Goal: Task Accomplishment & Management: Use online tool/utility

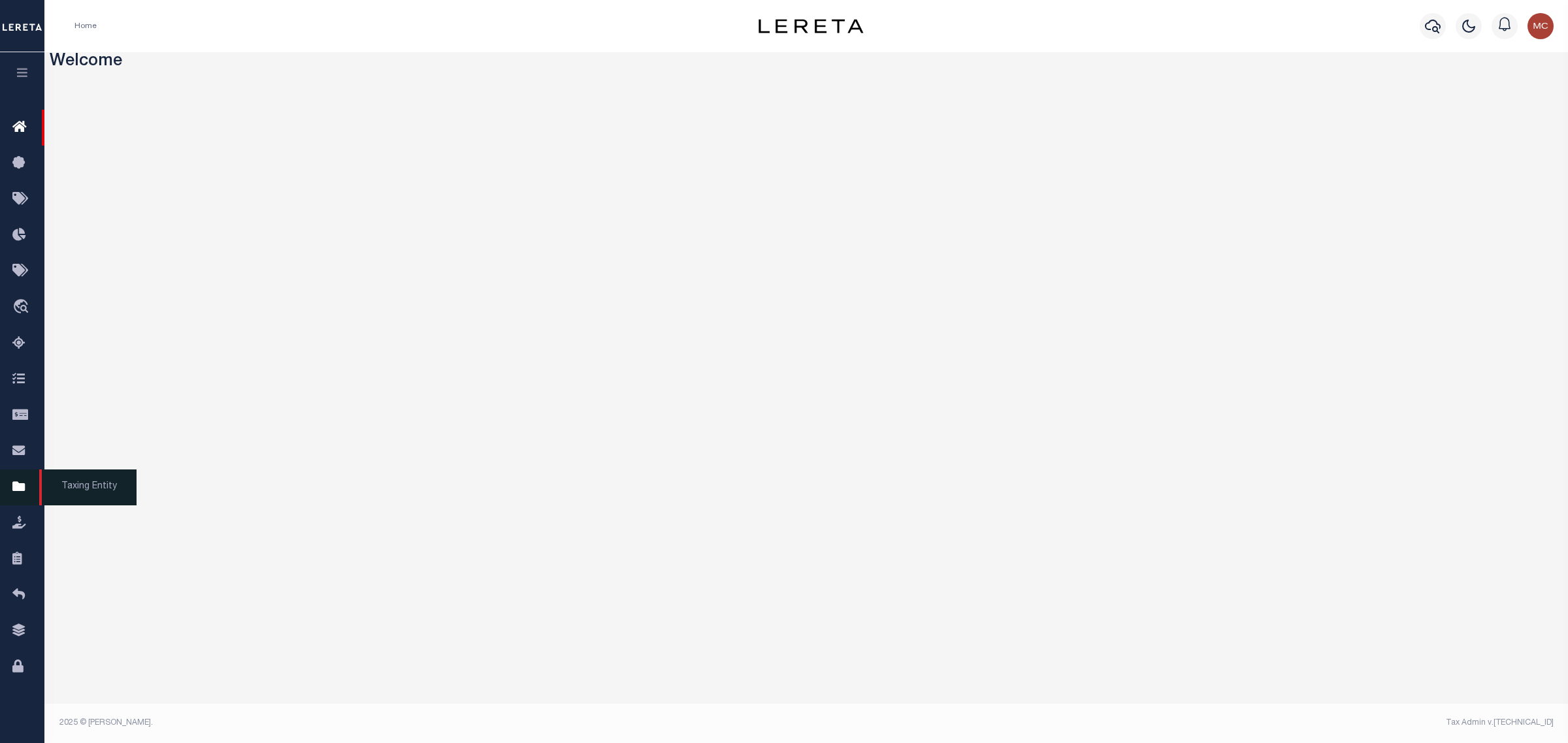
click at [7, 496] on link "Taxing Entity" at bounding box center [22, 487] width 44 height 36
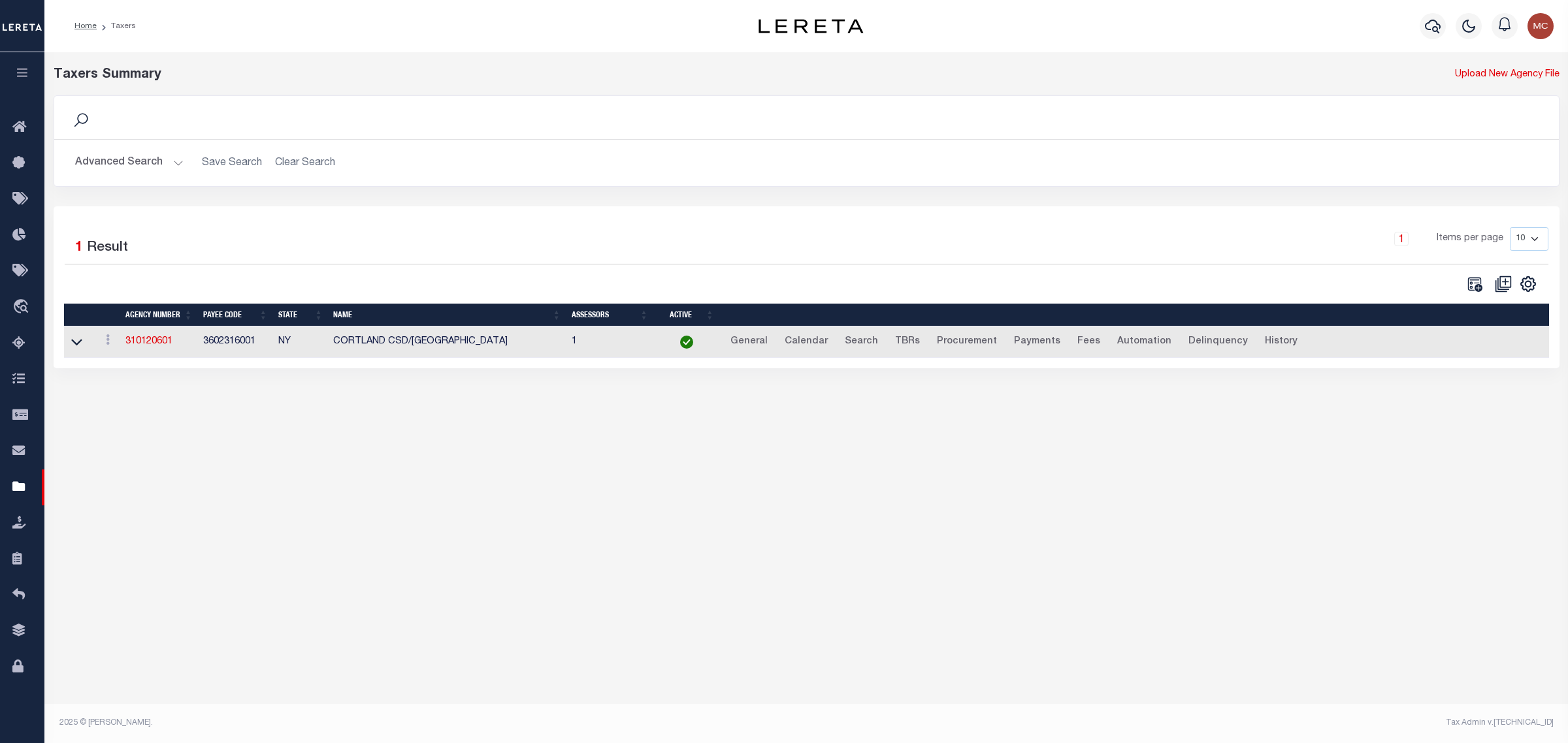
click at [131, 160] on button "Advanced Search" at bounding box center [129, 162] width 108 height 25
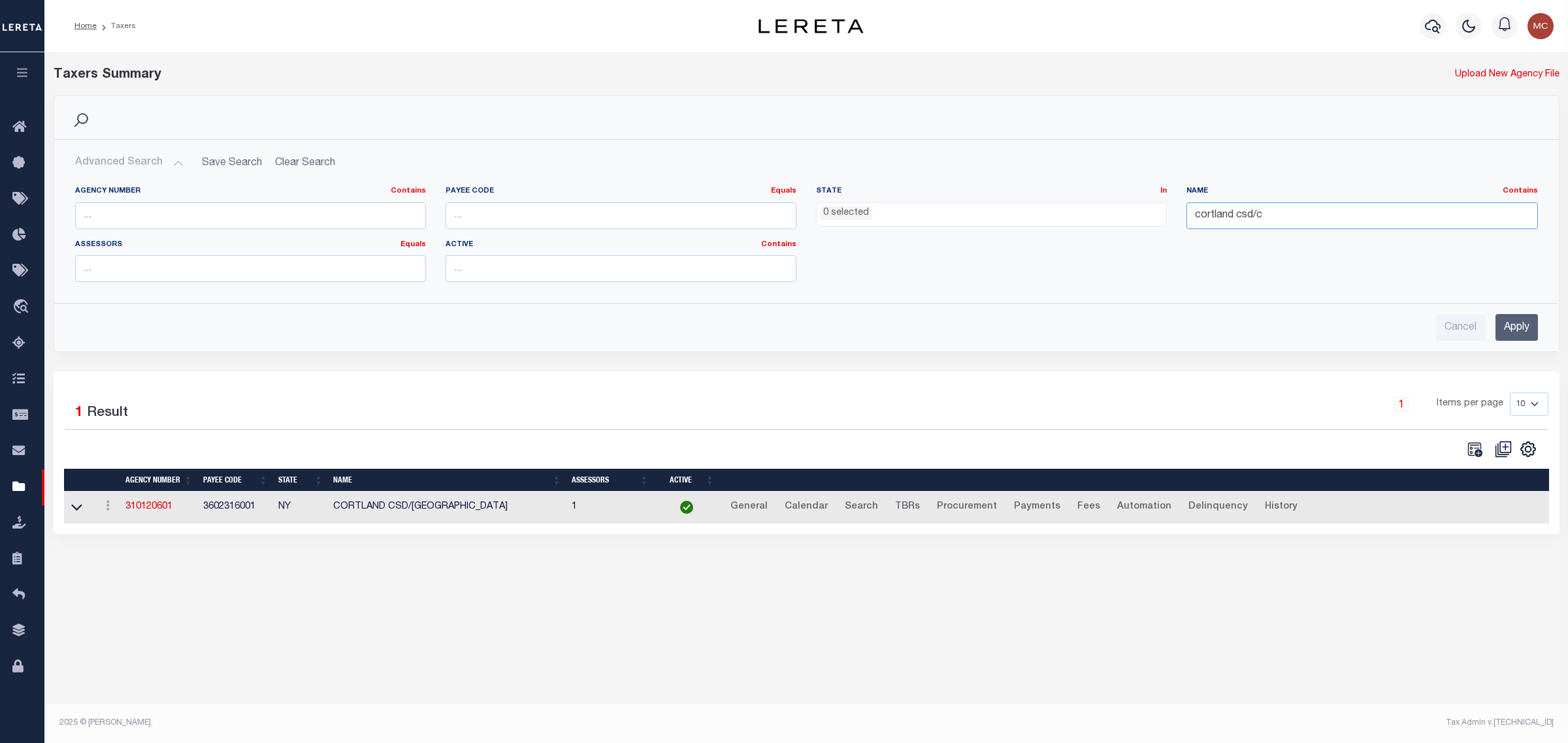
drag, startPoint x: 1272, startPoint y: 211, endPoint x: 1145, endPoint y: 213, distance: 127.0
click at [1145, 213] on div "Agency Number Contains Contains Is Payee Code Equals Equals Is Not Equal To Is …" at bounding box center [806, 238] width 1482 height 106
type input "hill c"
click at [1023, 213] on ul "0 selected" at bounding box center [991, 212] width 349 height 17
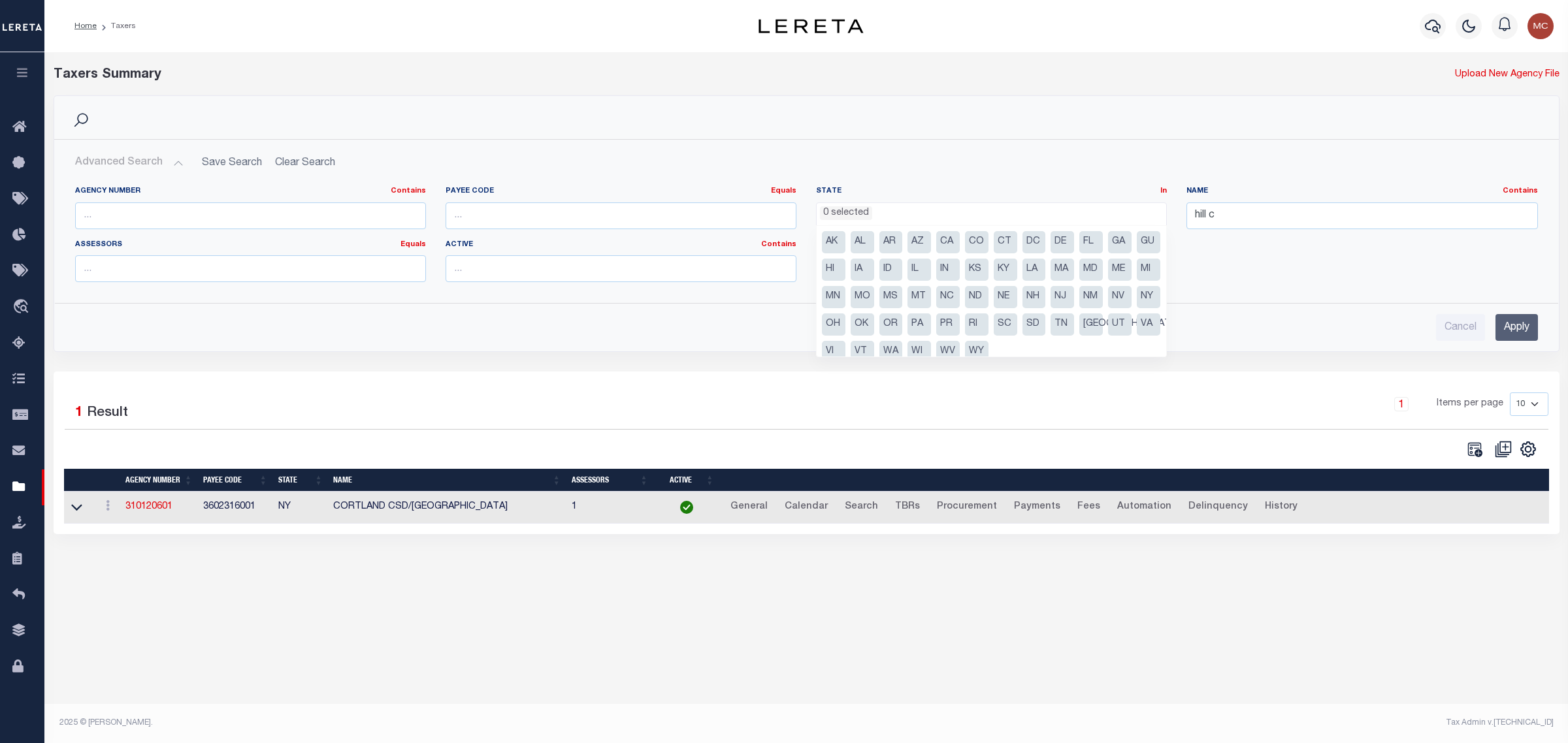
click at [1080, 335] on li "[GEOGRAPHIC_DATA]" at bounding box center [1091, 325] width 23 height 22
select select "[GEOGRAPHIC_DATA]"
click at [1500, 336] on input "Apply" at bounding box center [1516, 327] width 42 height 27
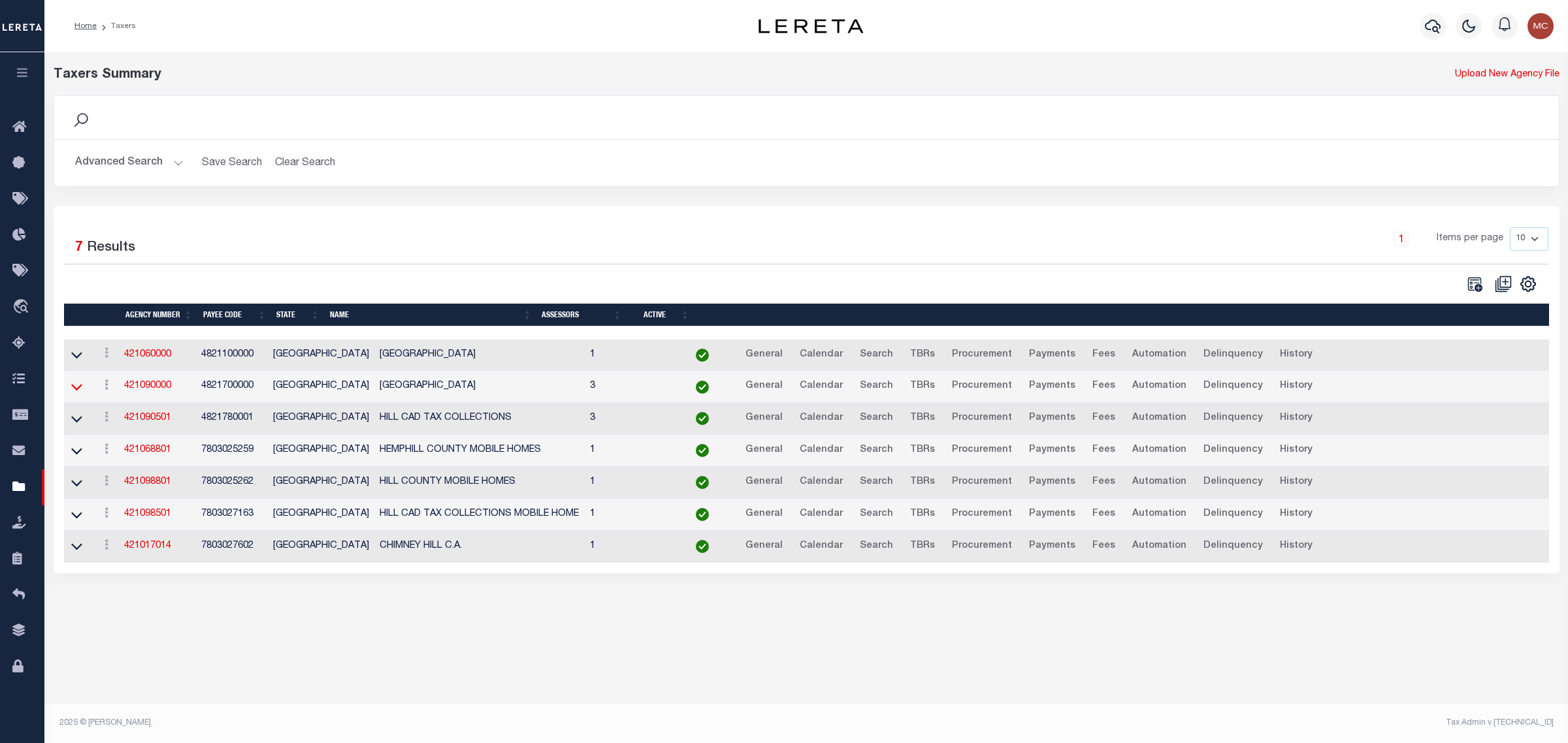
click at [76, 391] on icon at bounding box center [76, 388] width 11 height 7
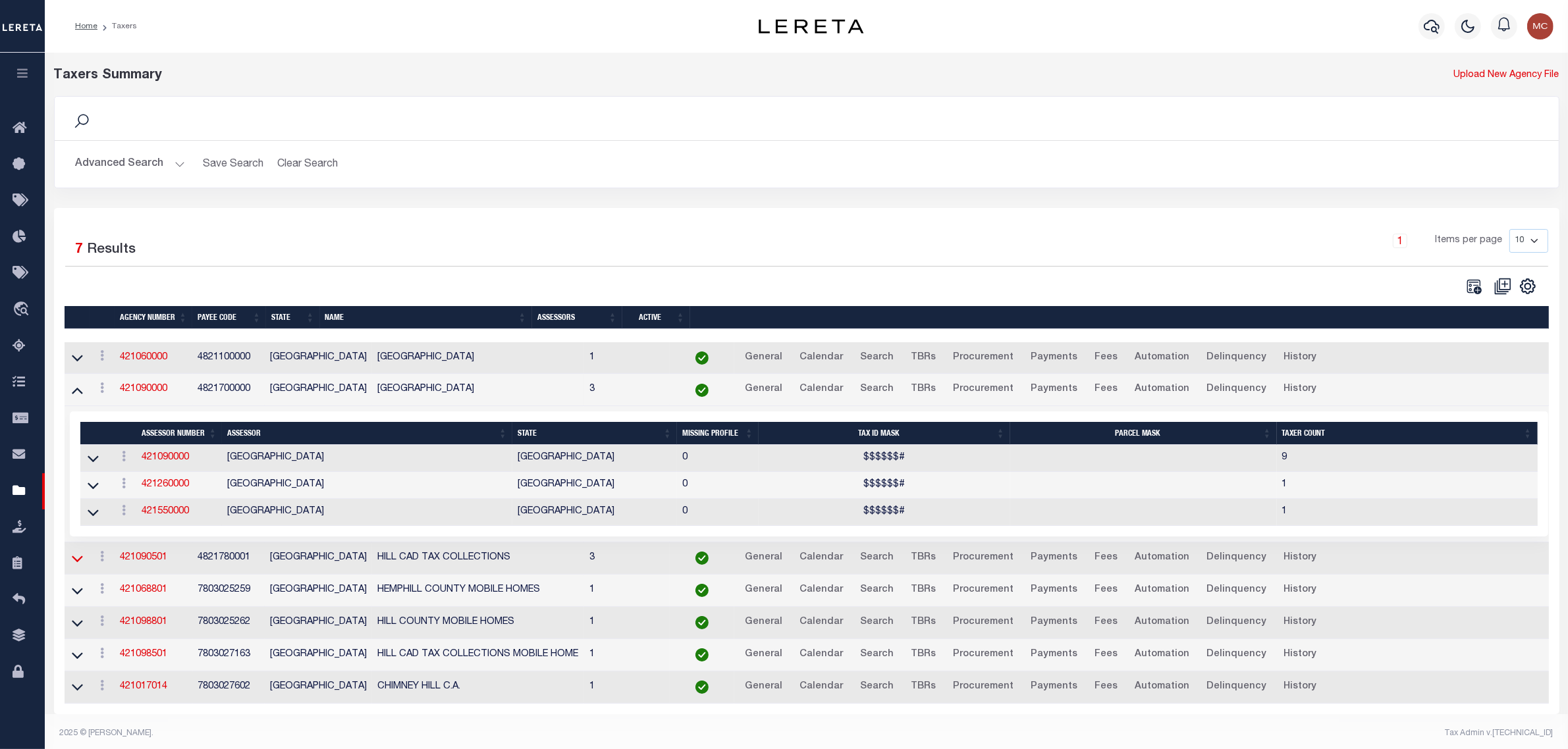
click at [79, 562] on icon at bounding box center [77, 559] width 11 height 7
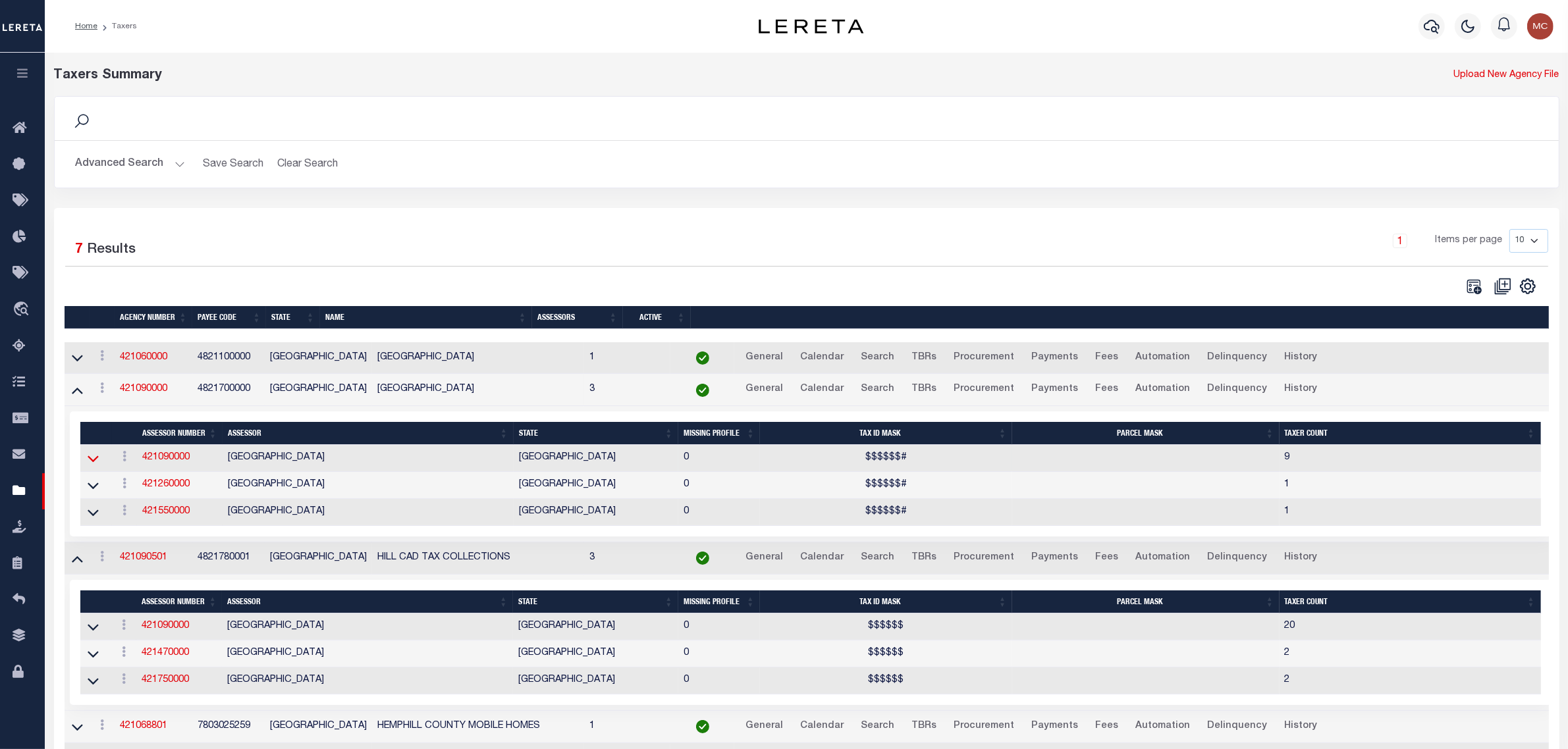
click at [92, 461] on icon at bounding box center [93, 459] width 11 height 14
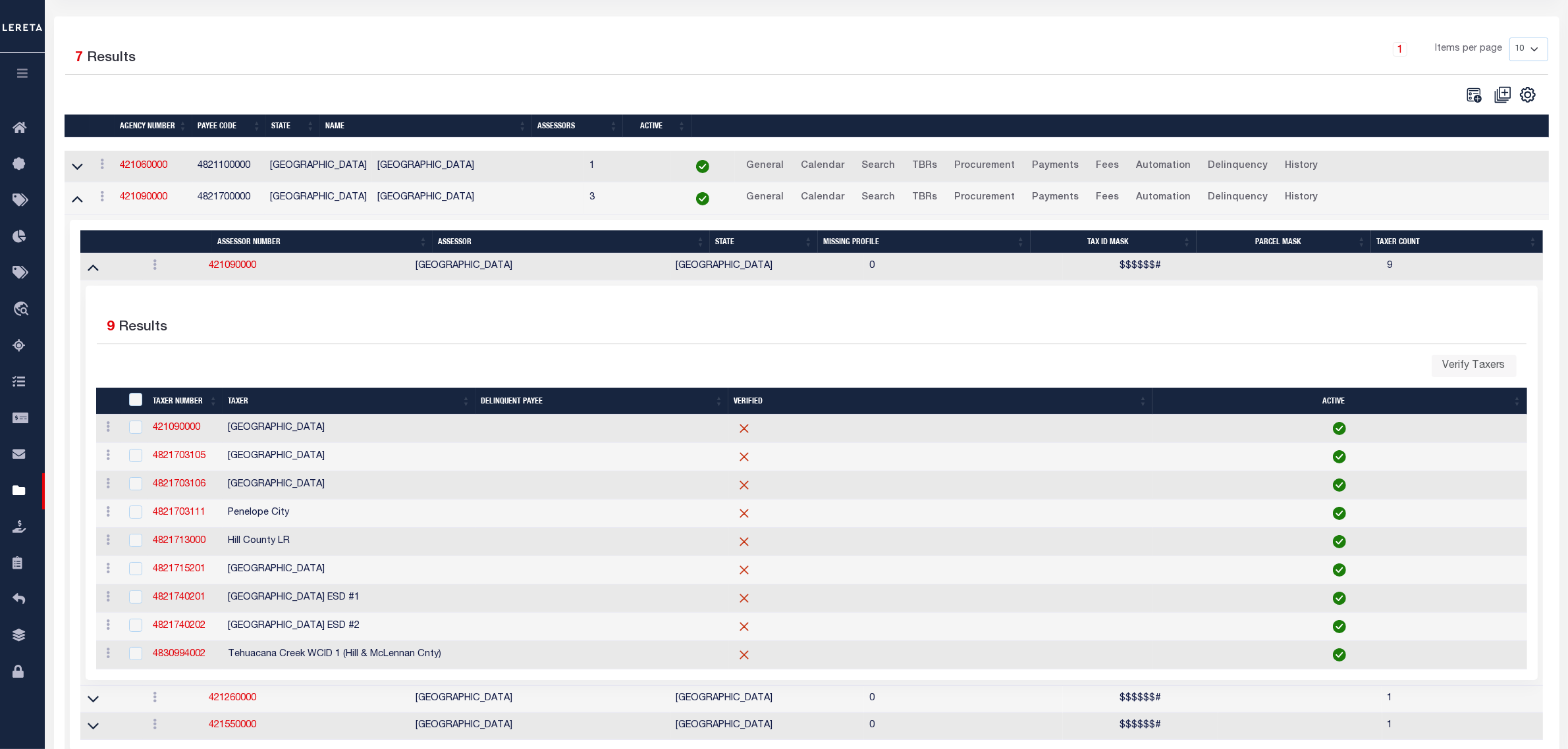
scroll to position [246, 0]
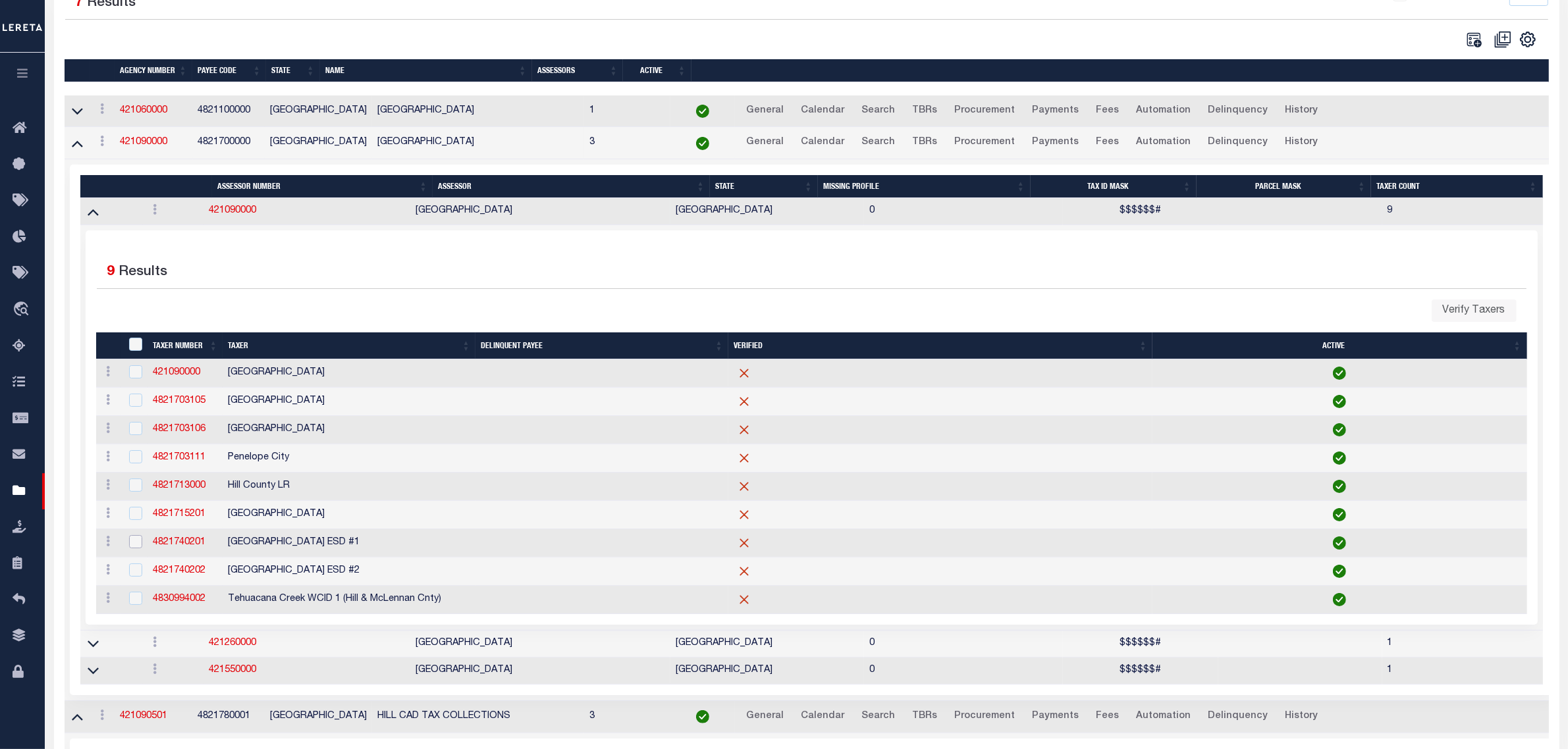
click at [133, 549] on input "checkbox" at bounding box center [135, 541] width 13 height 13
checkbox input "true"
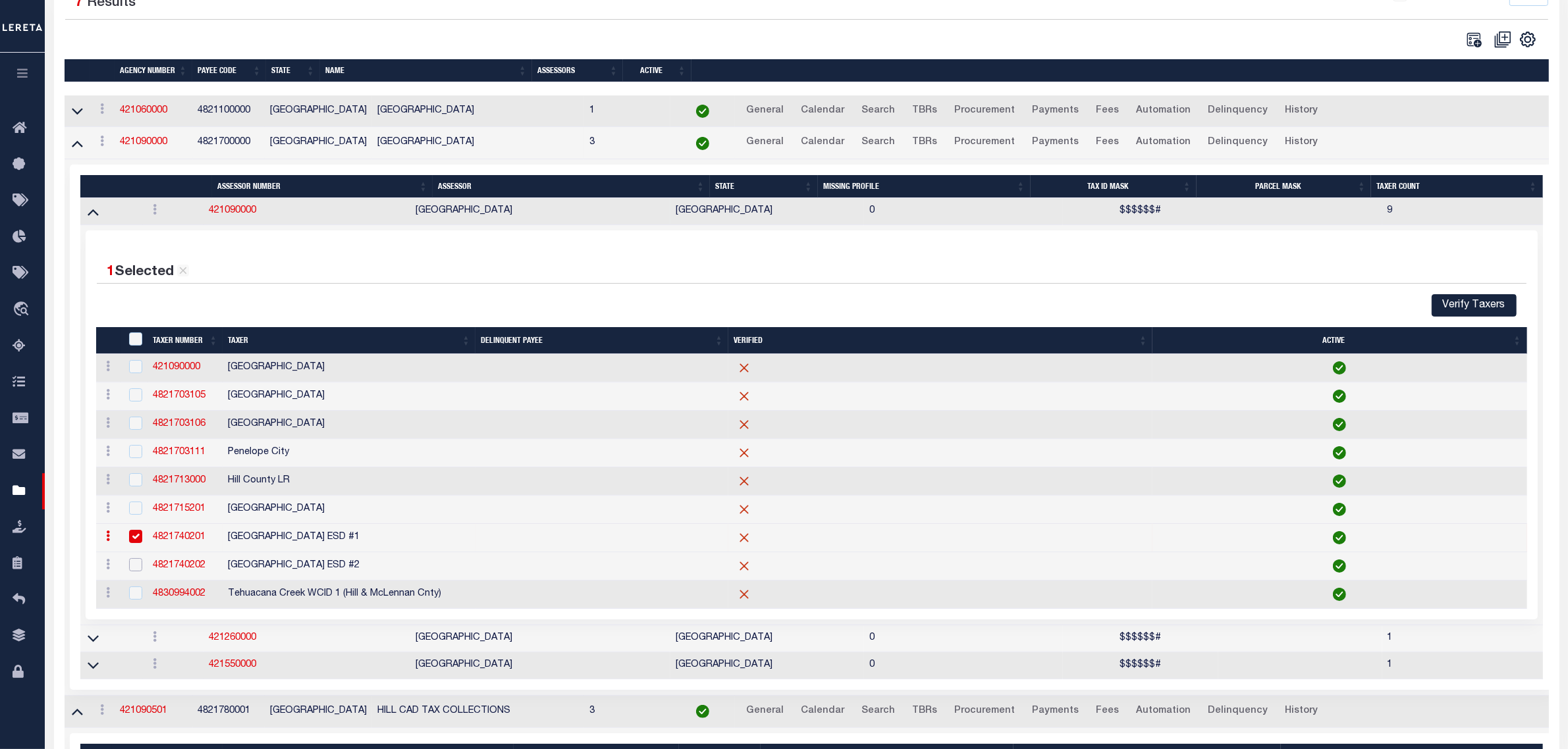
click at [133, 571] on input "checkbox" at bounding box center [135, 564] width 13 height 13
checkbox input "true"
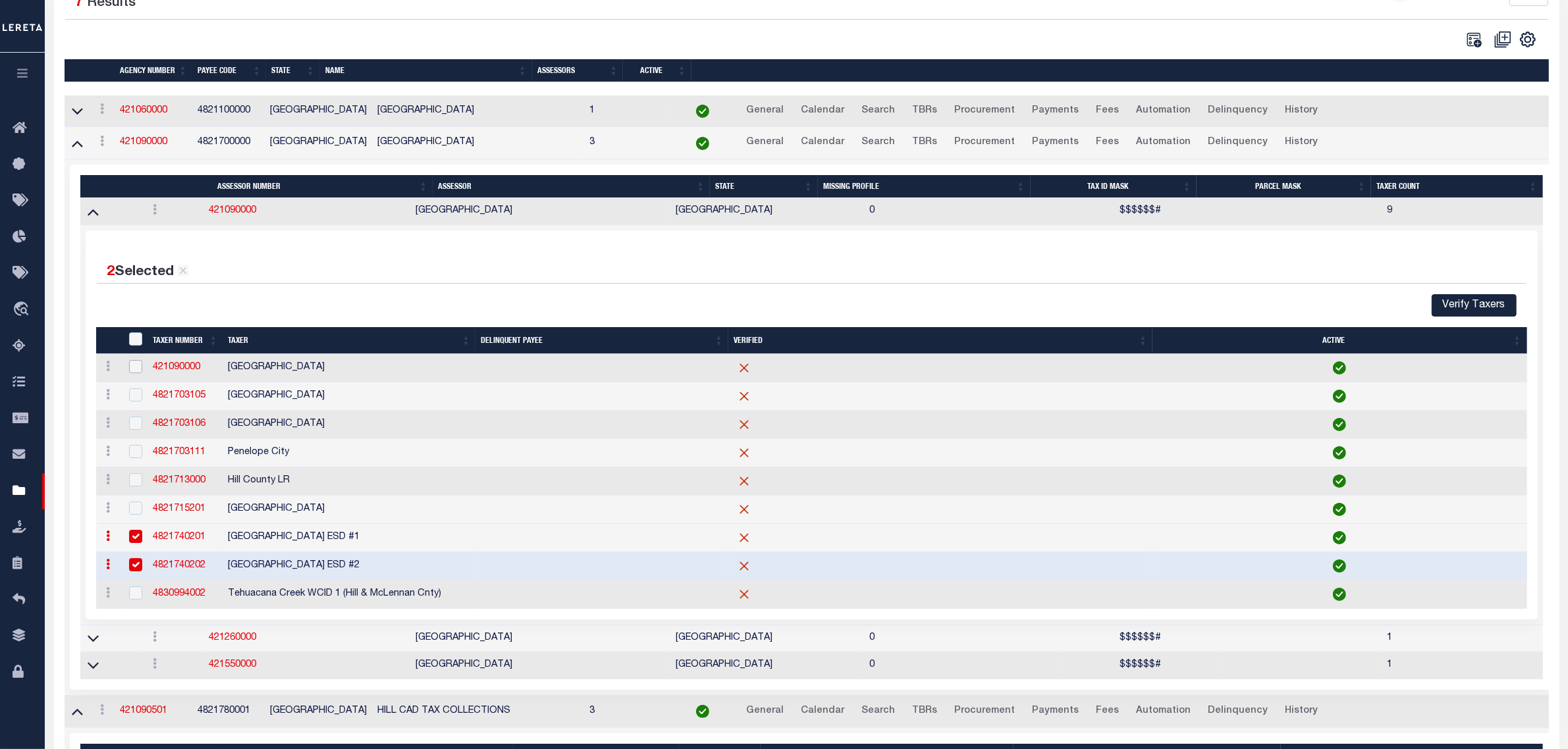
click at [139, 374] on input "checkbox" at bounding box center [135, 366] width 13 height 13
checkbox input "true"
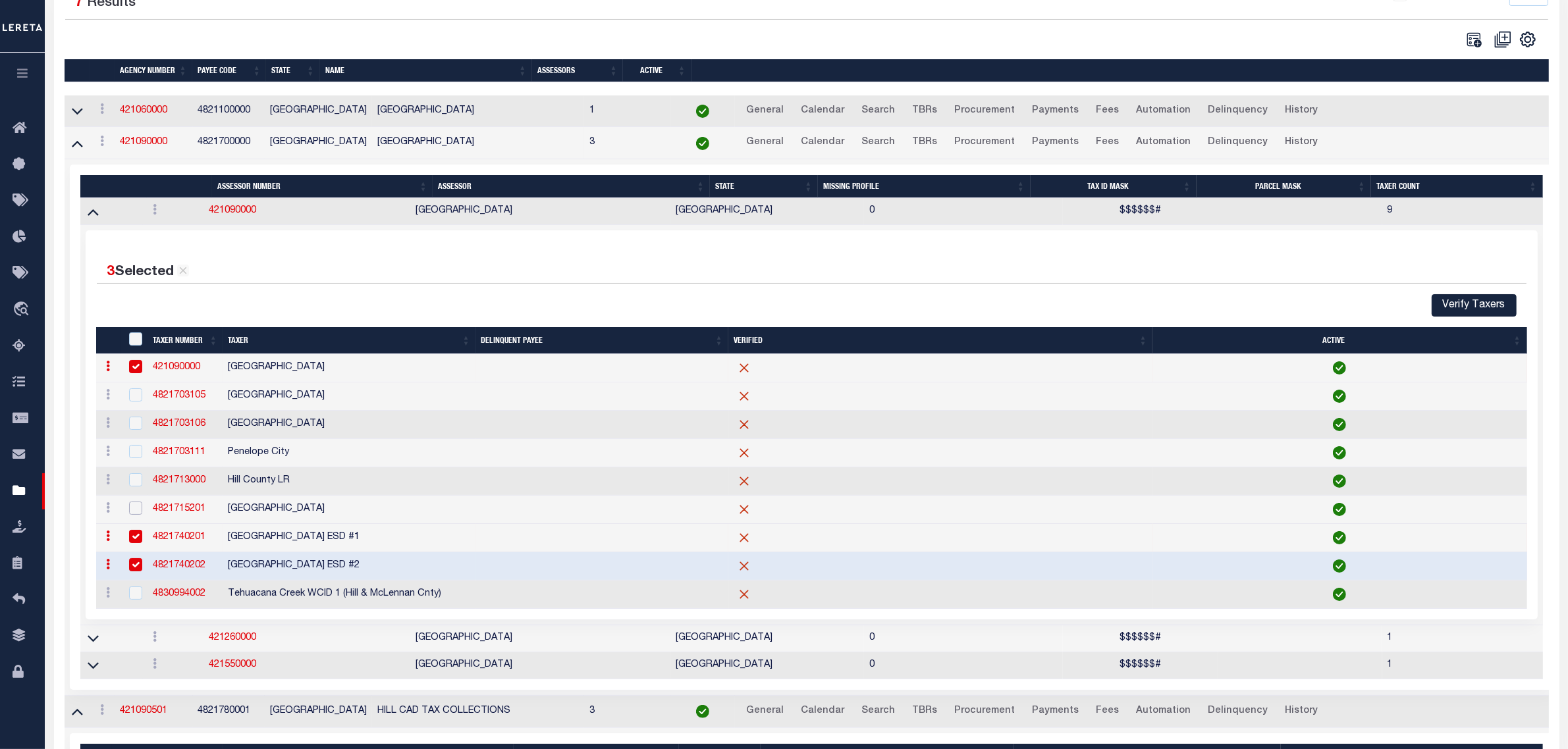
click at [133, 515] on input "checkbox" at bounding box center [135, 508] width 13 height 13
checkbox input "true"
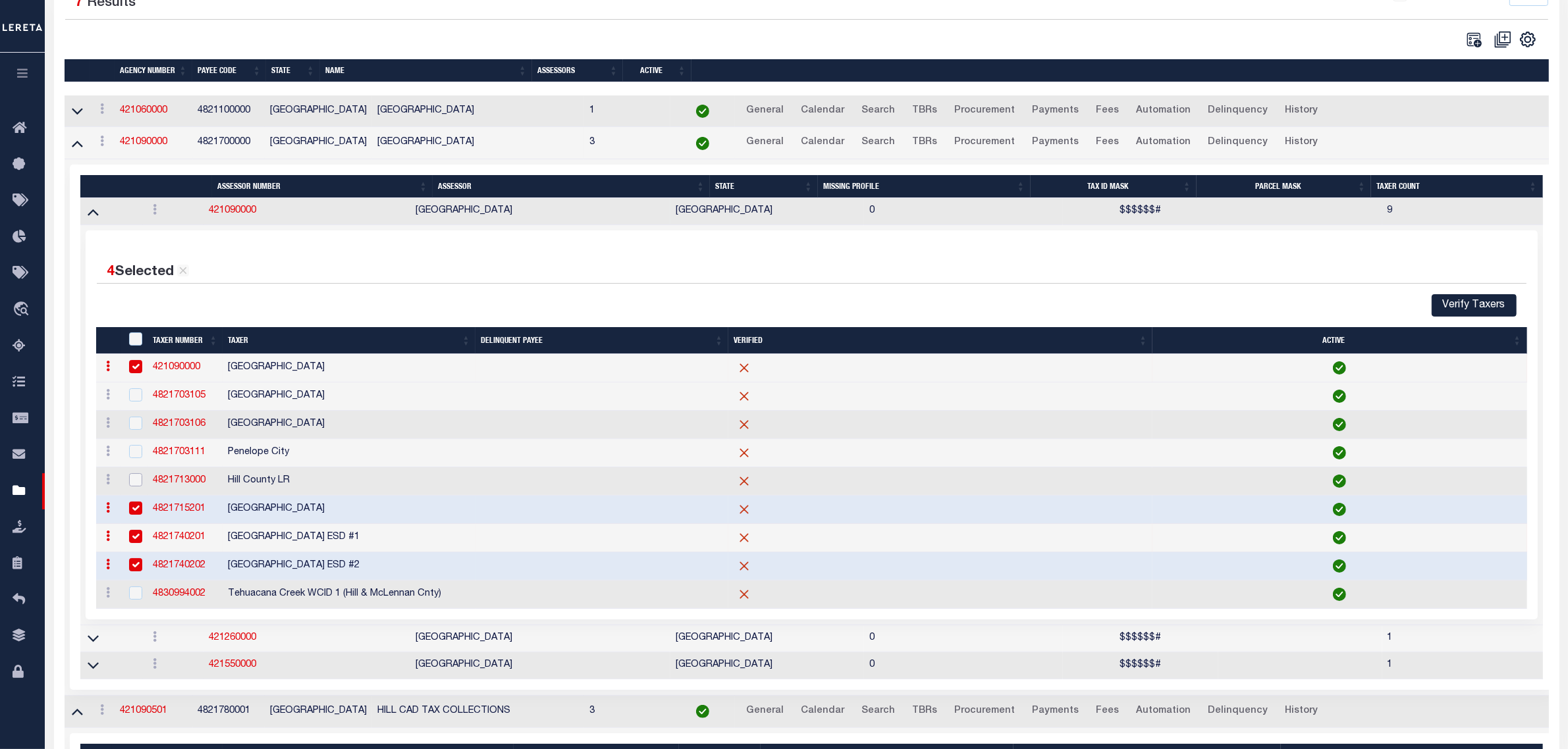
click at [133, 487] on input "checkbox" at bounding box center [135, 479] width 13 height 13
checkbox input "true"
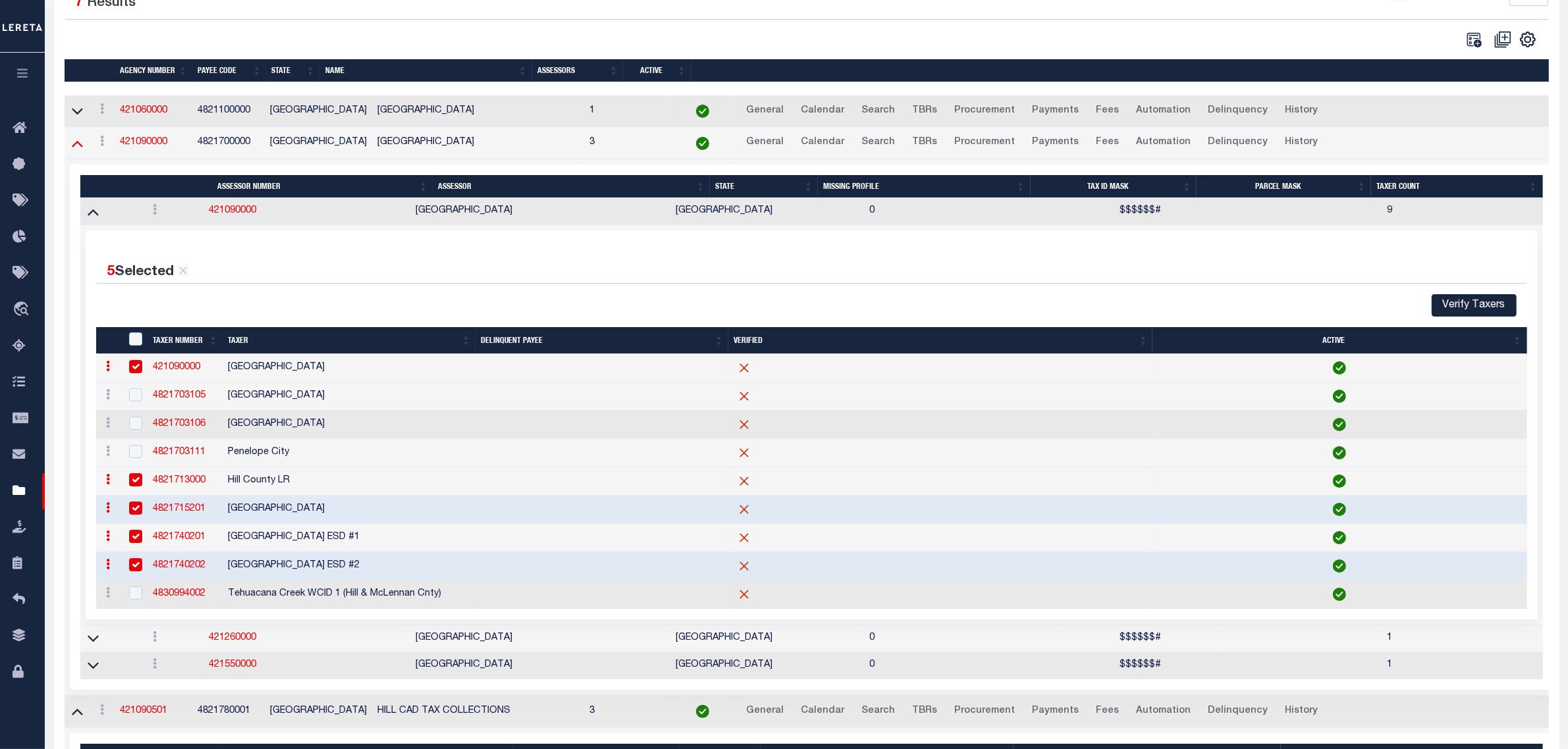
click at [79, 146] on icon at bounding box center [77, 143] width 11 height 14
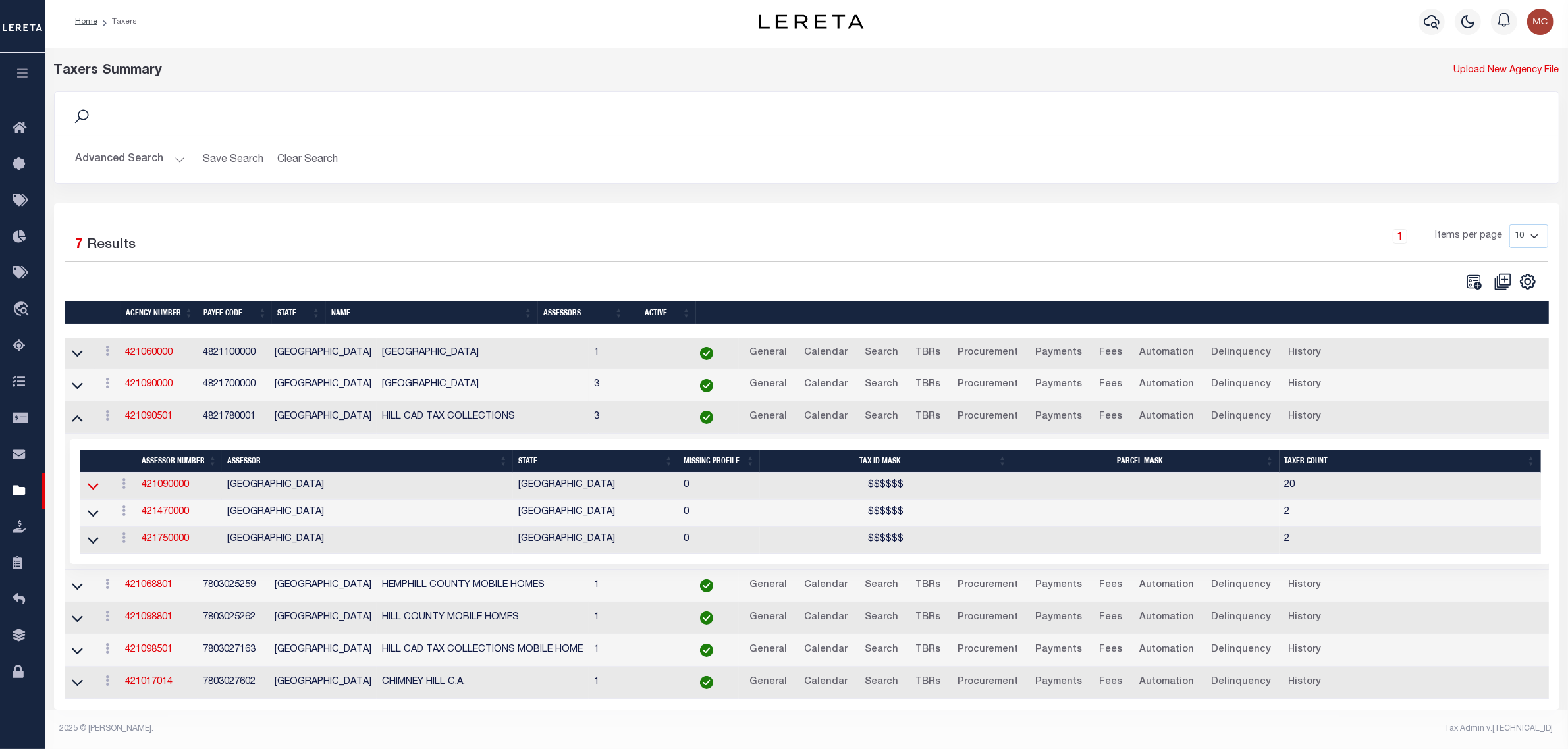
click at [96, 479] on icon at bounding box center [93, 486] width 11 height 14
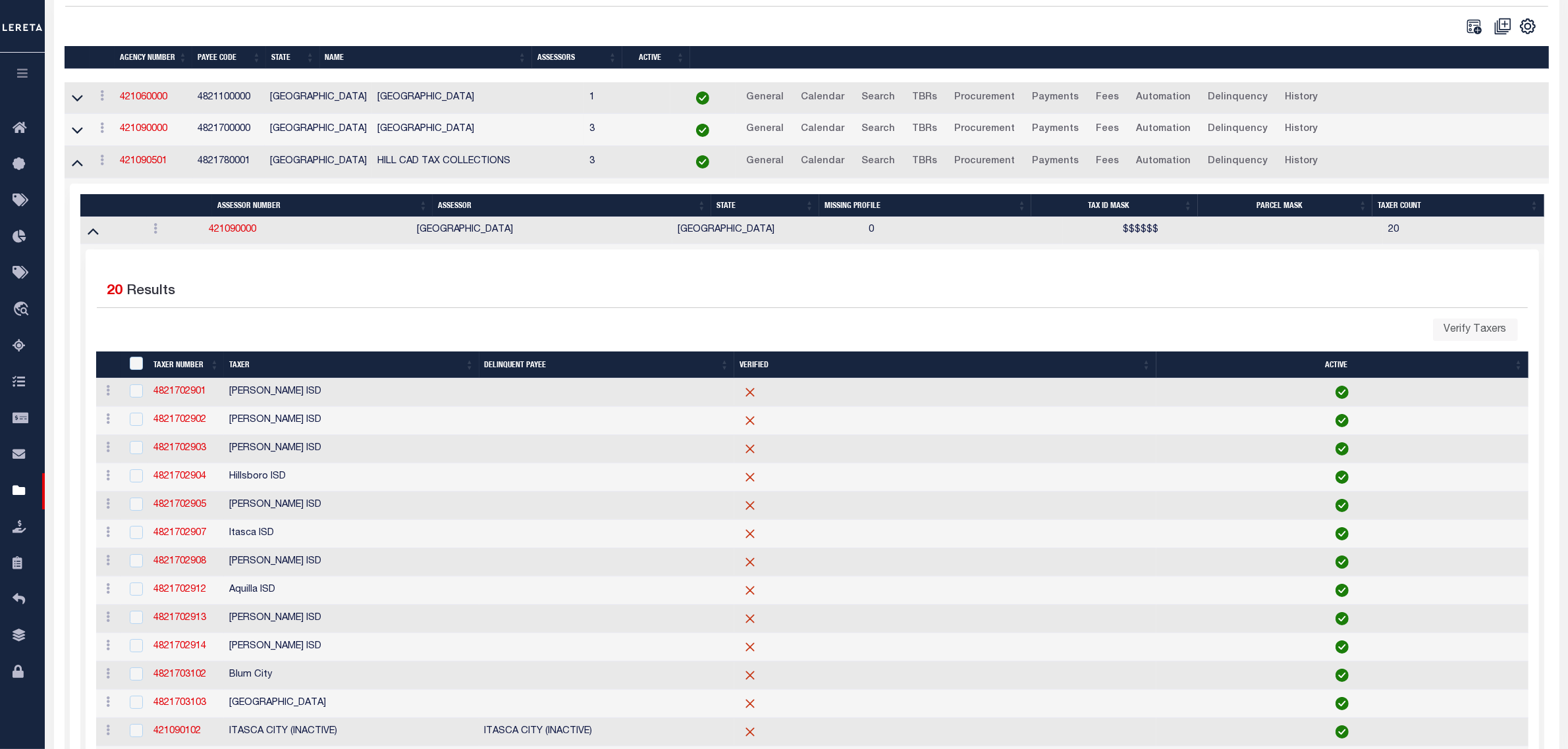
scroll to position [268, 0]
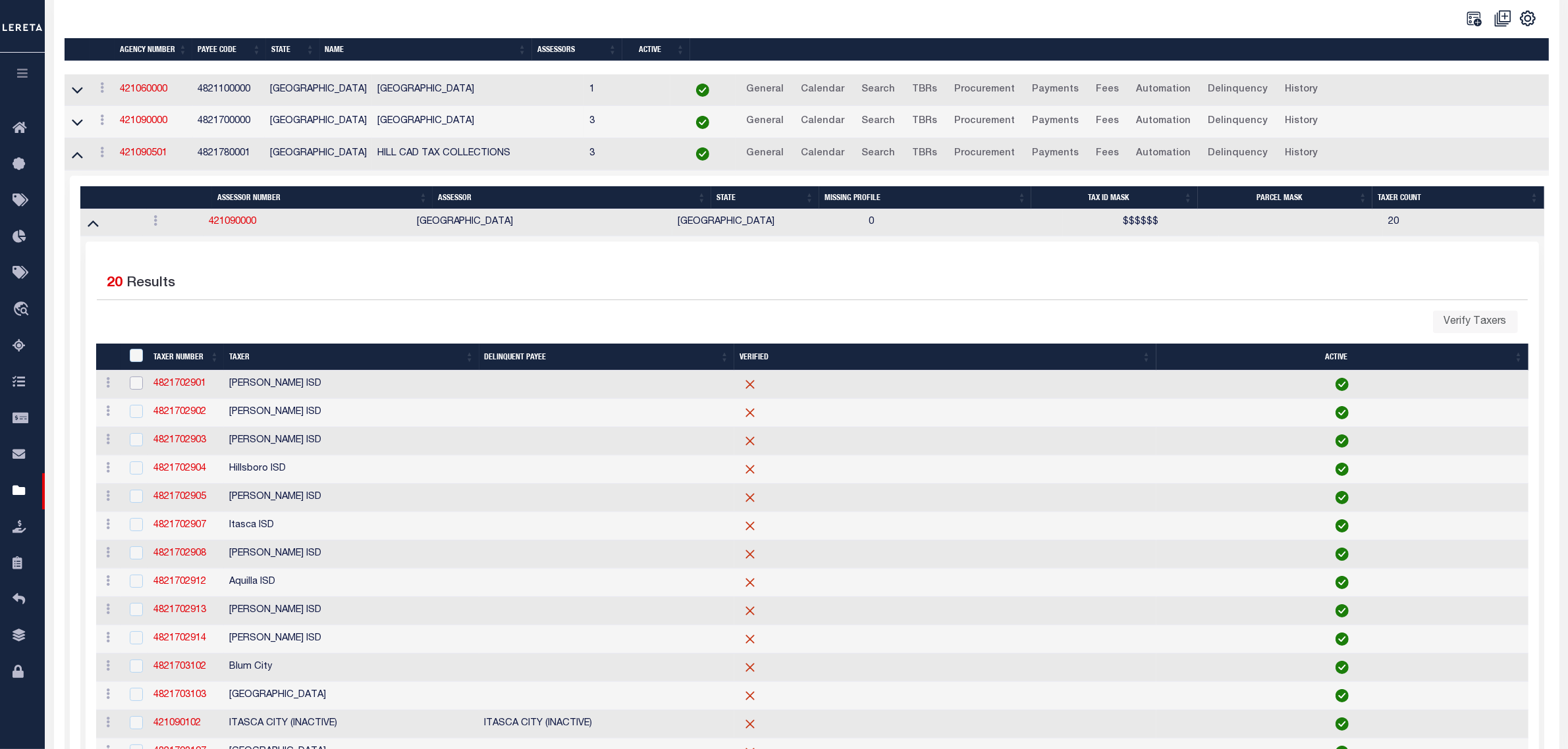
click at [136, 389] on input "checkbox" at bounding box center [136, 382] width 13 height 13
checkbox input "true"
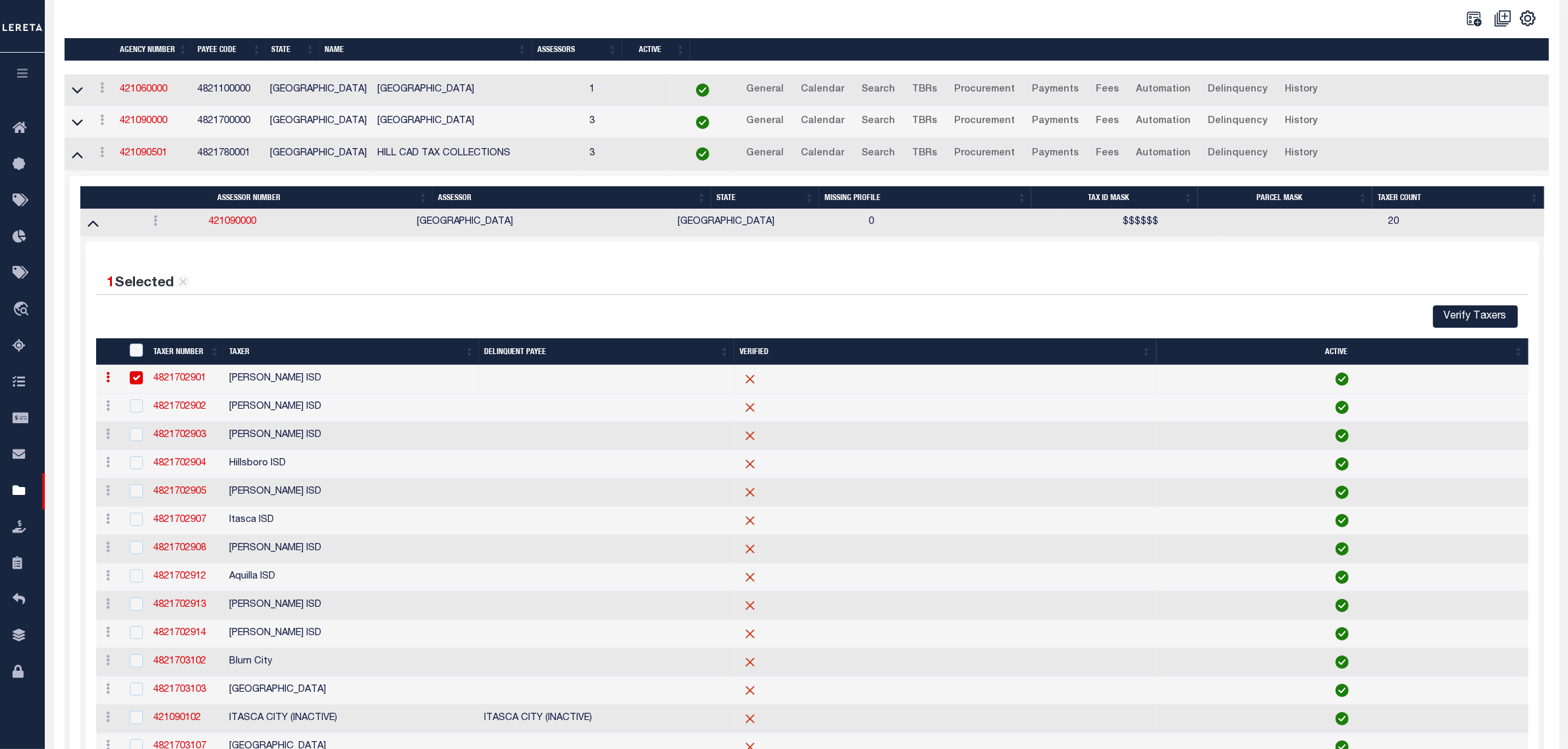
click at [335, 362] on th "Taxer" at bounding box center [351, 351] width 255 height 27
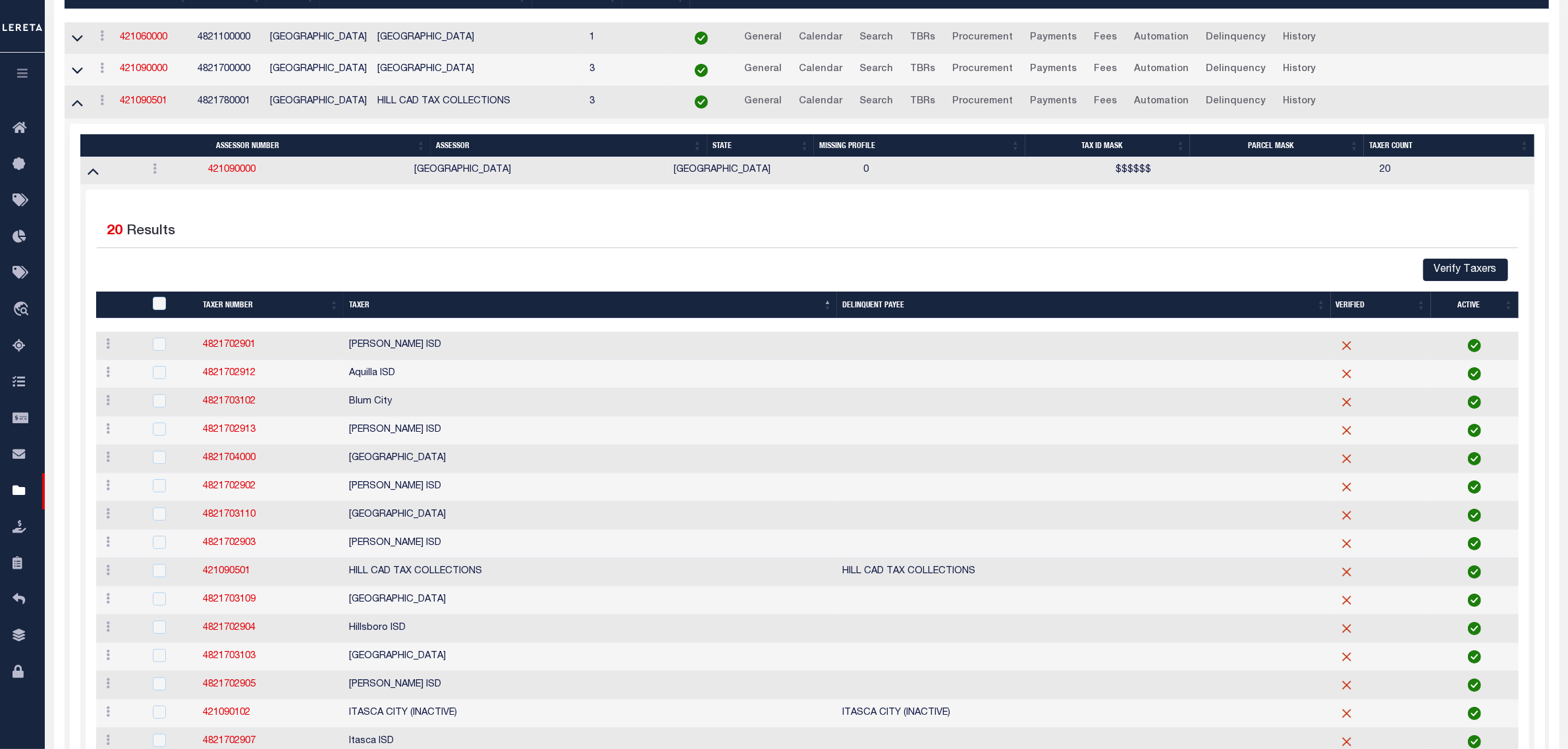
scroll to position [350, 0]
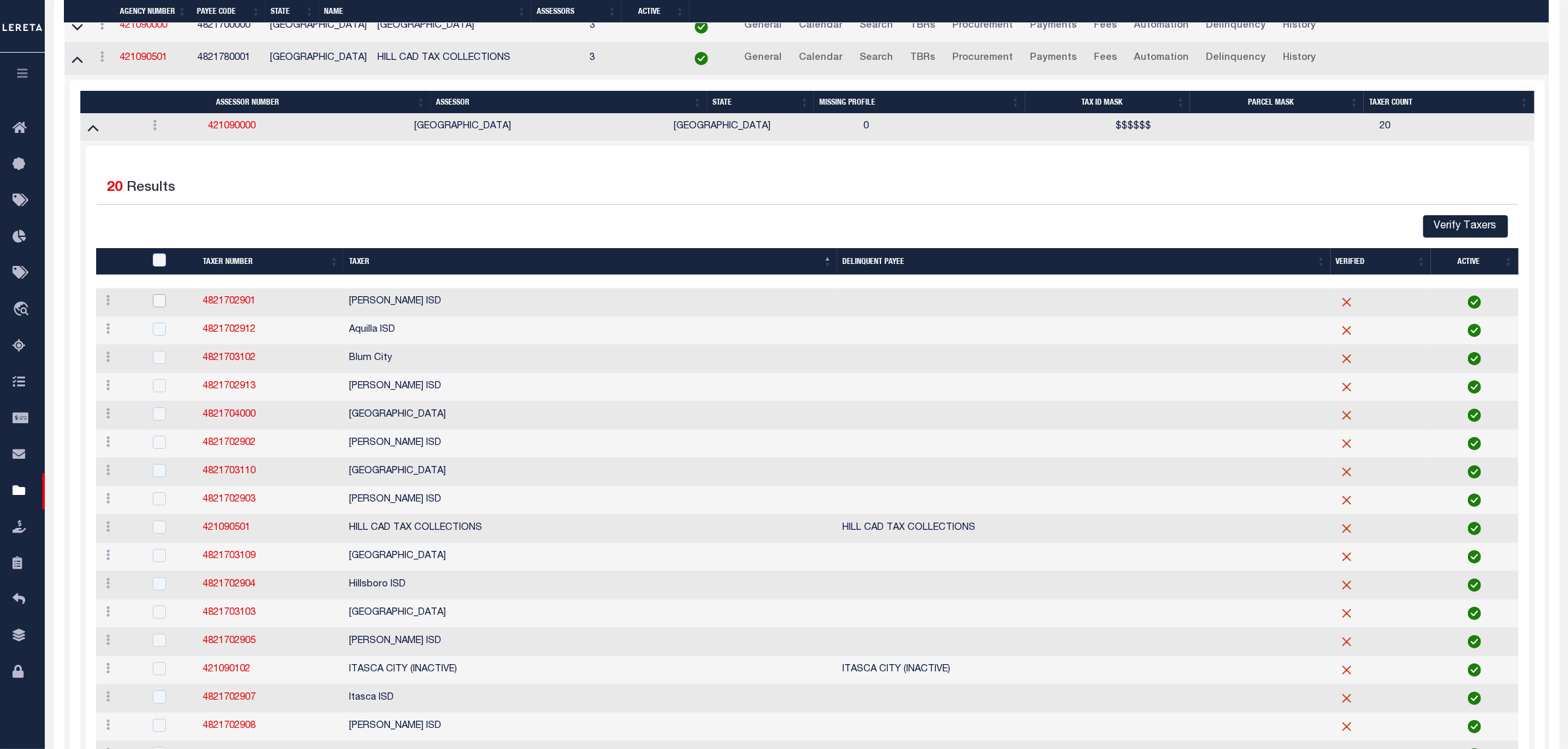
click at [159, 306] on input "checkbox" at bounding box center [159, 300] width 13 height 13
checkbox input "true"
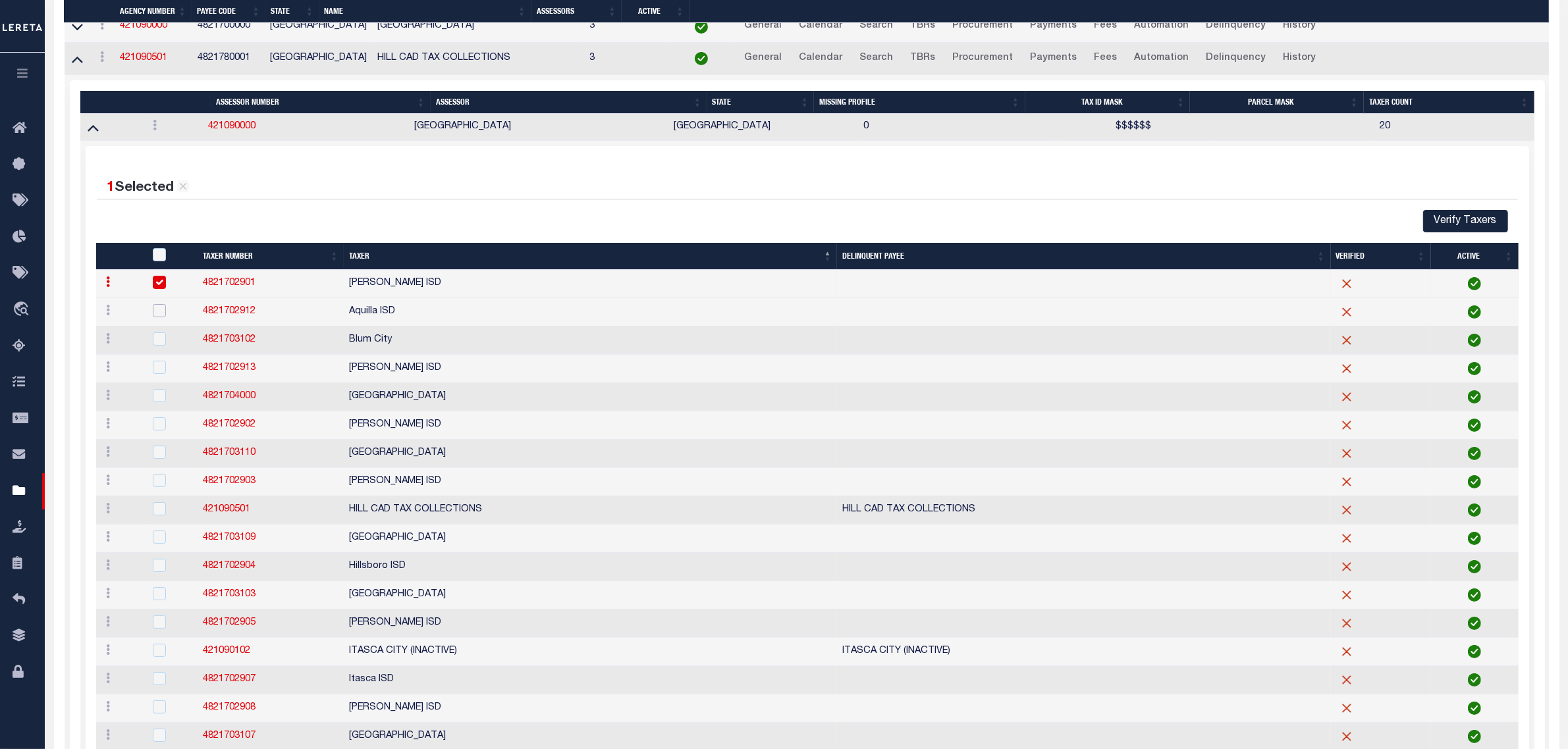
click at [159, 317] on input "checkbox" at bounding box center [159, 310] width 13 height 13
checkbox input "true"
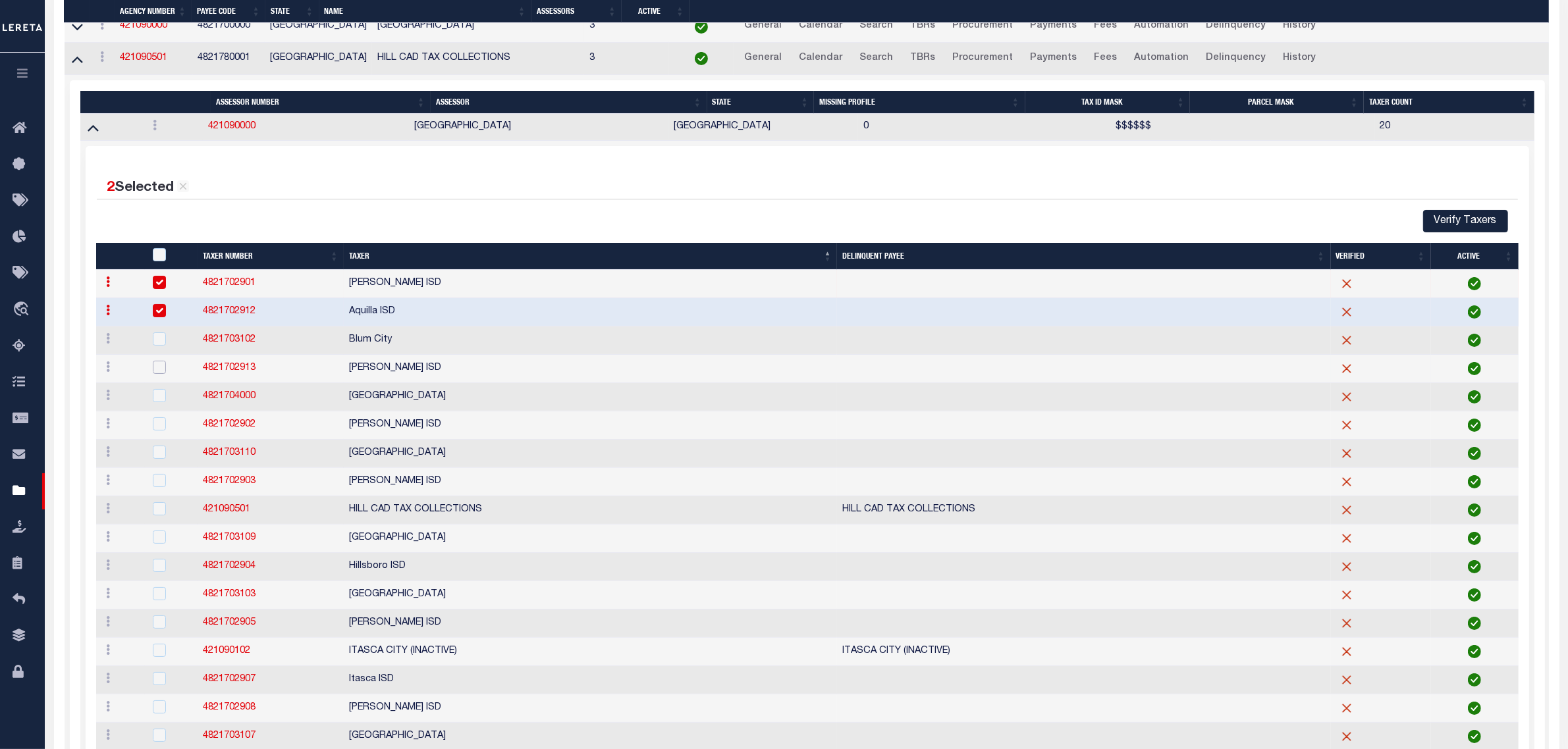
click at [159, 374] on input "checkbox" at bounding box center [159, 367] width 13 height 13
checkbox input "true"
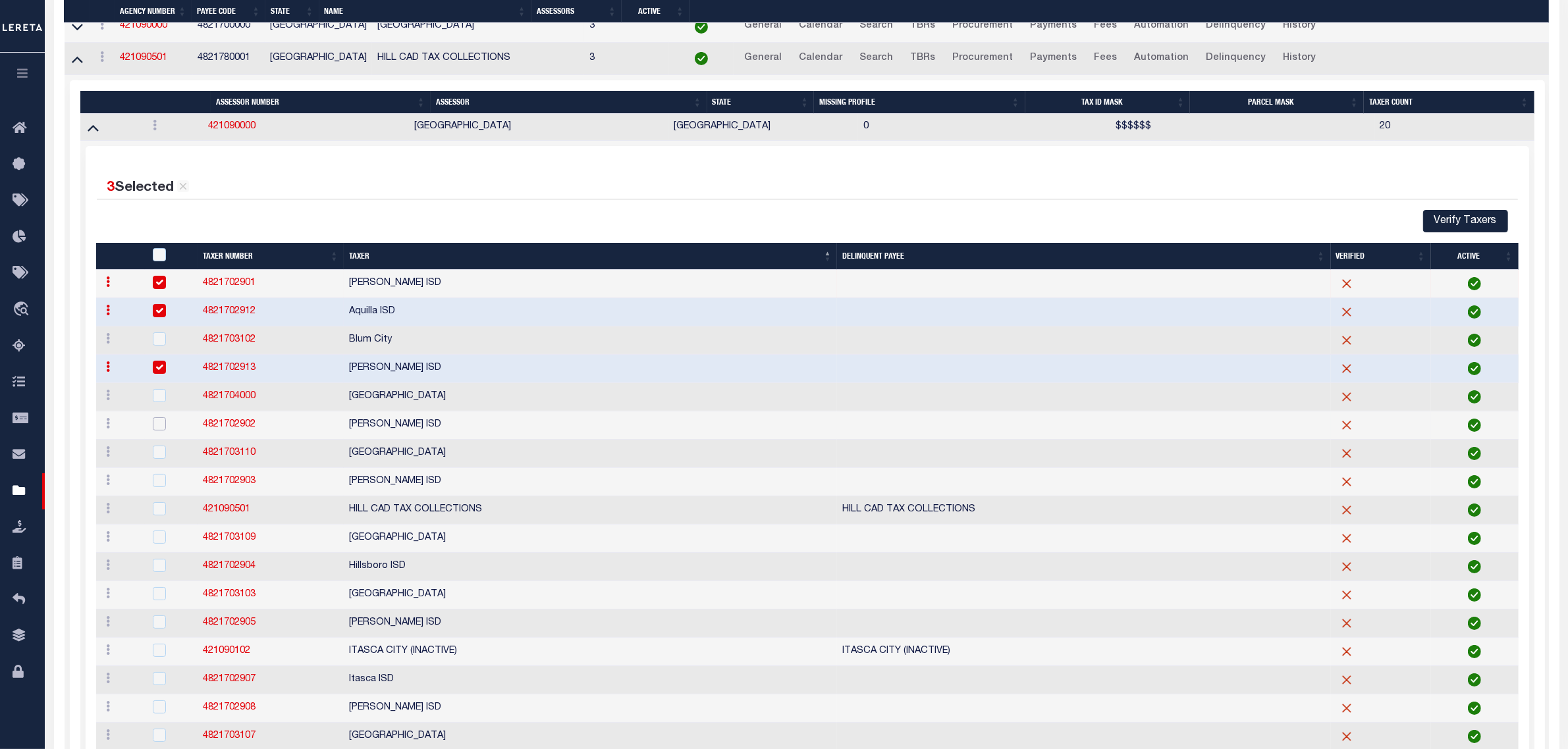
click at [159, 430] on input "checkbox" at bounding box center [159, 423] width 13 height 13
checkbox input "true"
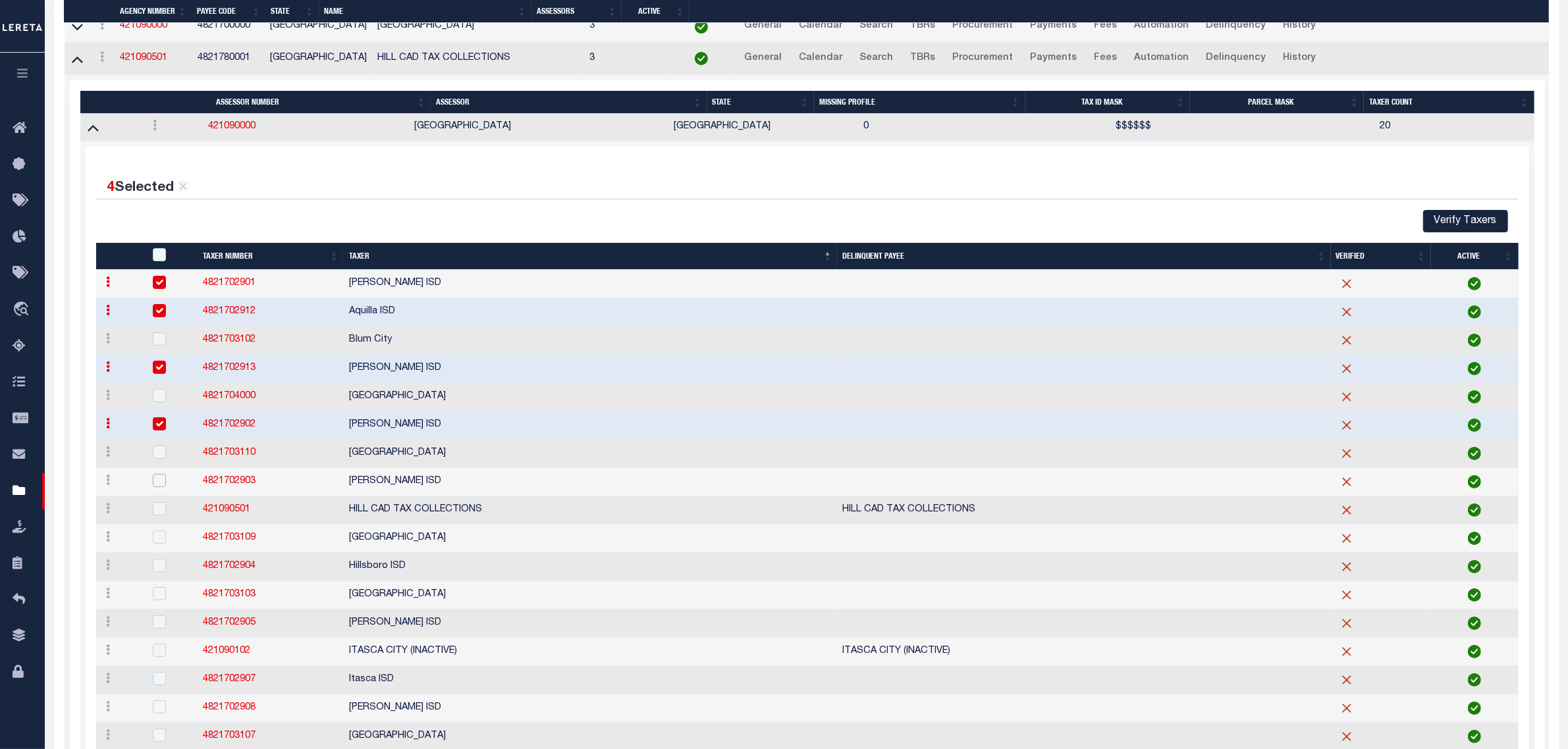
click at [152, 487] on input "checkbox" at bounding box center [159, 480] width 13 height 13
checkbox input "true"
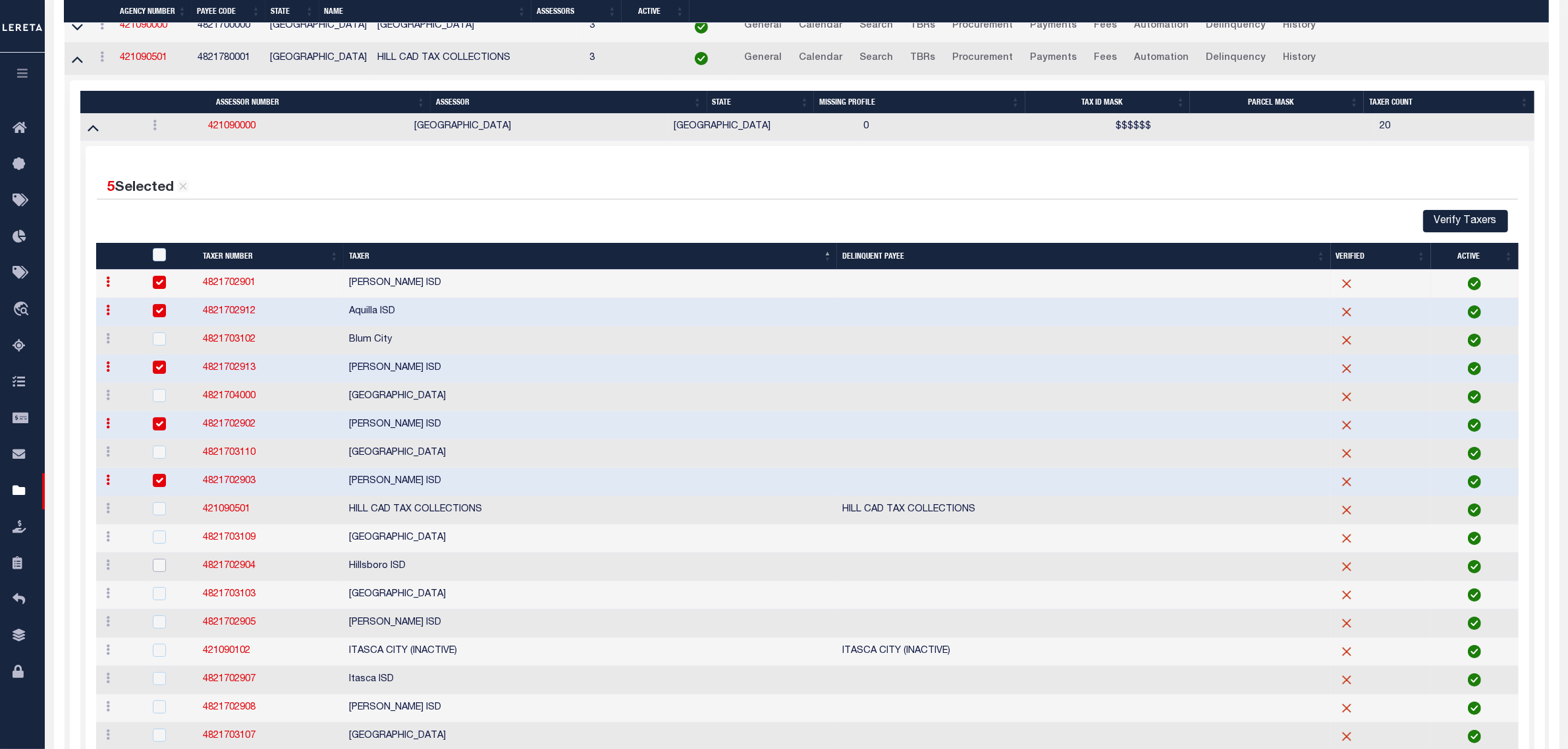
click at [163, 572] on input "checkbox" at bounding box center [159, 565] width 13 height 13
checkbox input "true"
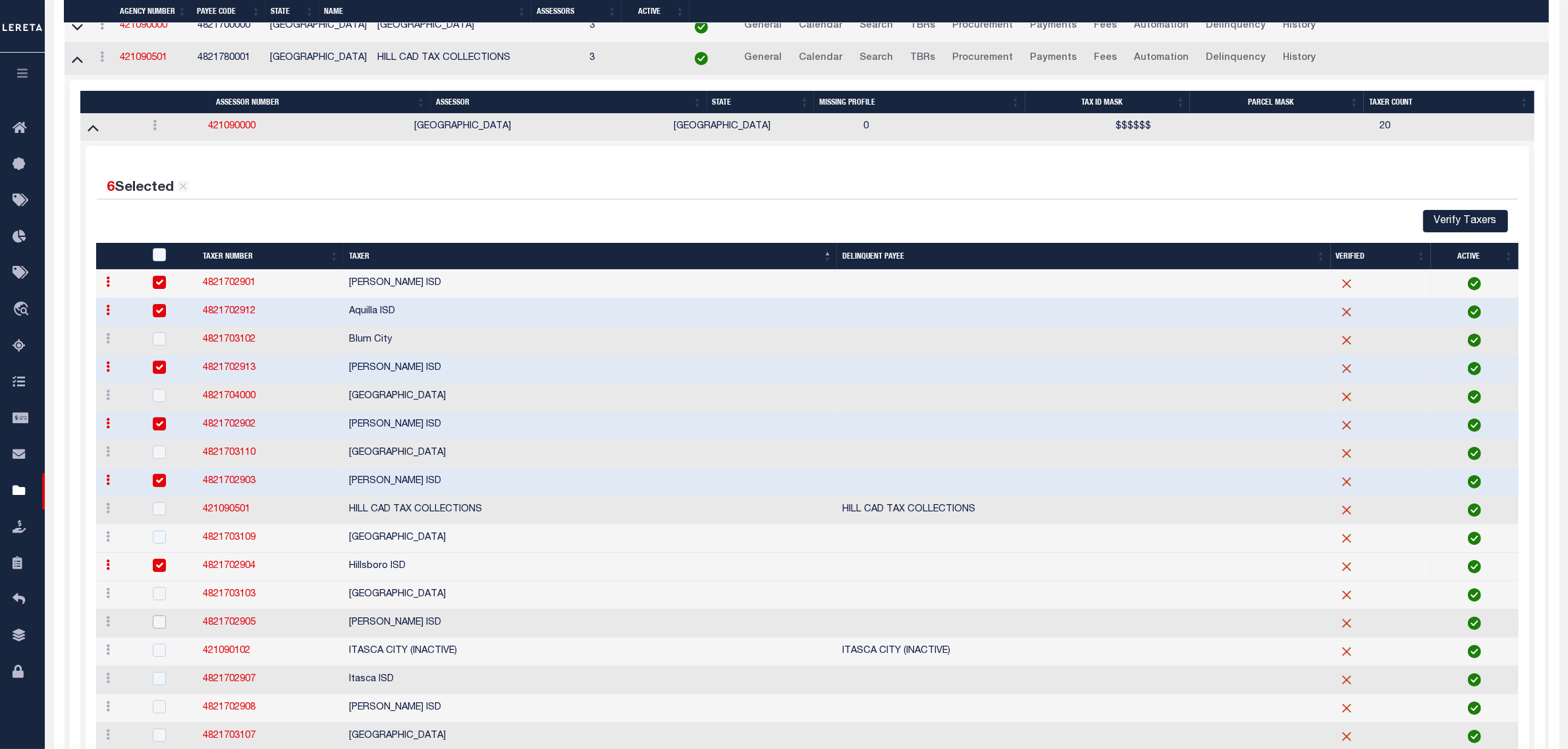
click at [161, 629] on input "checkbox" at bounding box center [159, 622] width 13 height 13
checkbox input "true"
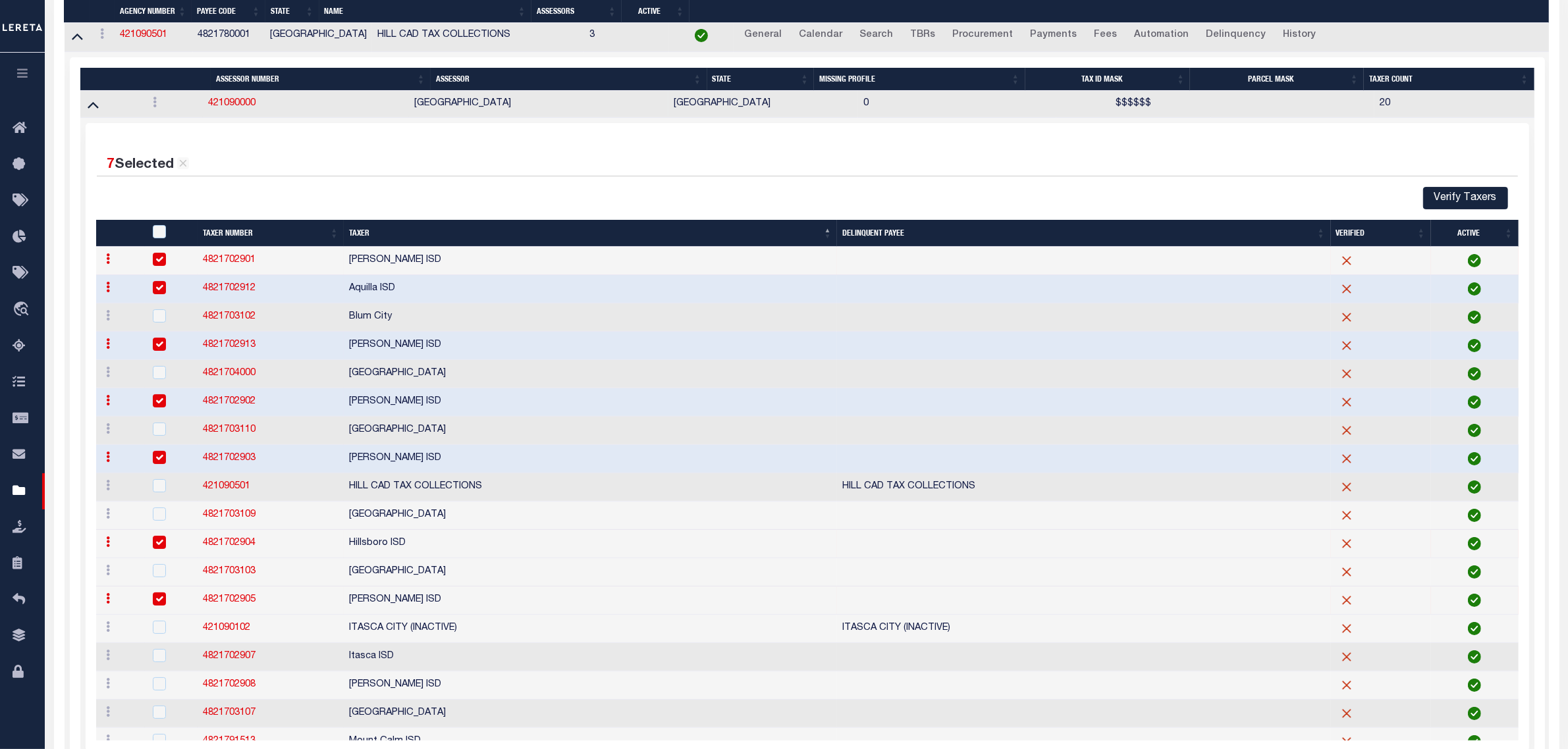
scroll to position [433, 0]
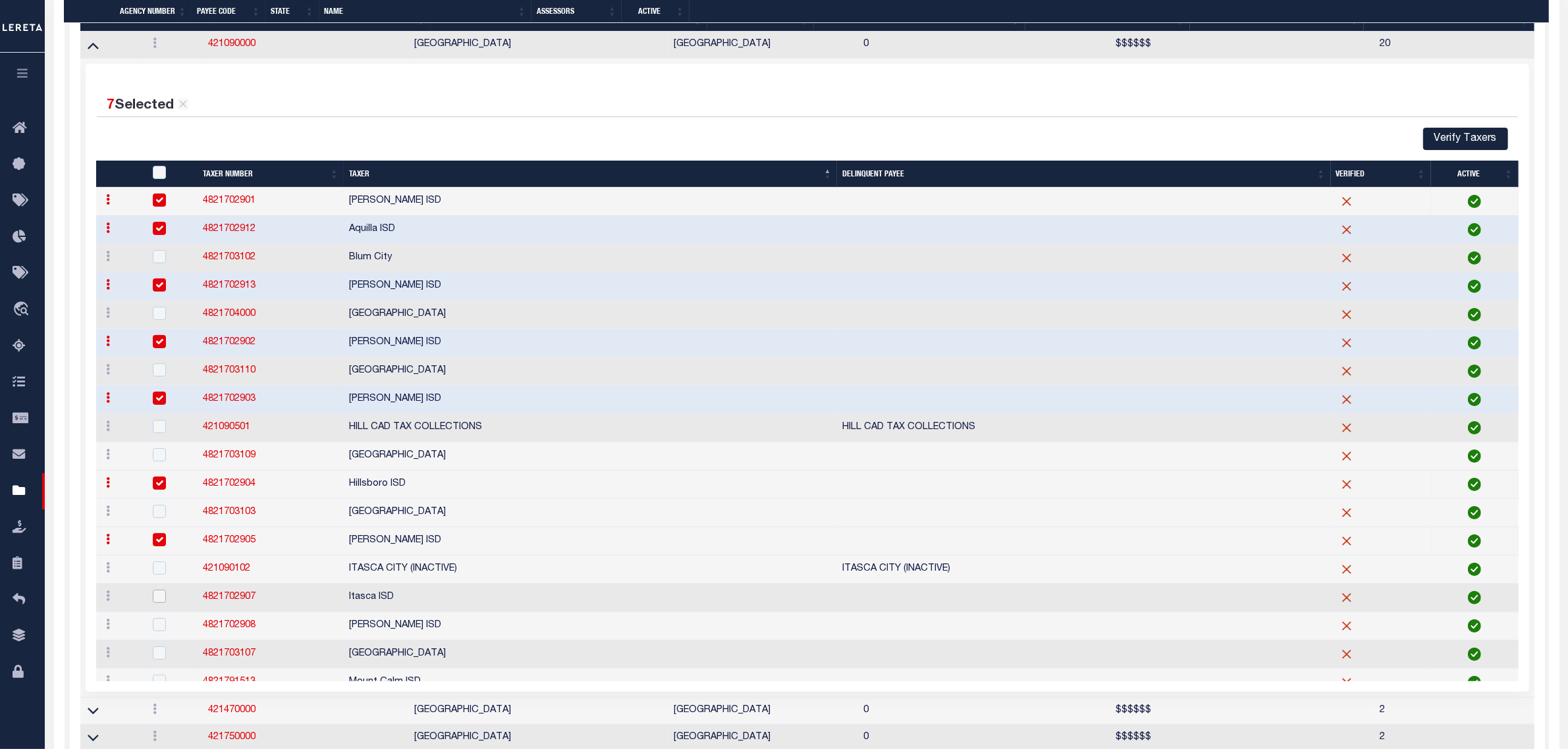
click at [155, 603] on input "checkbox" at bounding box center [159, 596] width 13 height 13
checkbox input "true"
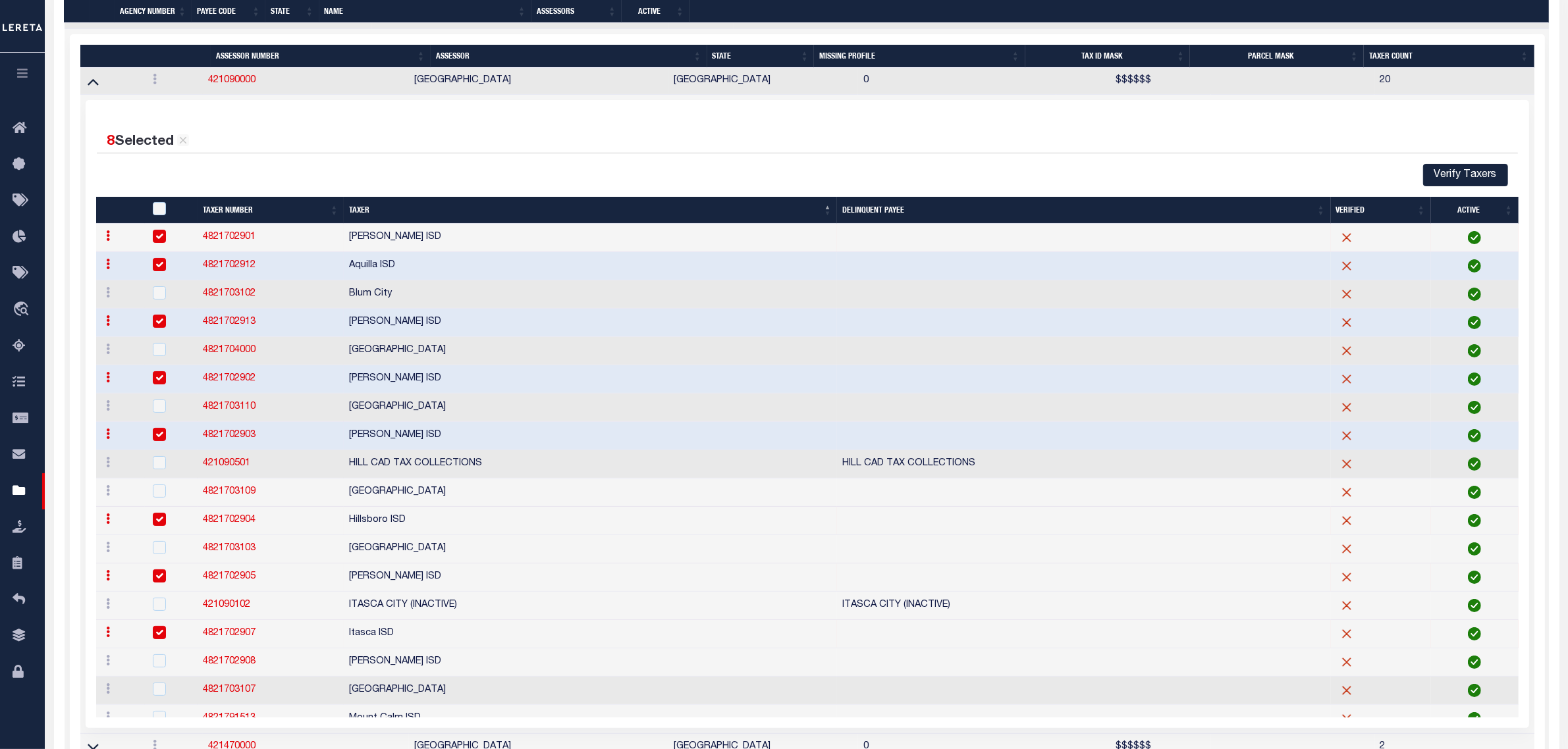
scroll to position [350, 0]
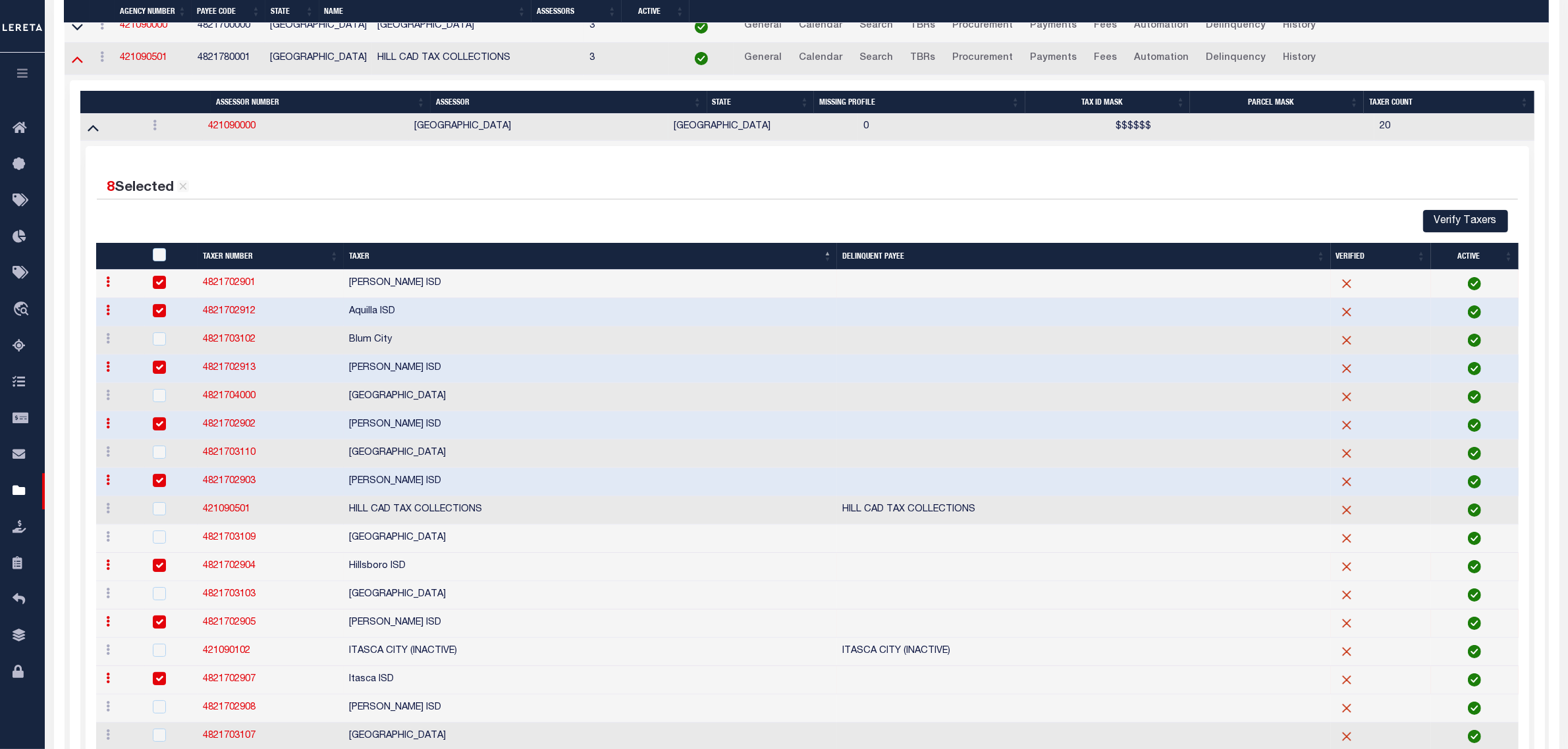
click at [77, 64] on icon at bounding box center [77, 60] width 11 height 7
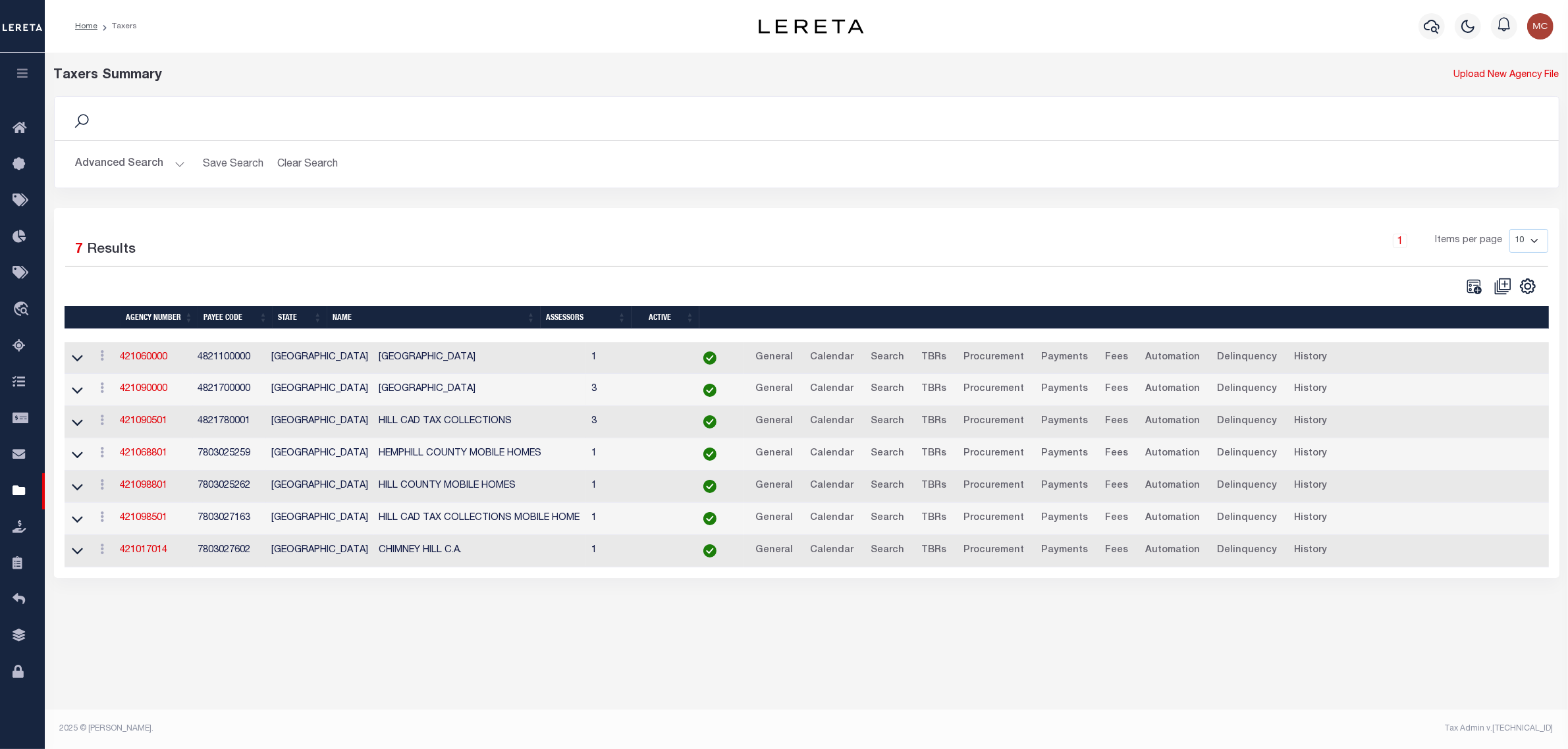
scroll to position [0, 0]
click at [71, 429] on icon at bounding box center [77, 422] width 11 height 14
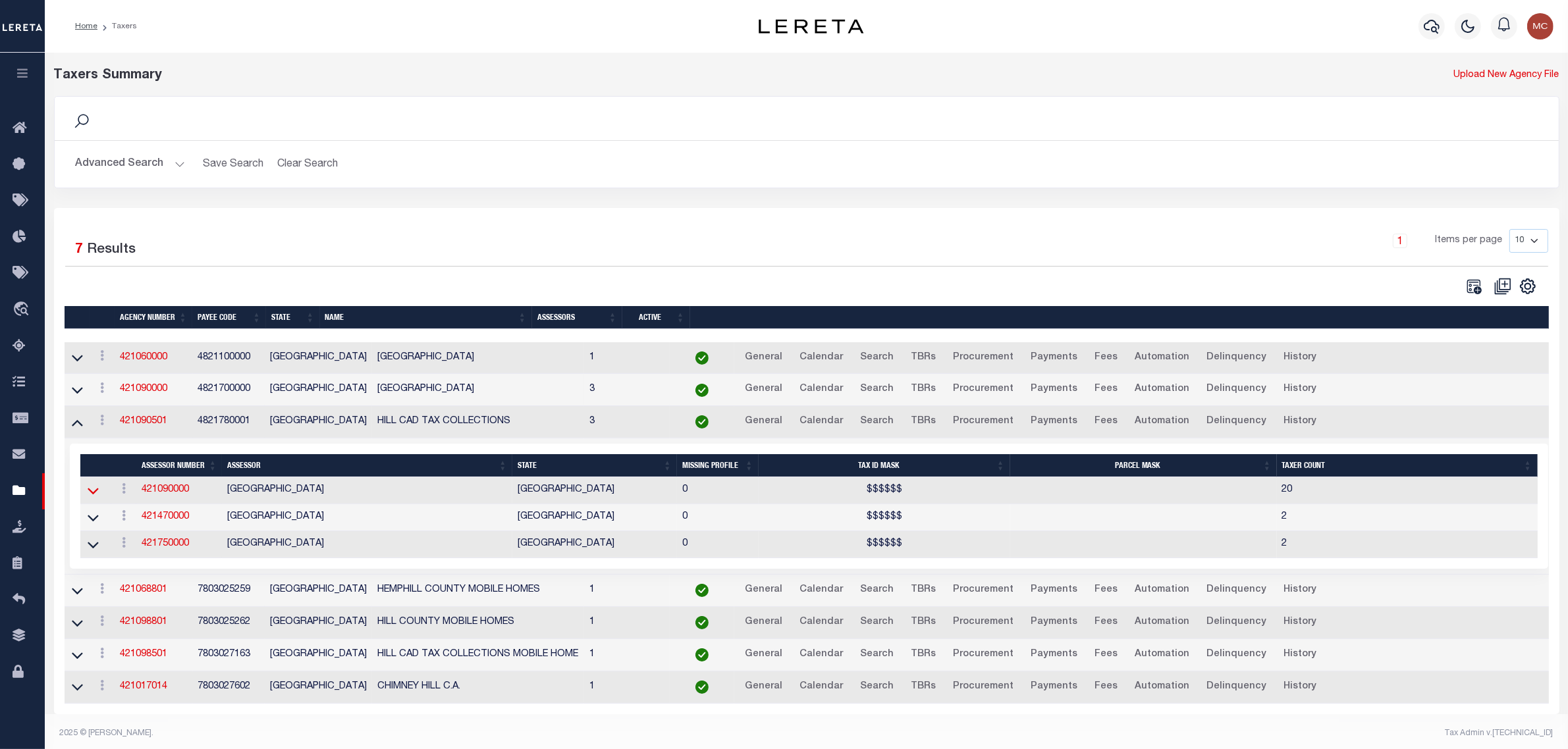
click at [89, 494] on icon at bounding box center [93, 491] width 11 height 14
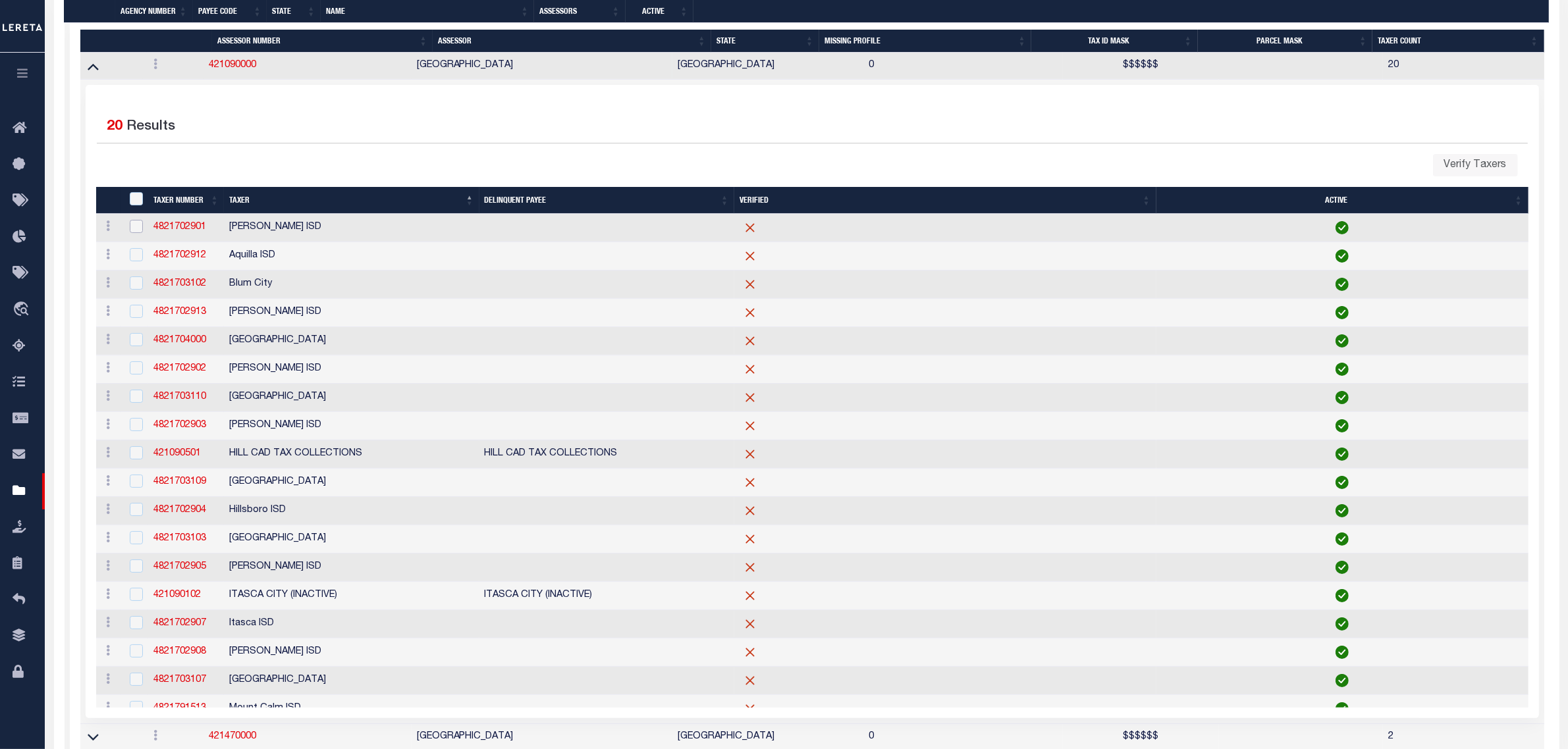
click at [132, 233] on input "checkbox" at bounding box center [136, 226] width 13 height 13
checkbox input "true"
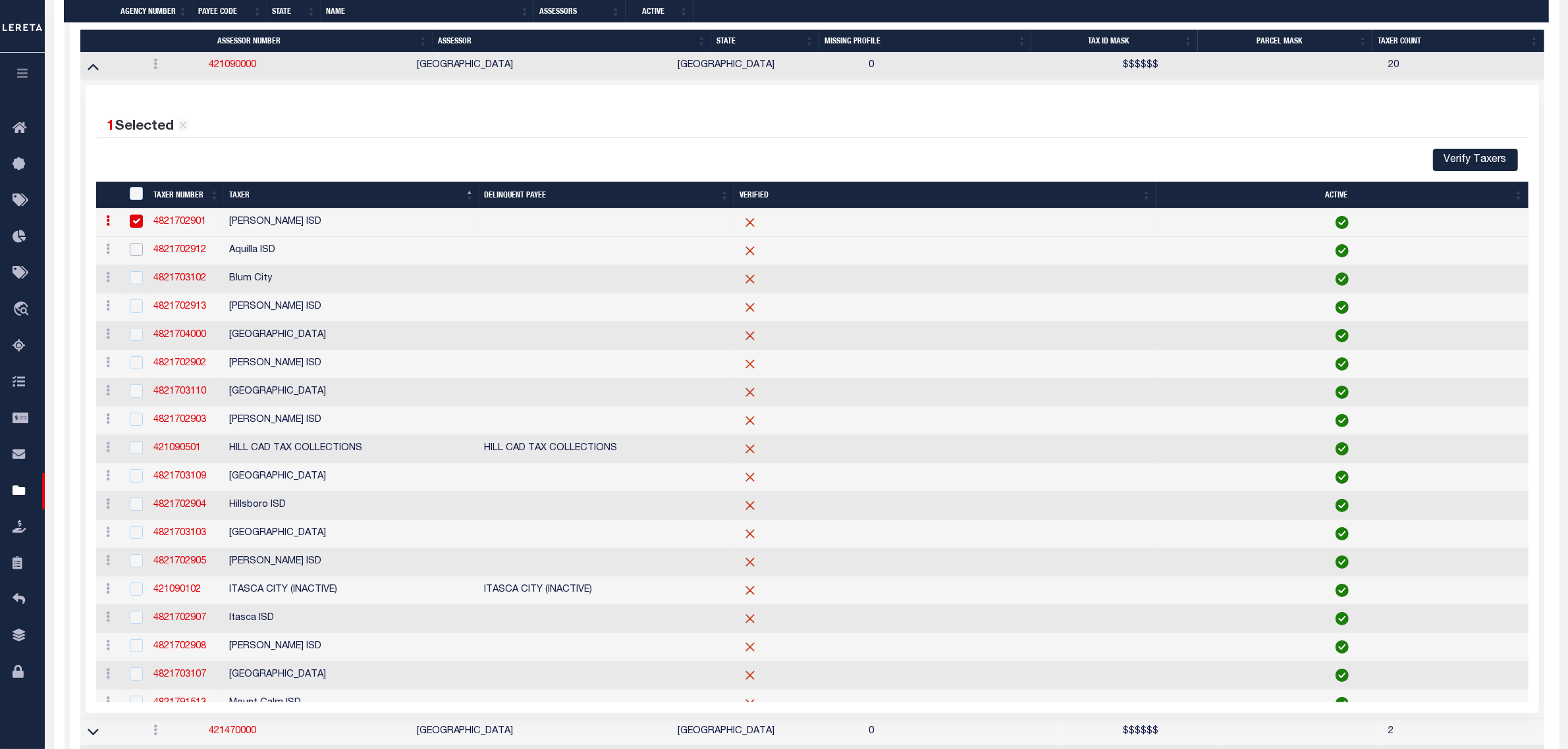
click at [131, 256] on input "checkbox" at bounding box center [136, 249] width 13 height 13
checkbox input "true"
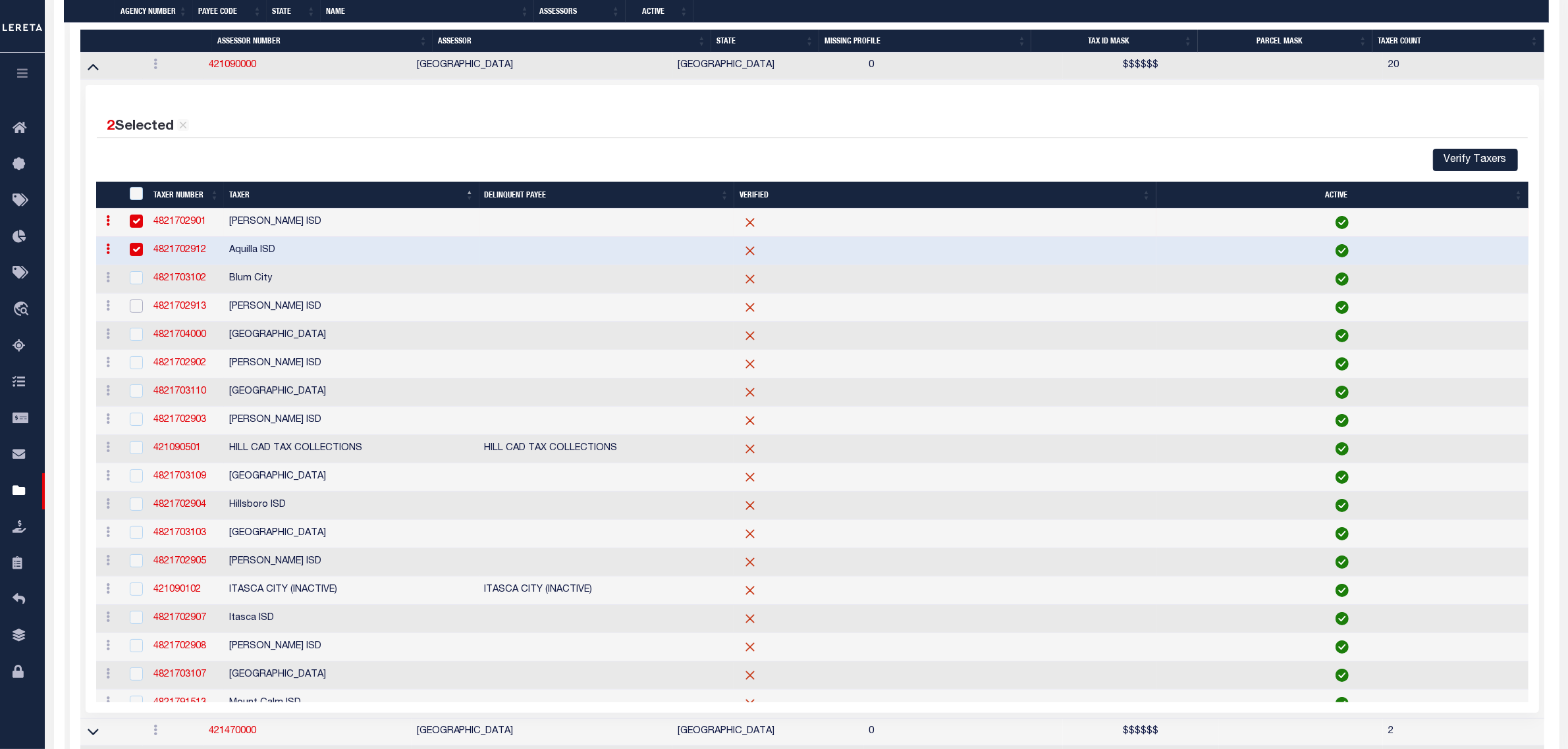
click at [132, 313] on input "checkbox" at bounding box center [136, 306] width 13 height 13
checkbox input "true"
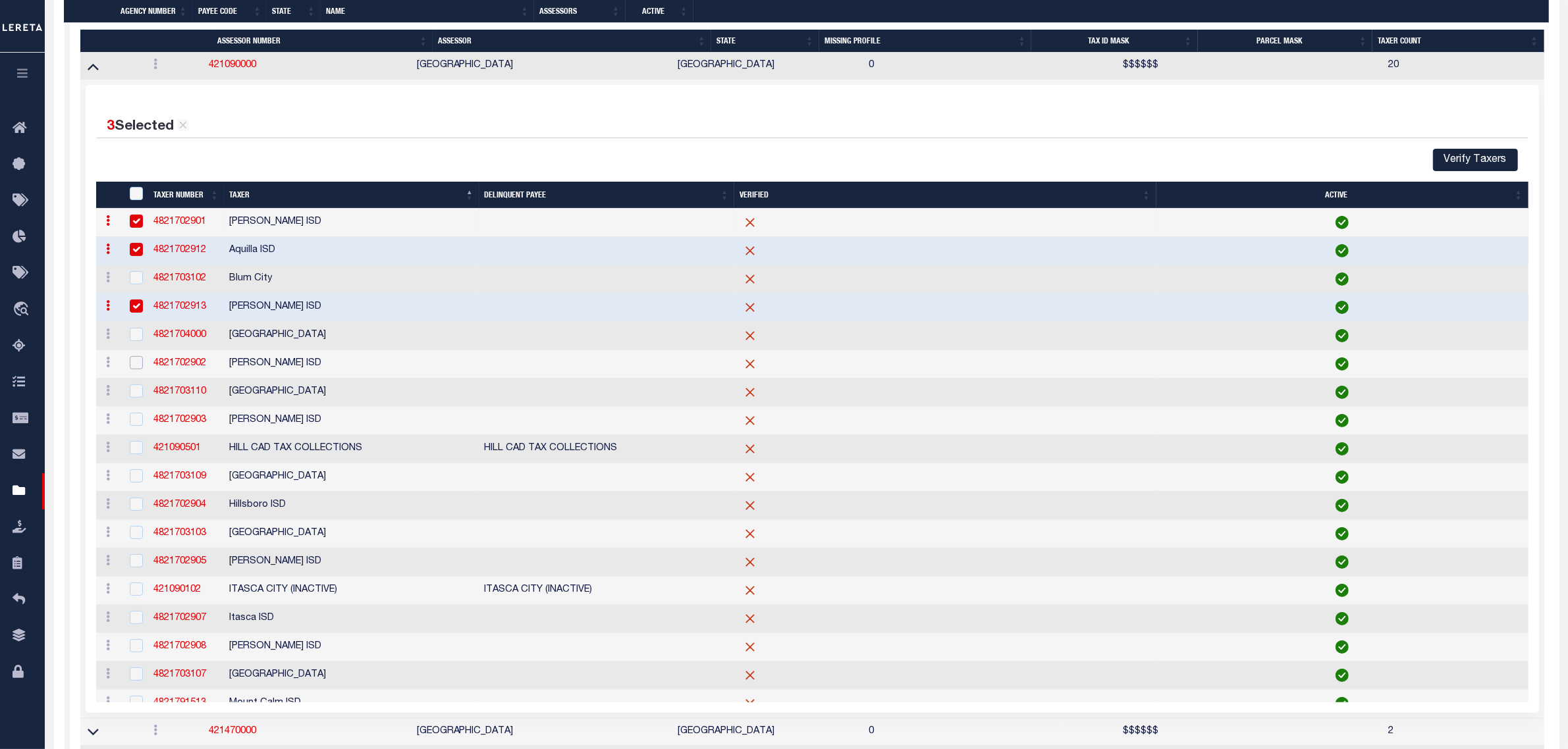
click at [133, 369] on input "checkbox" at bounding box center [136, 362] width 13 height 13
checkbox input "true"
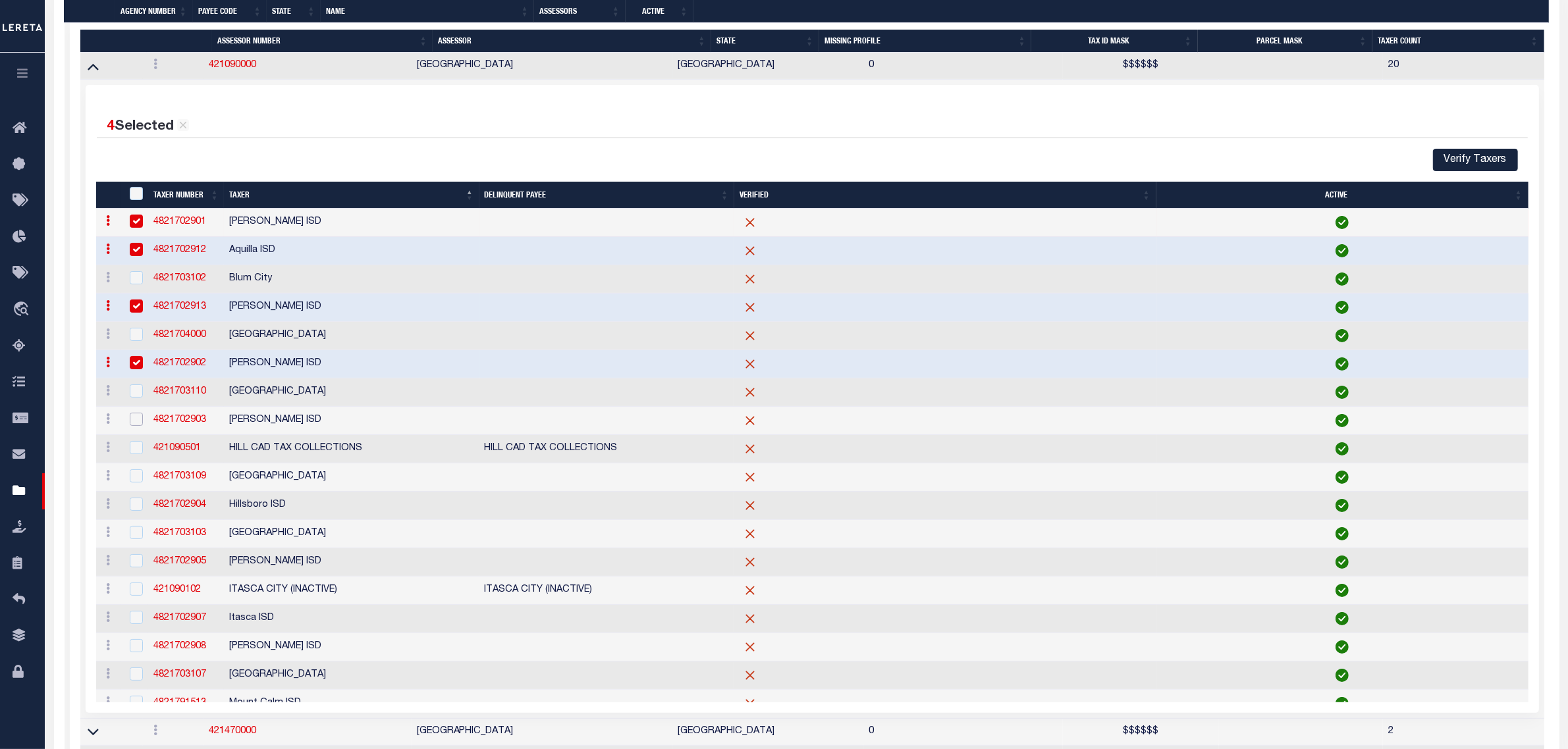
click at [133, 426] on input "checkbox" at bounding box center [136, 419] width 13 height 13
checkbox input "true"
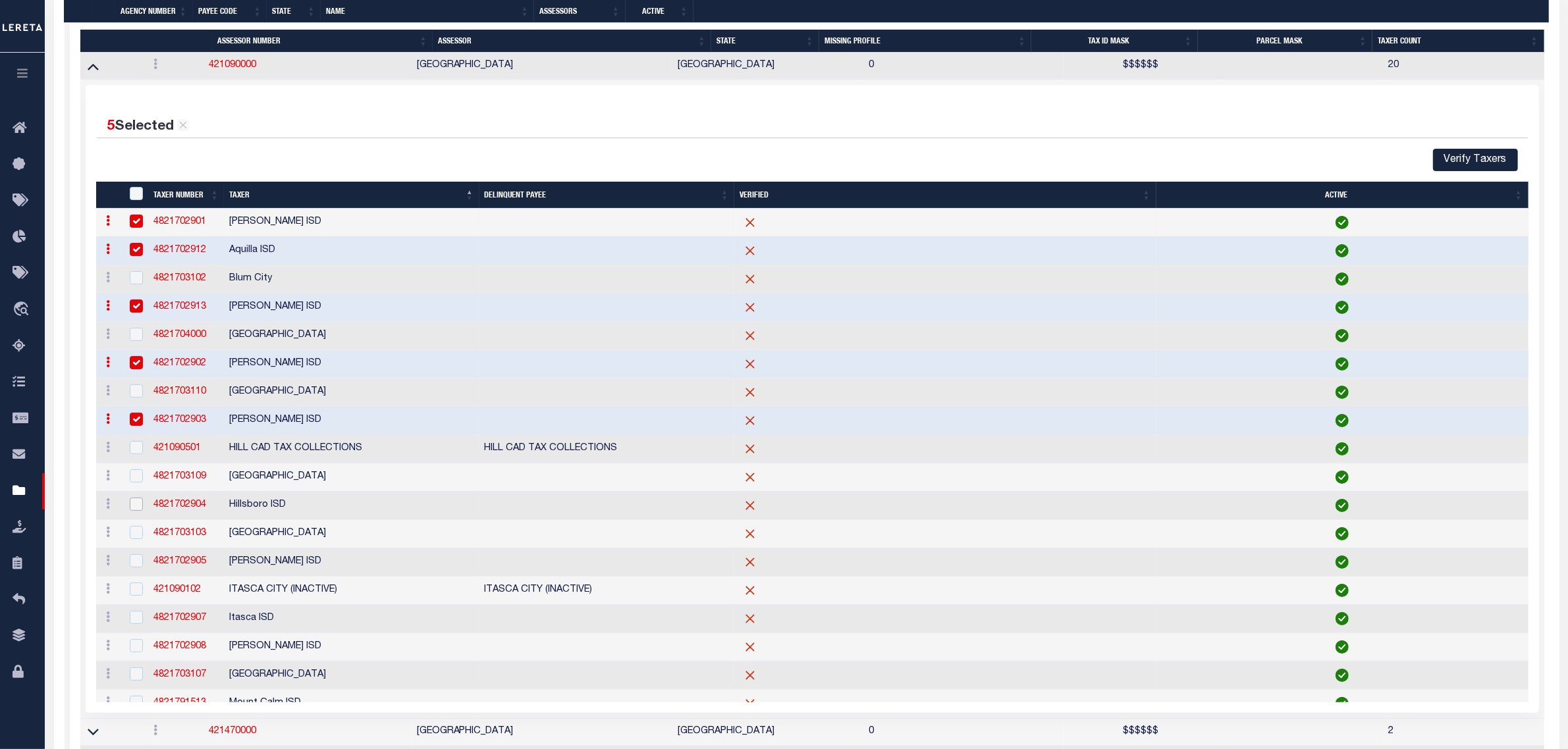
click at [137, 511] on input "checkbox" at bounding box center [136, 503] width 13 height 13
checkbox input "true"
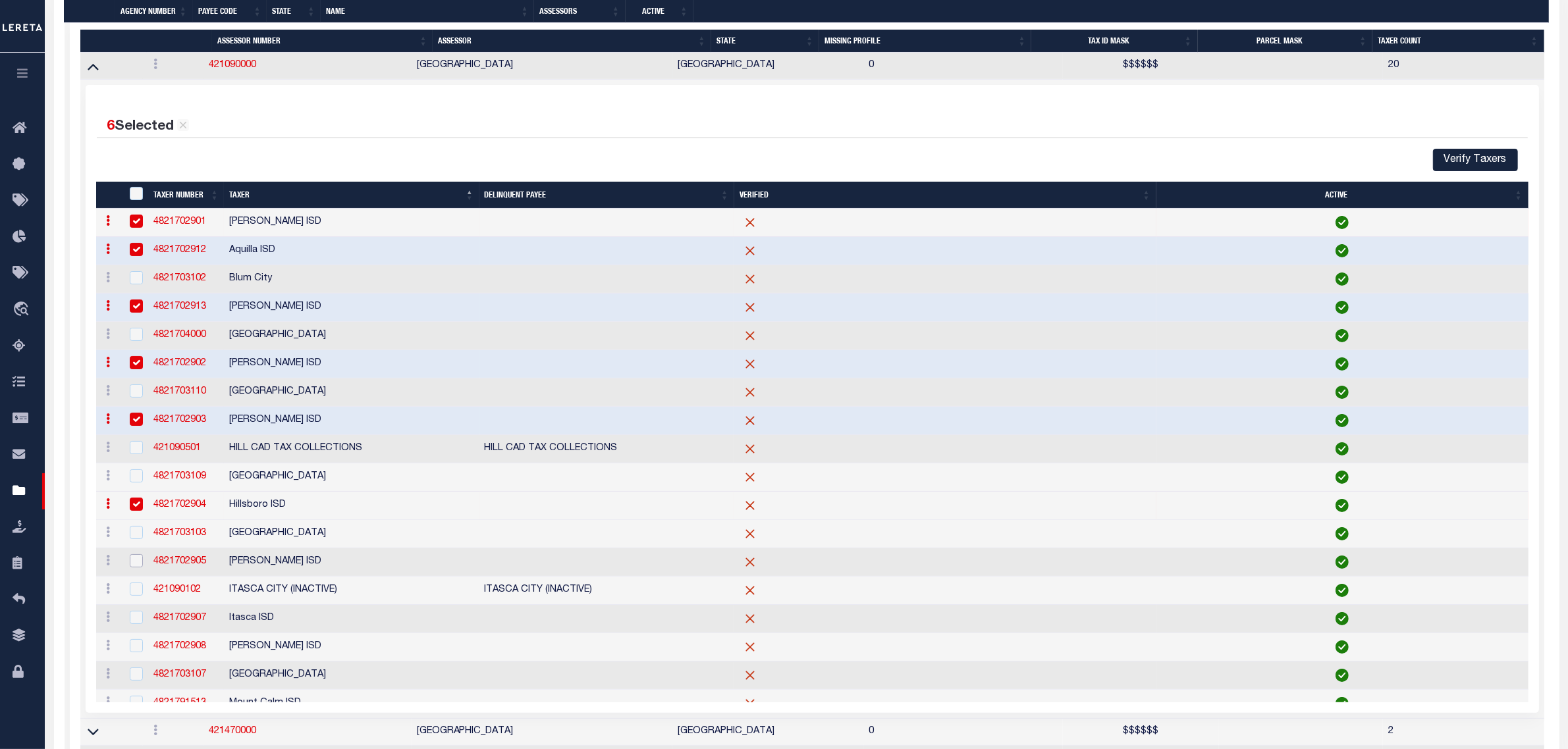
click at [137, 568] on input "checkbox" at bounding box center [136, 560] width 13 height 13
checkbox input "true"
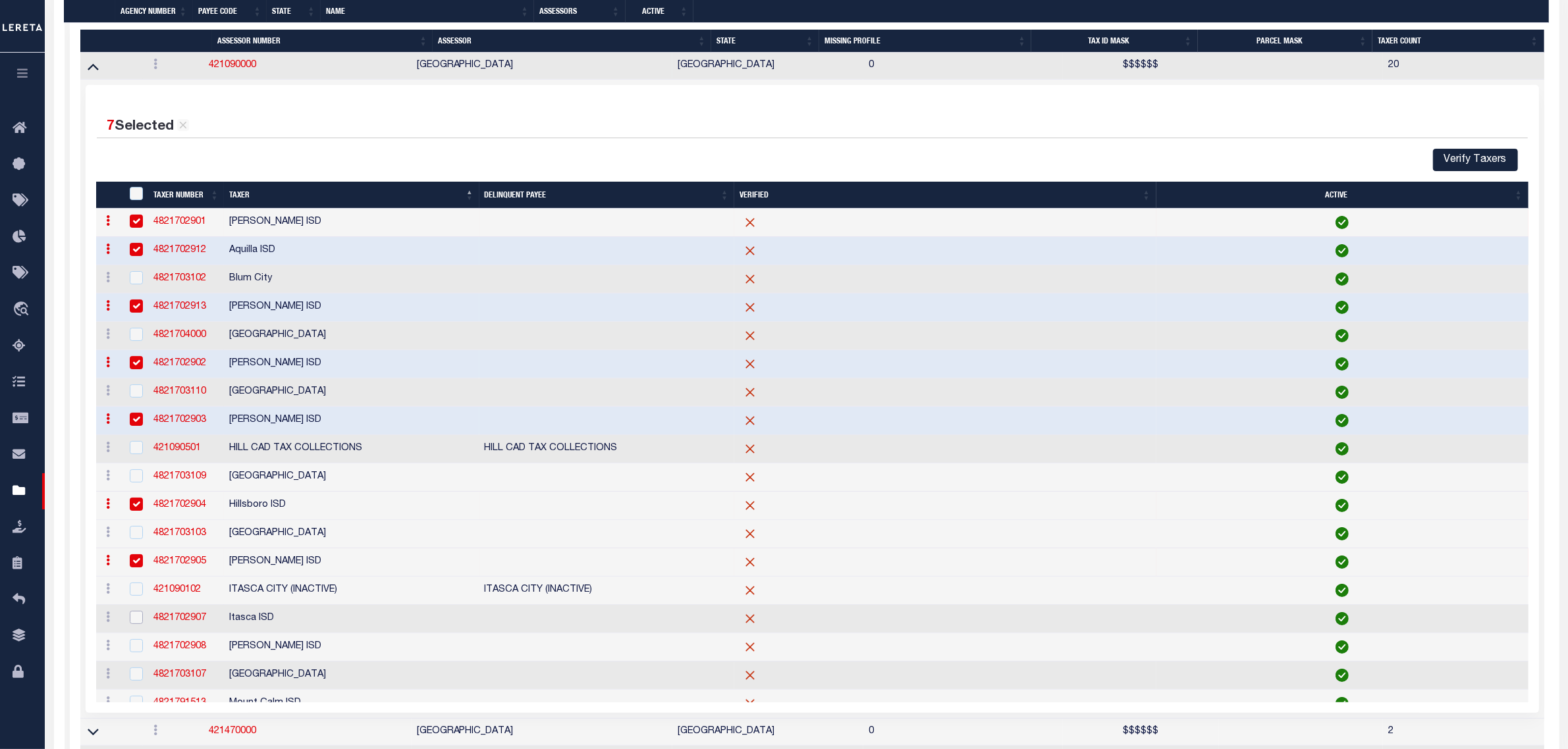
click at [137, 624] on input "checkbox" at bounding box center [136, 617] width 13 height 13
checkbox input "true"
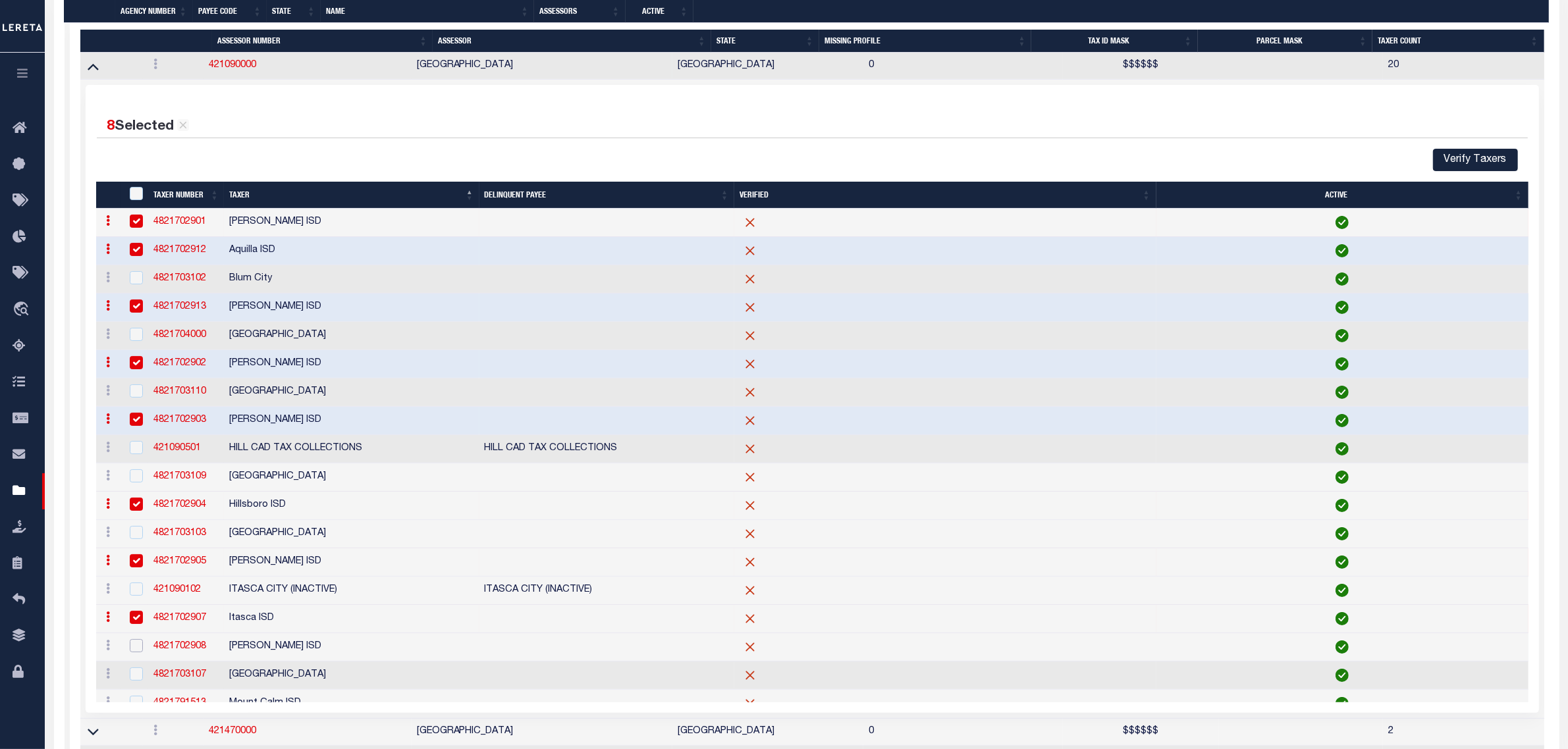
click at [133, 652] on input "checkbox" at bounding box center [136, 645] width 13 height 13
checkbox input "true"
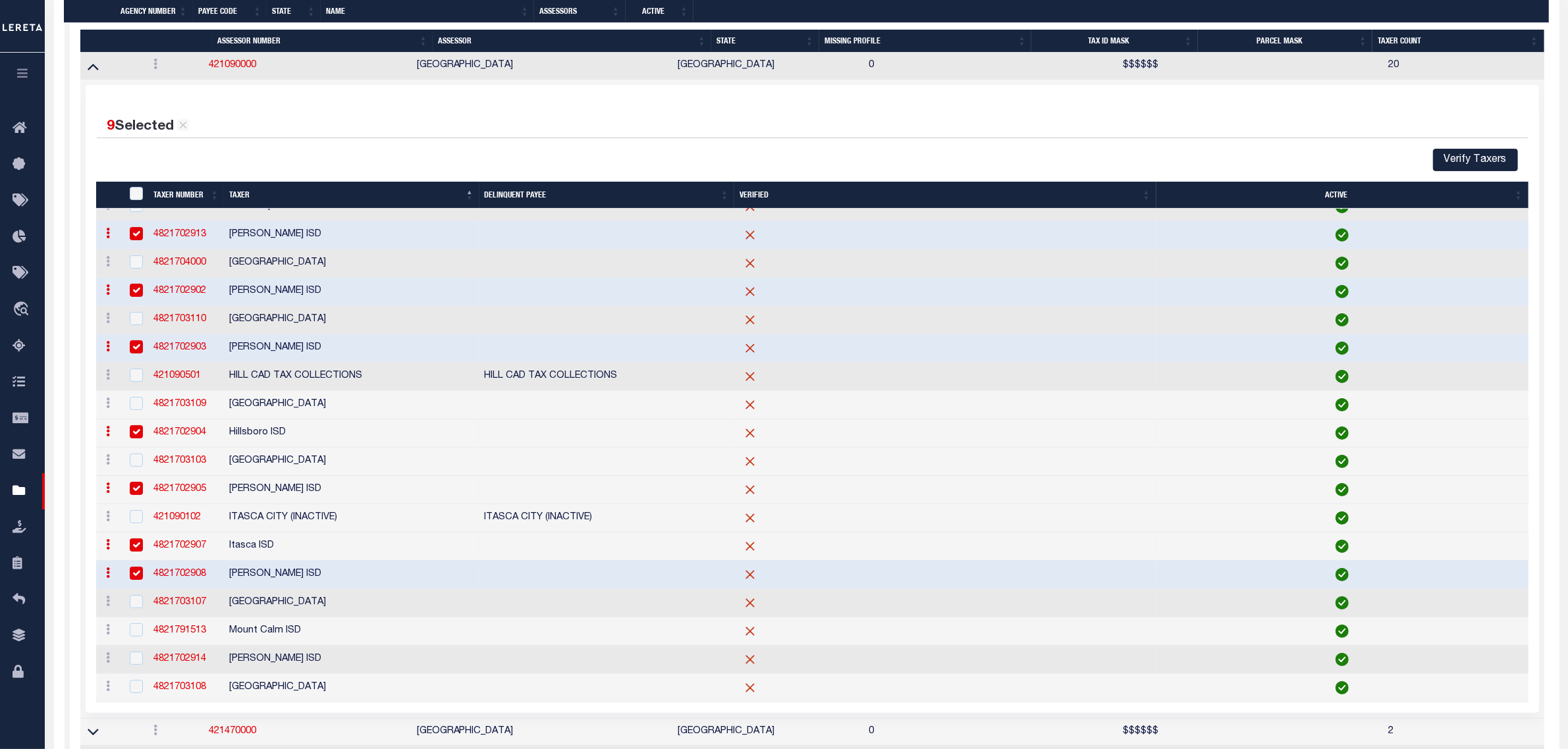
scroll to position [93, 0]
click at [136, 634] on input "checkbox" at bounding box center [136, 630] width 13 height 13
checkbox input "true"
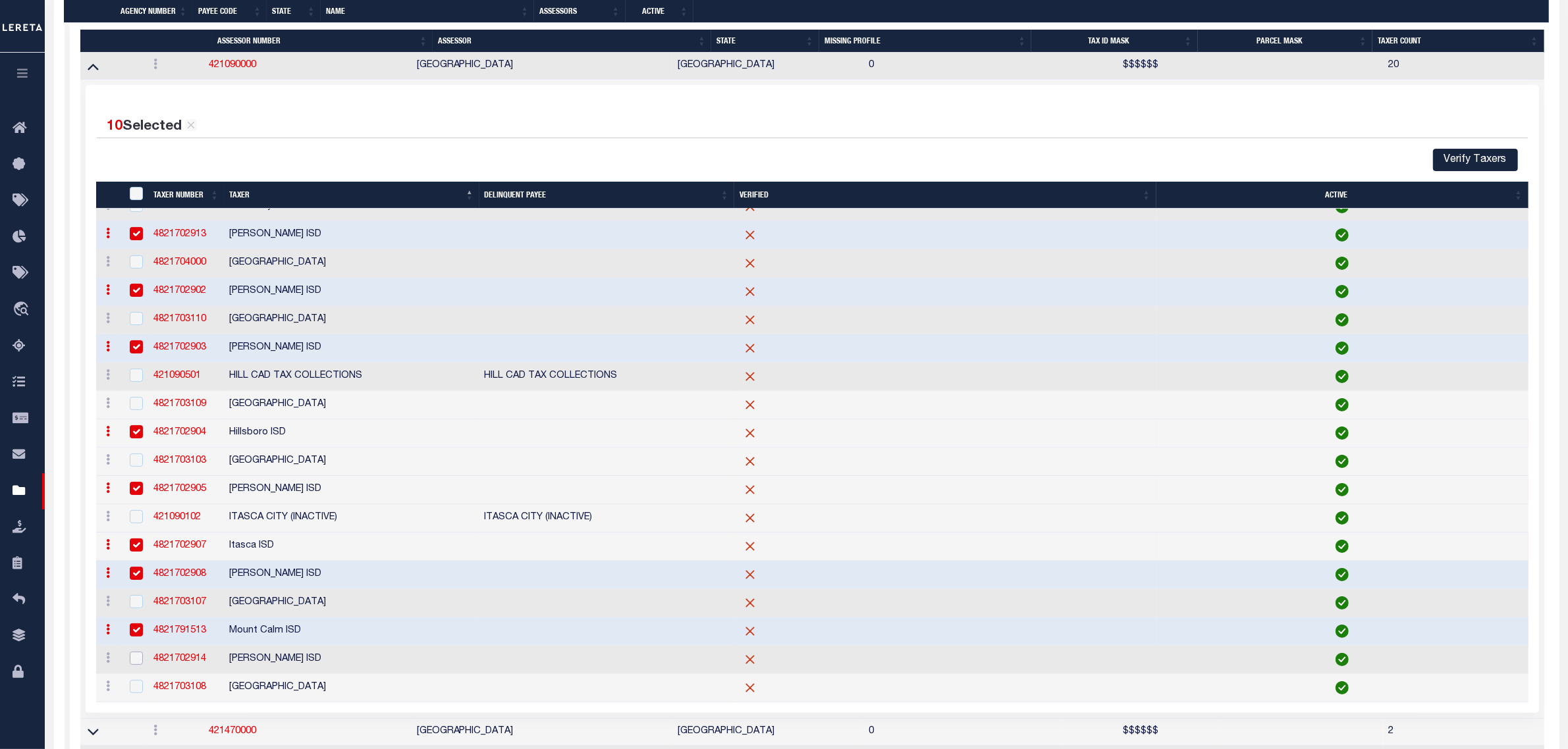
click at [135, 665] on input "checkbox" at bounding box center [136, 658] width 13 height 13
checkbox input "true"
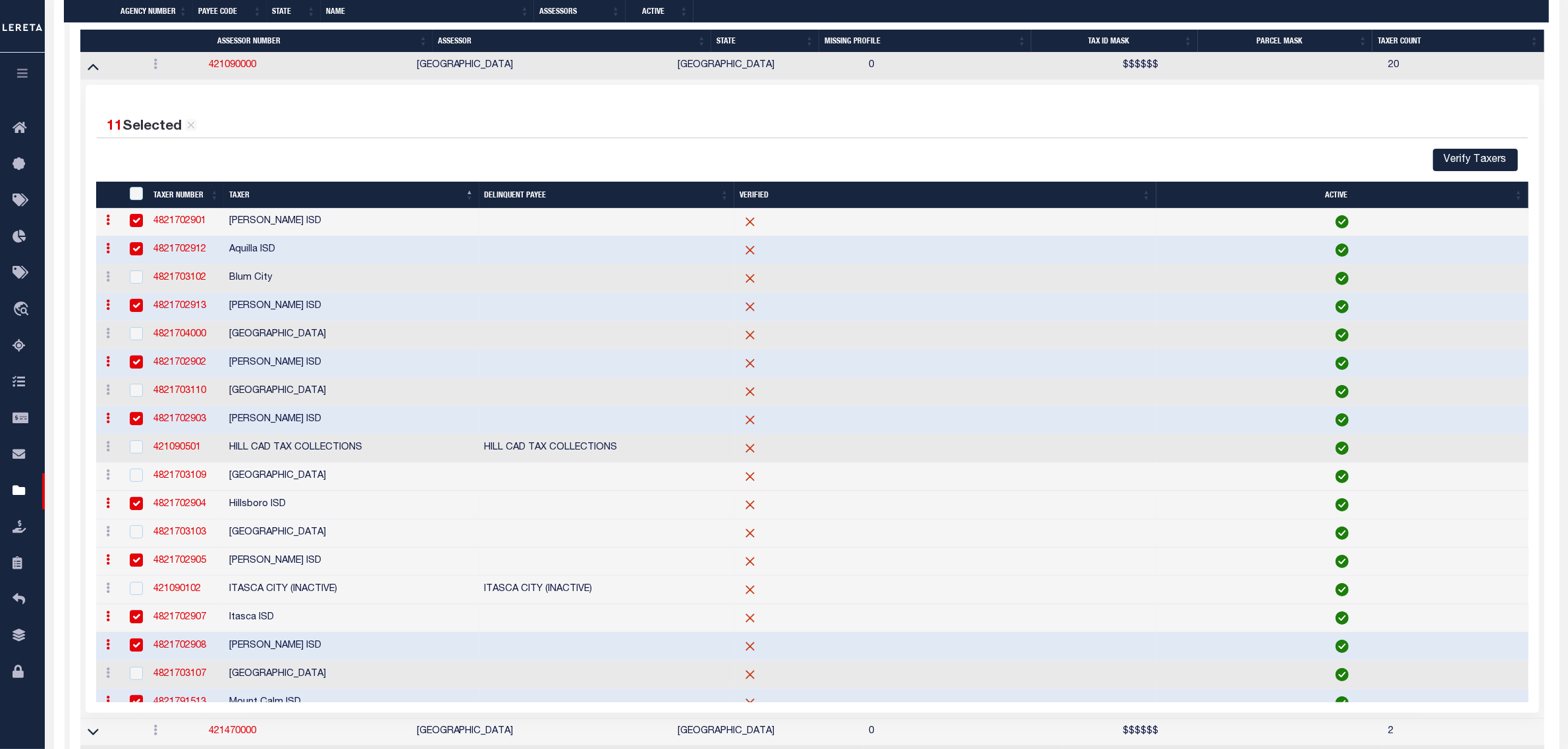
scroll to position [0, 0]
click at [133, 285] on input "checkbox" at bounding box center [136, 277] width 13 height 13
checkbox input "true"
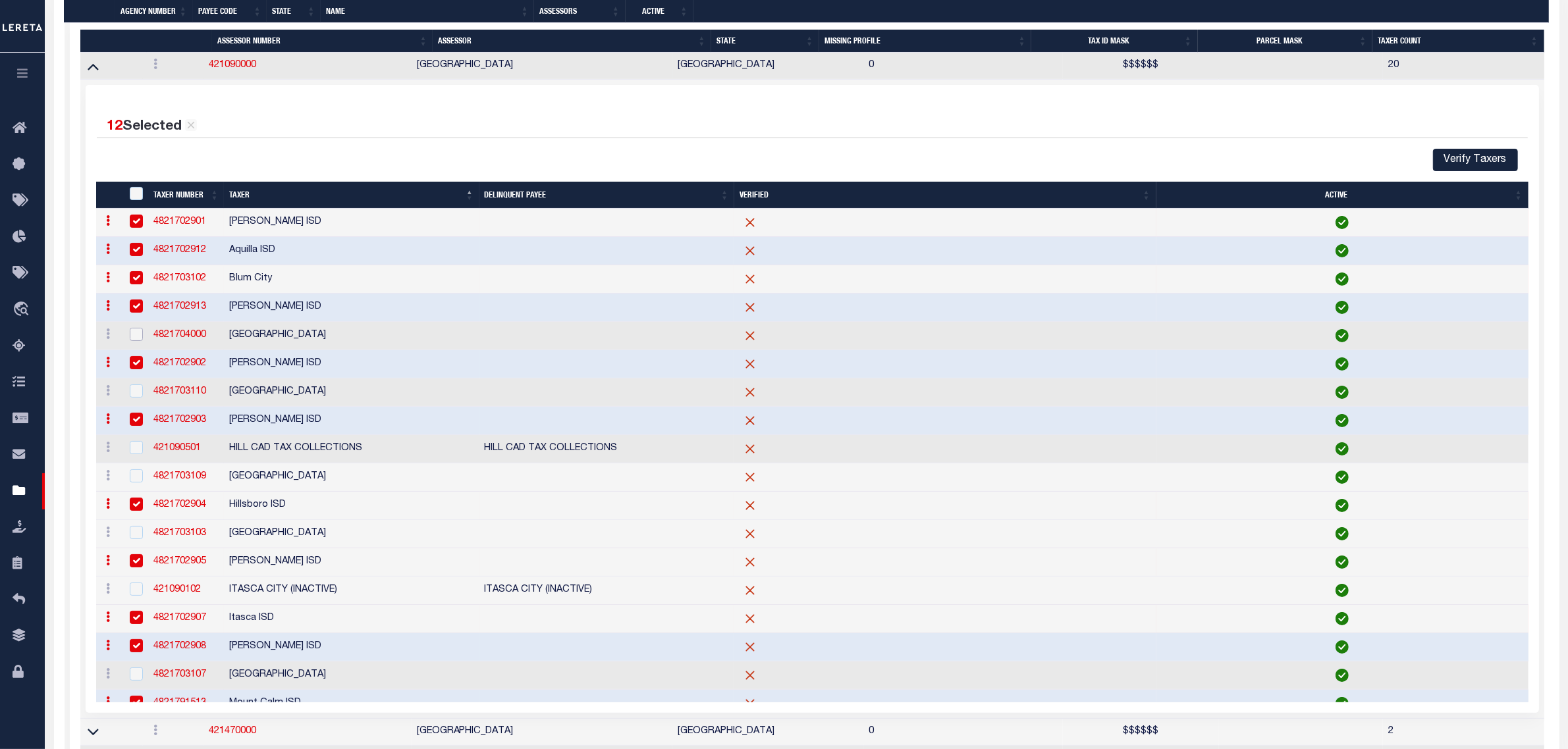
click at [136, 341] on input "checkbox" at bounding box center [136, 334] width 13 height 13
checkbox input "true"
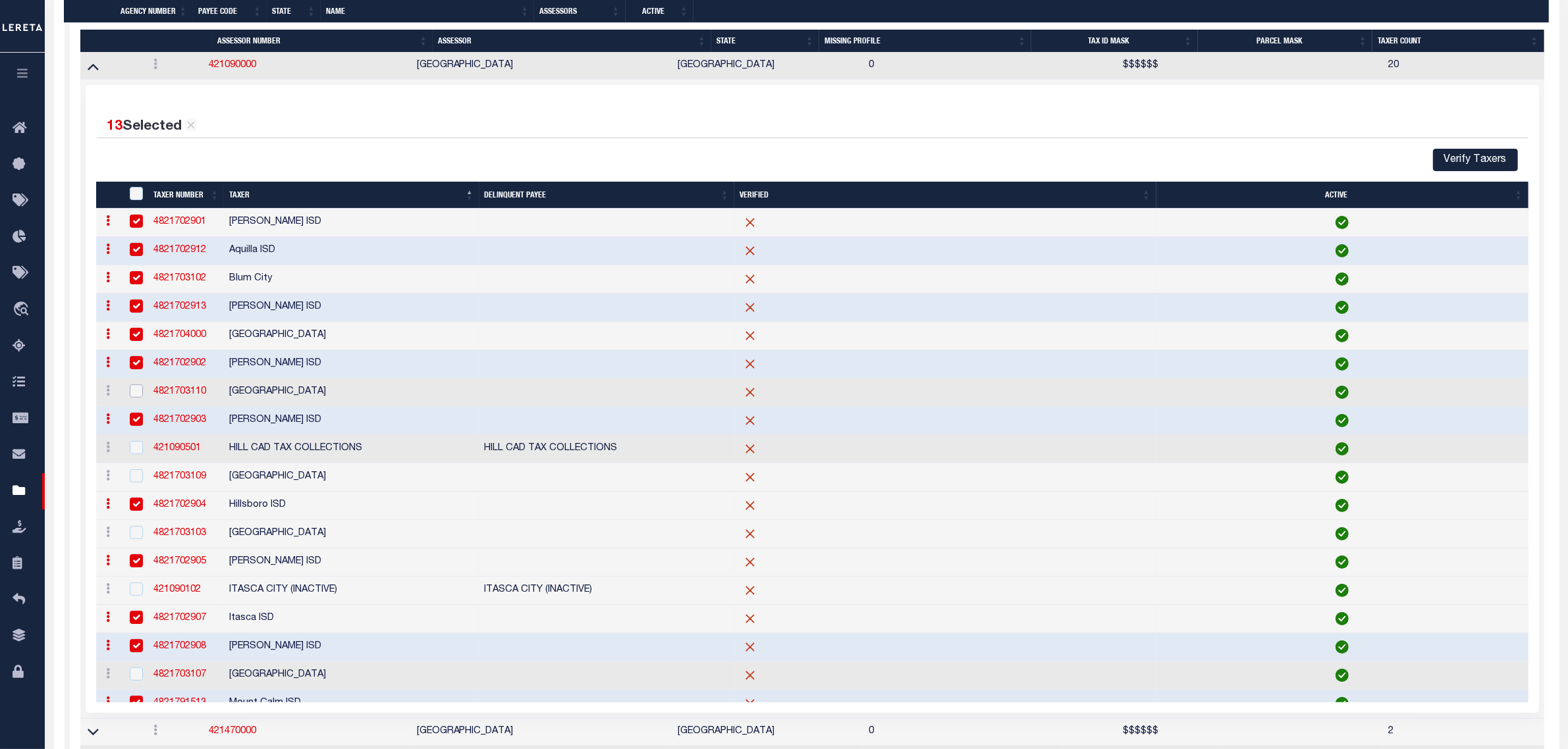
click at [137, 398] on input "checkbox" at bounding box center [136, 390] width 13 height 13
checkbox input "true"
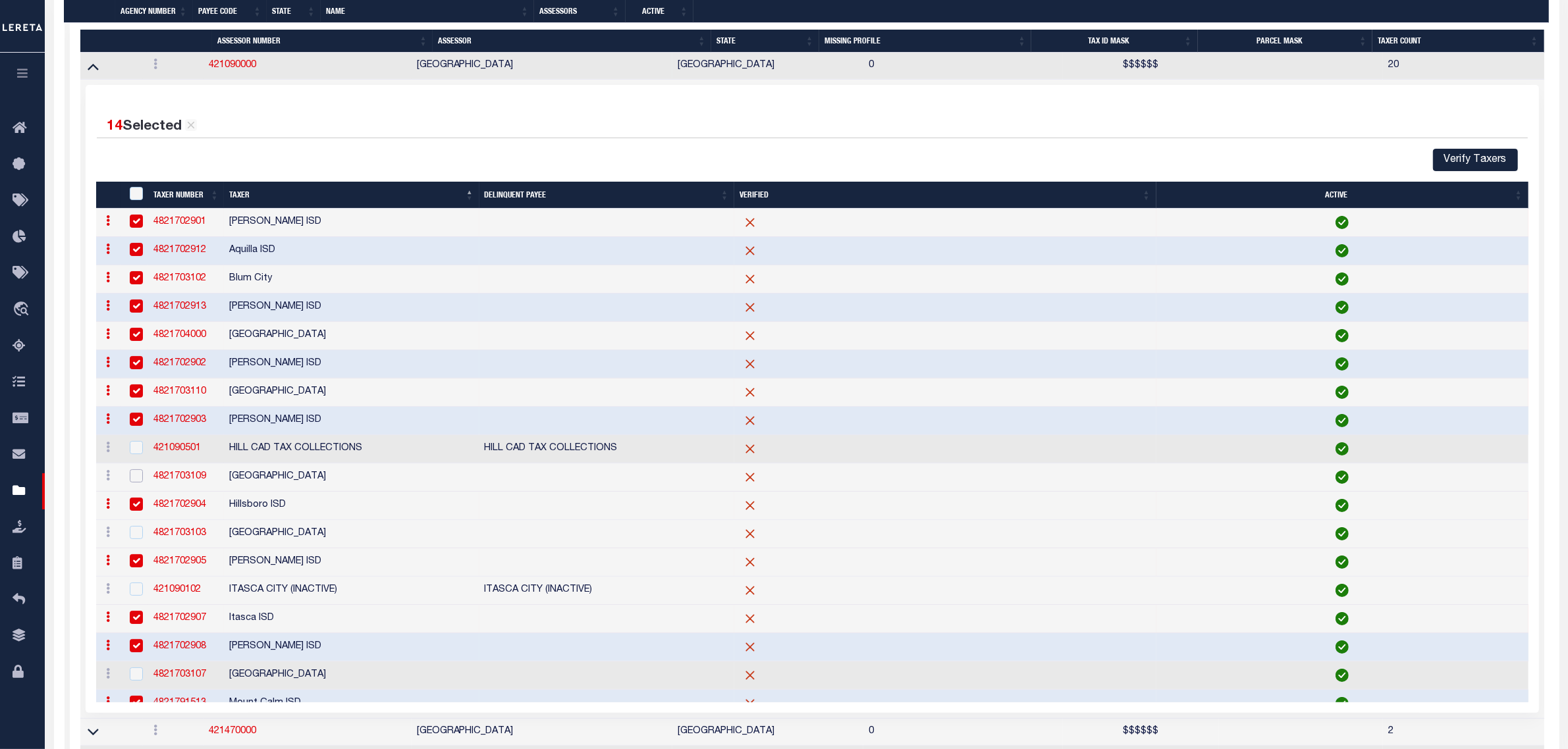
click at [136, 482] on input "checkbox" at bounding box center [136, 476] width 13 height 13
checkbox input "true"
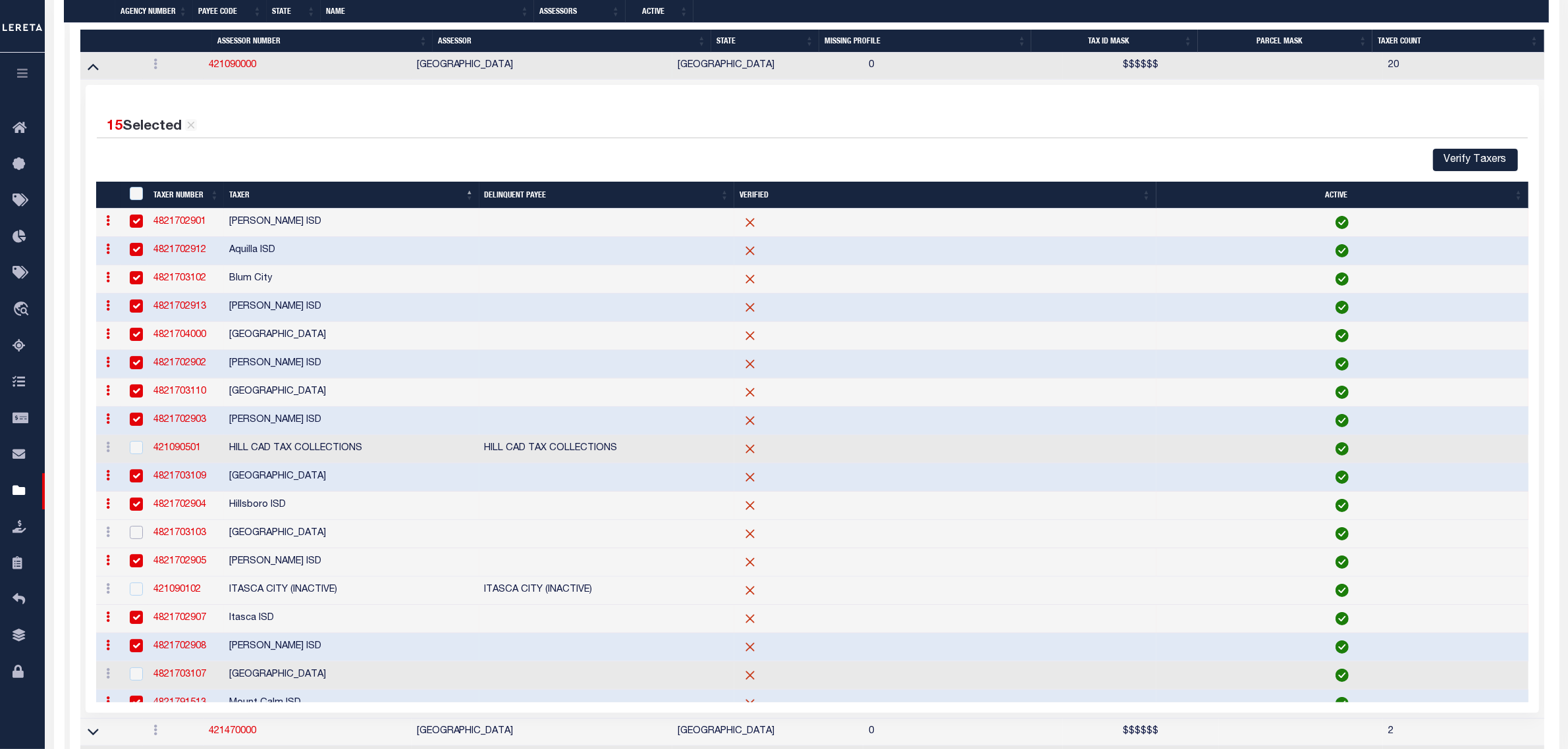
click at [136, 539] on input "checkbox" at bounding box center [136, 532] width 13 height 13
checkbox input "true"
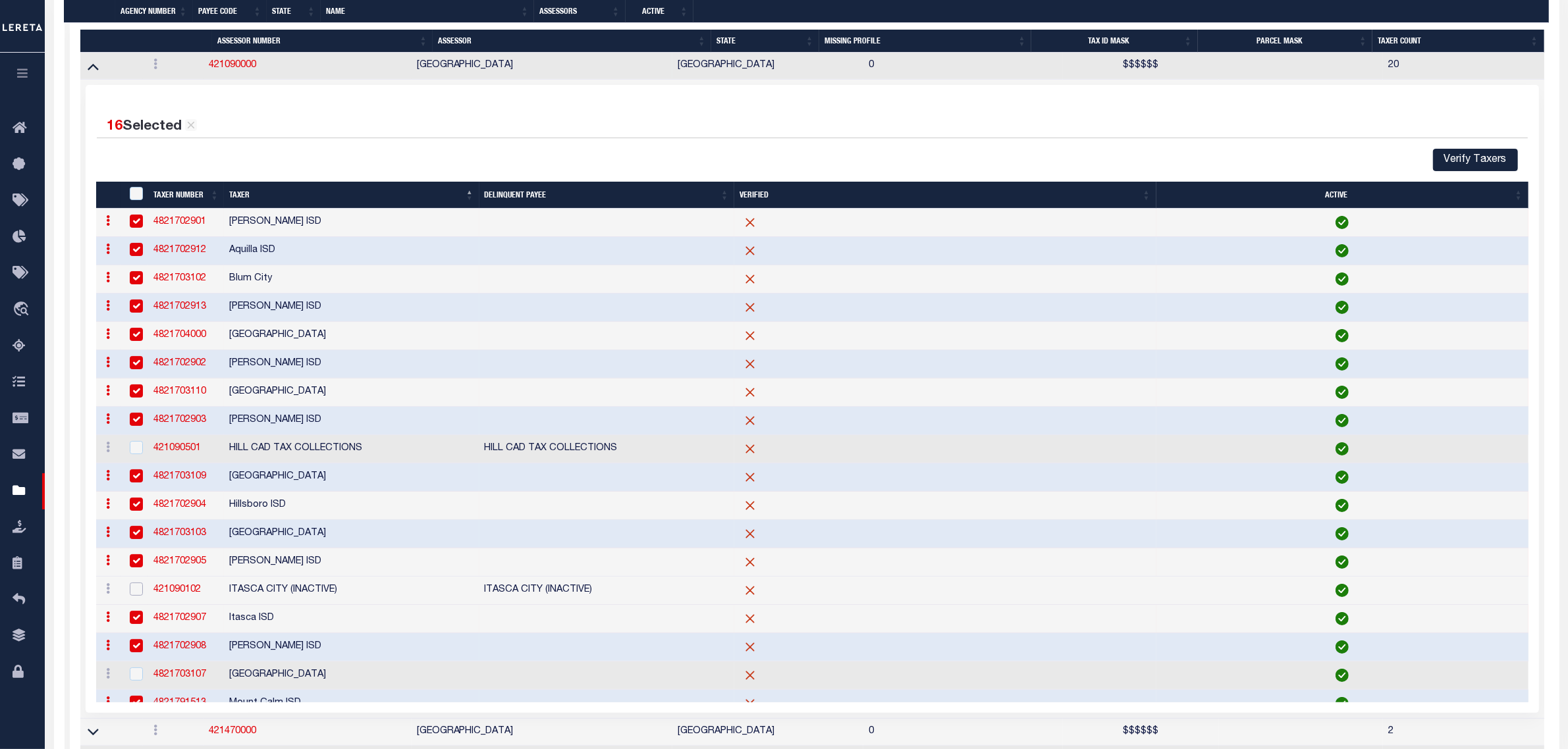
click at [136, 596] on input "checkbox" at bounding box center [136, 589] width 13 height 13
checkbox input "true"
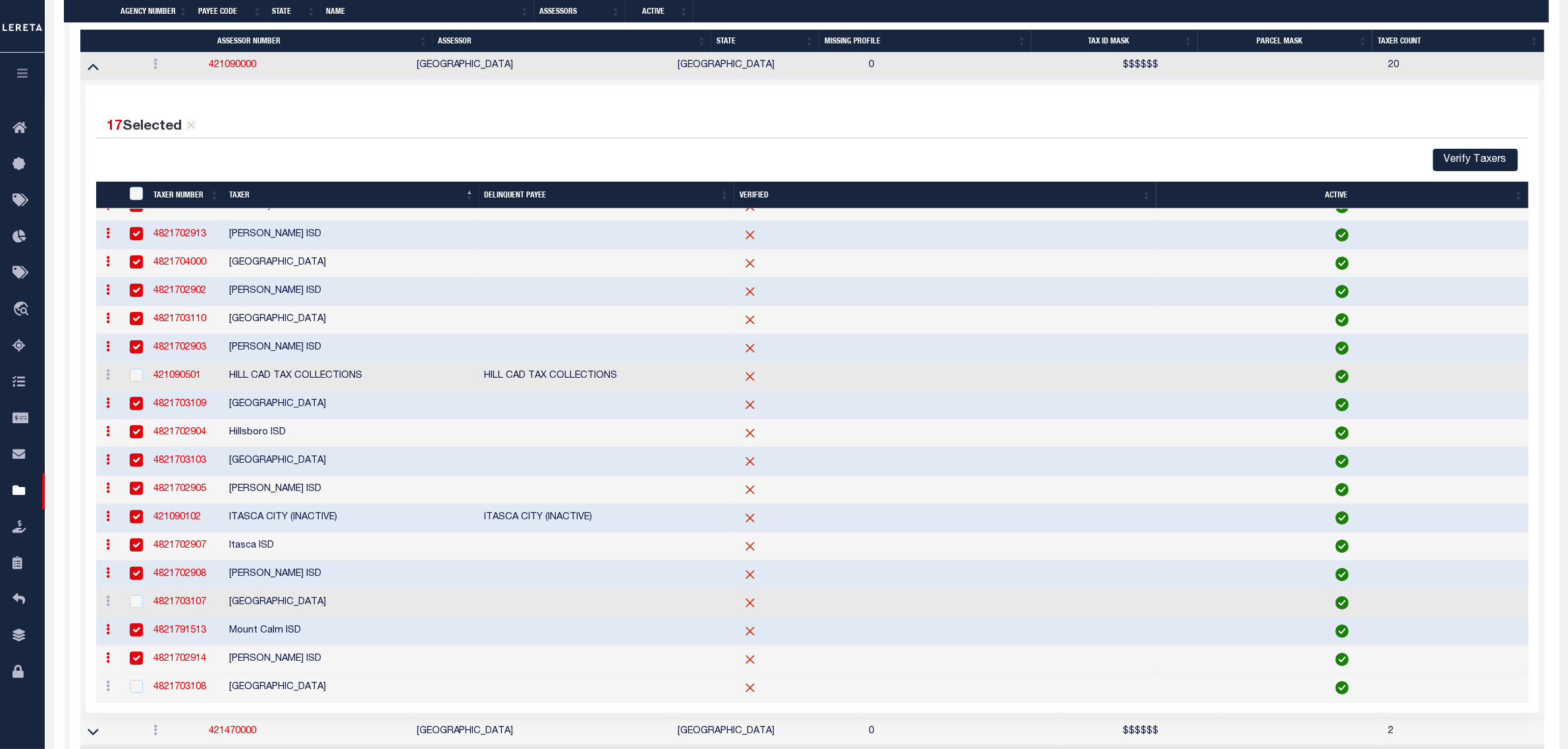
scroll to position [93, 0]
click at [136, 603] on input "checkbox" at bounding box center [136, 601] width 13 height 13
checkbox input "true"
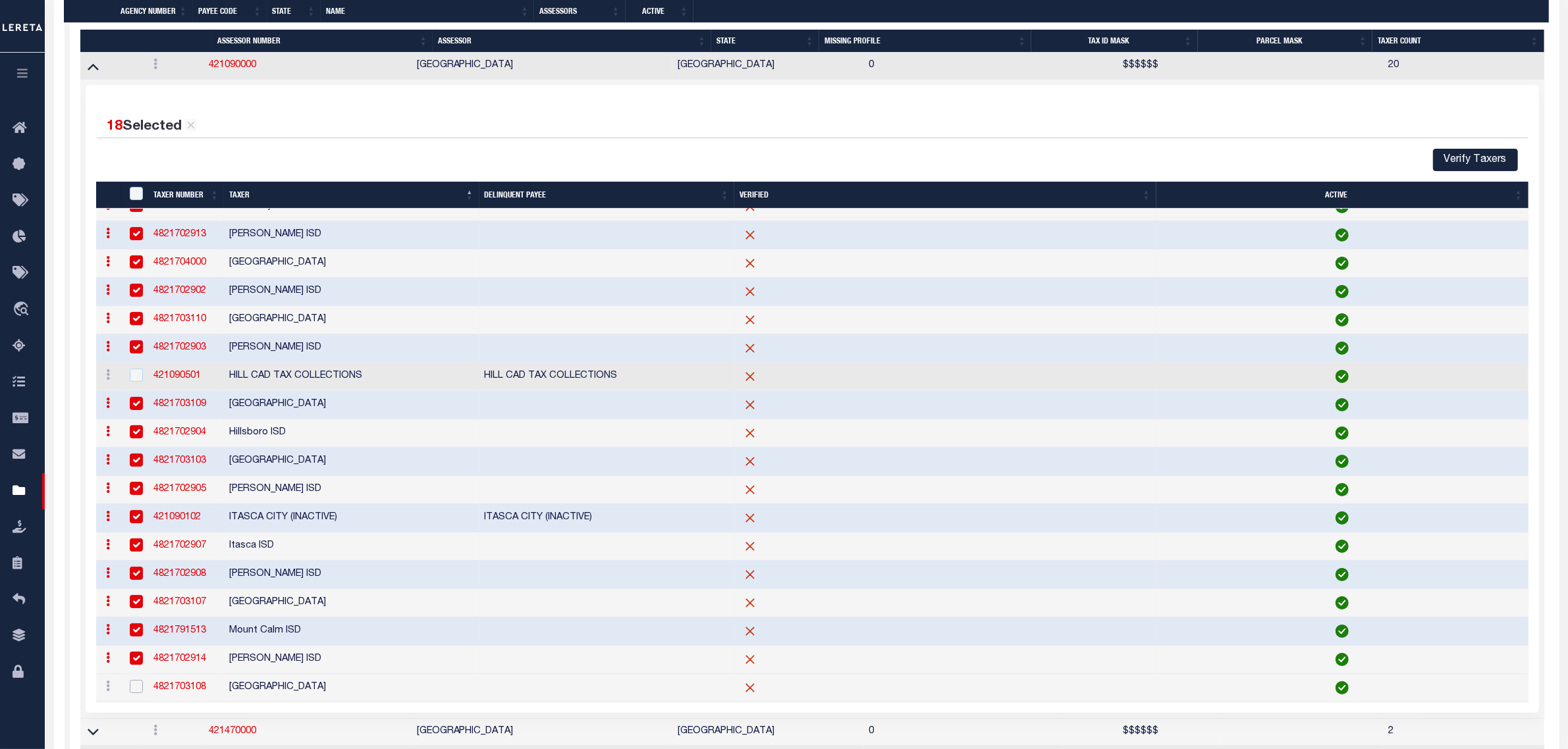
click at [132, 692] on input "checkbox" at bounding box center [136, 686] width 13 height 13
checkbox input "true"
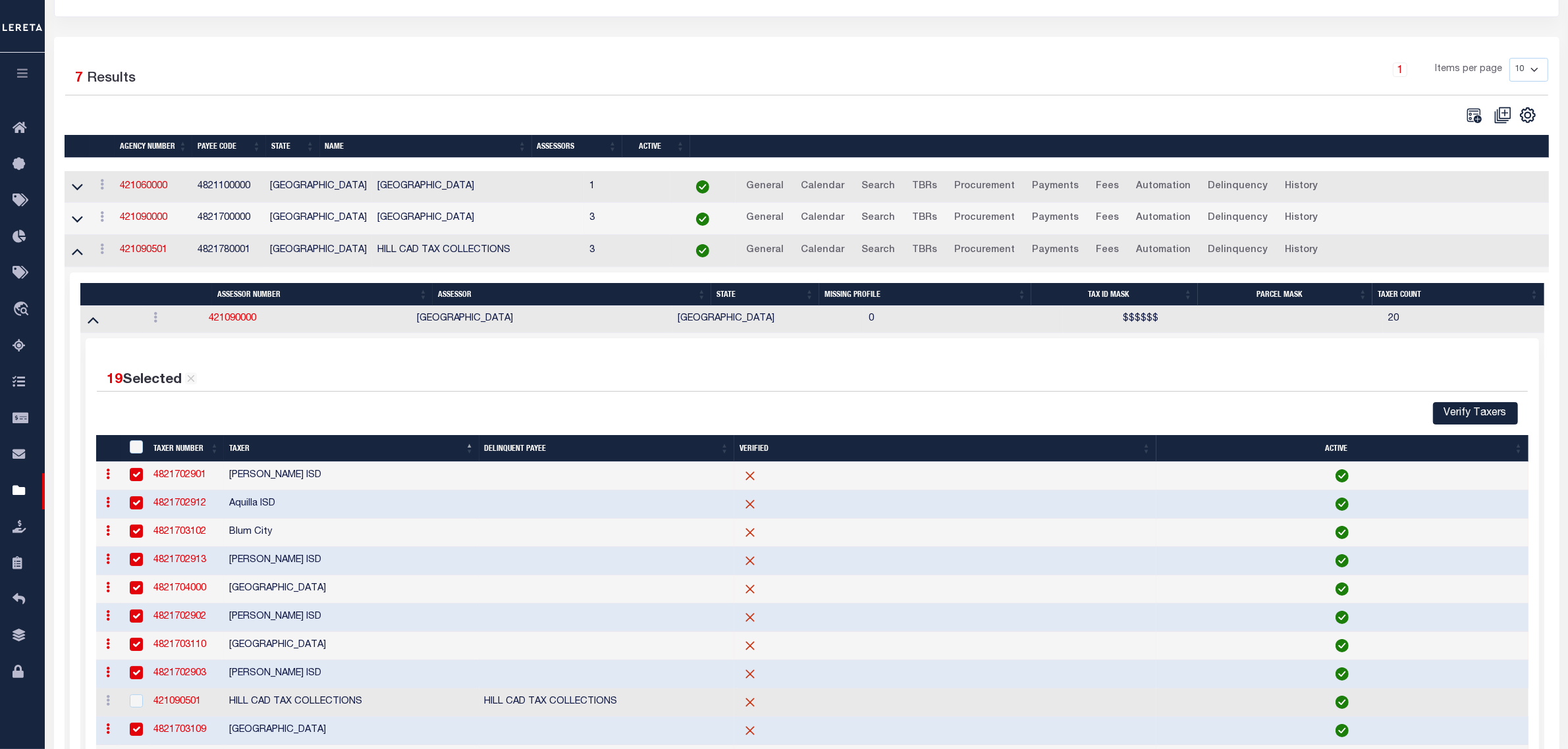
scroll to position [0, 0]
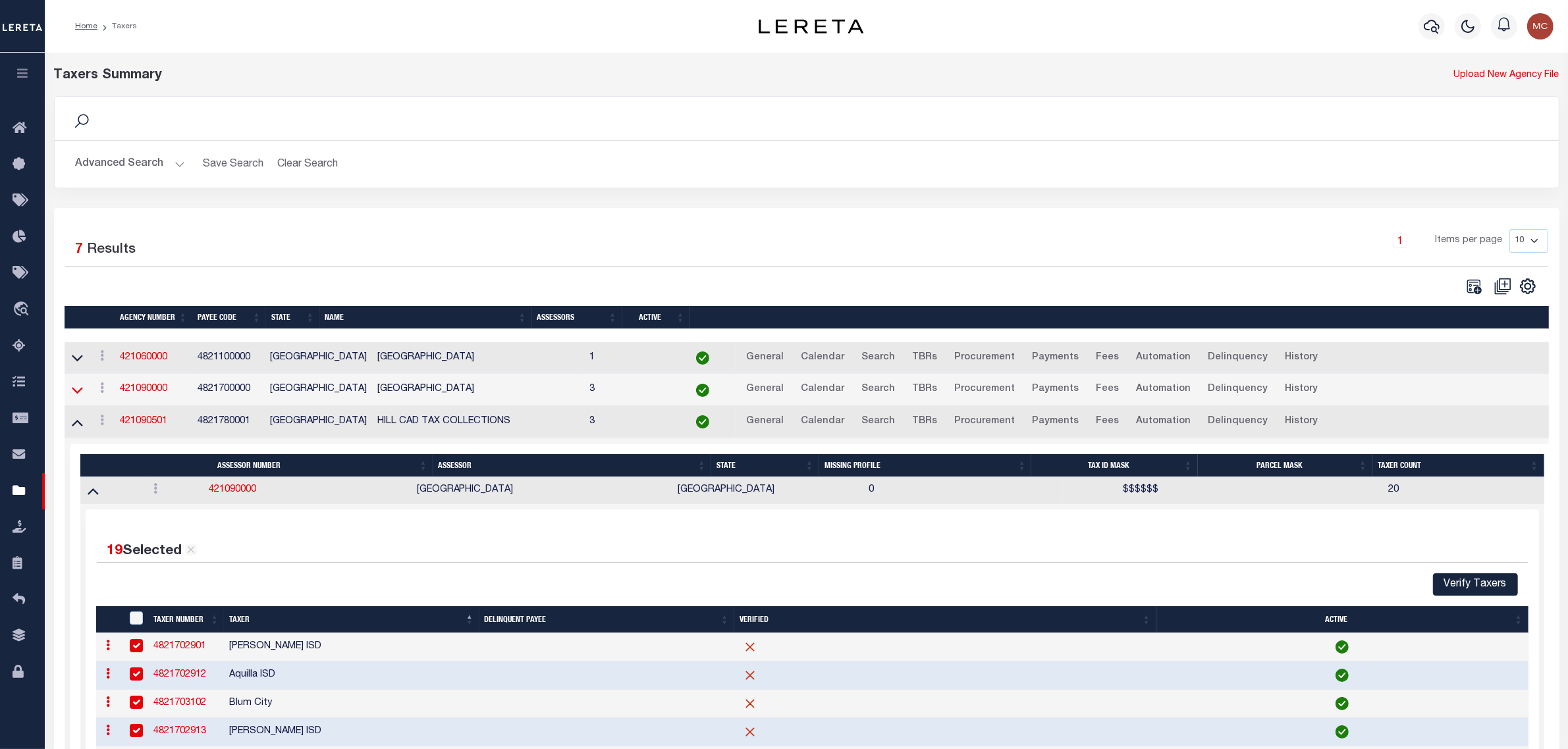
click at [74, 396] on icon at bounding box center [77, 390] width 11 height 14
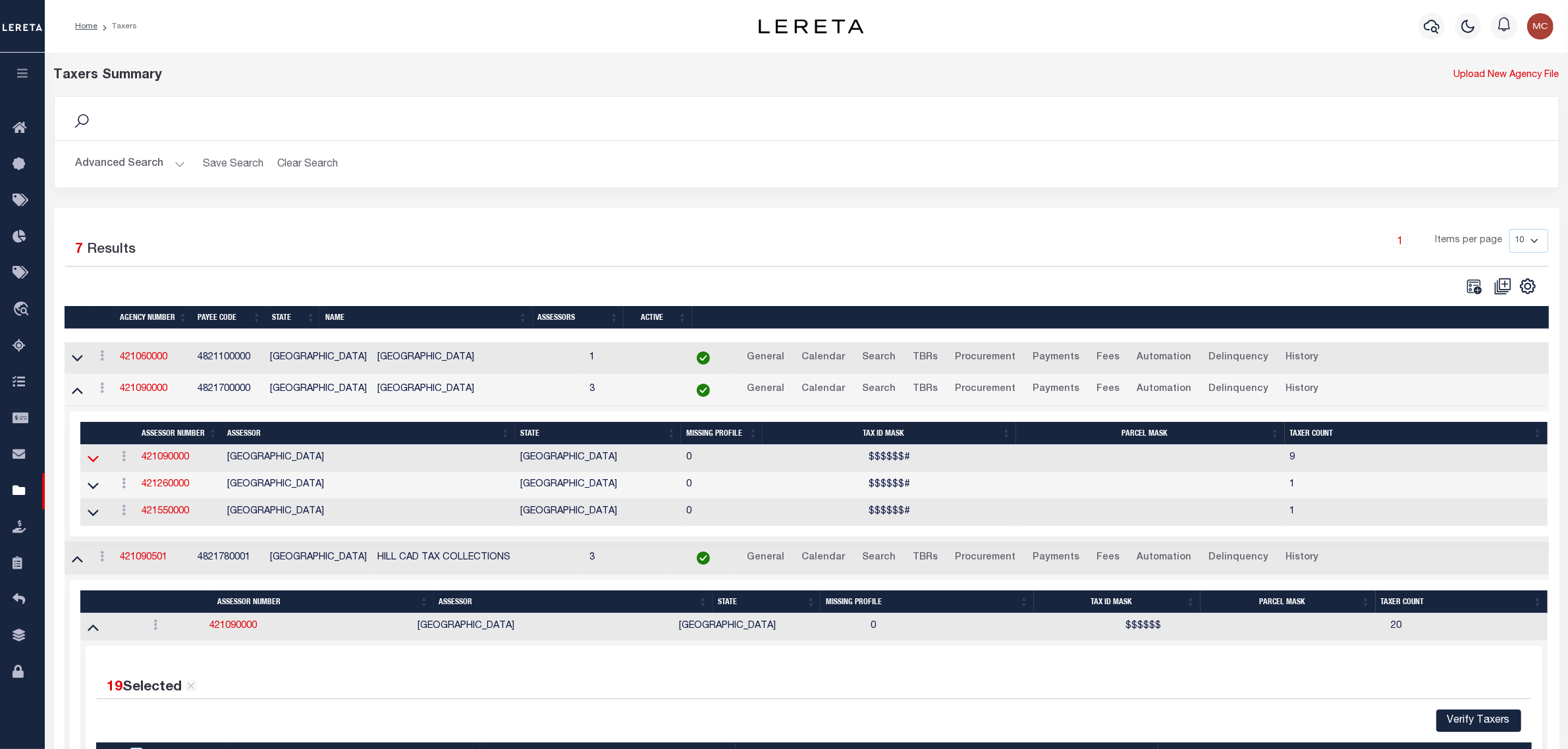
click at [92, 465] on icon at bounding box center [93, 459] width 11 height 14
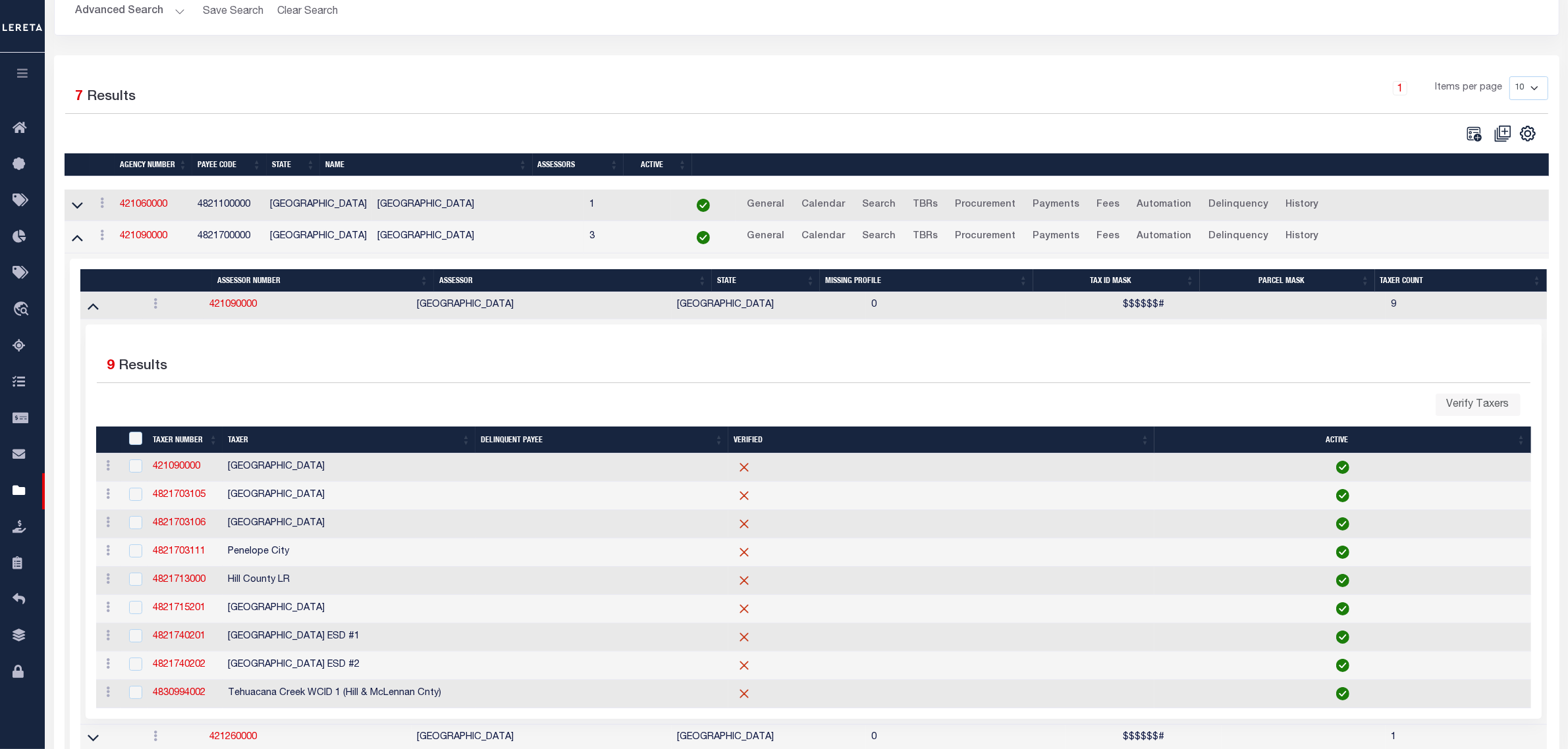
scroll to position [165, 0]
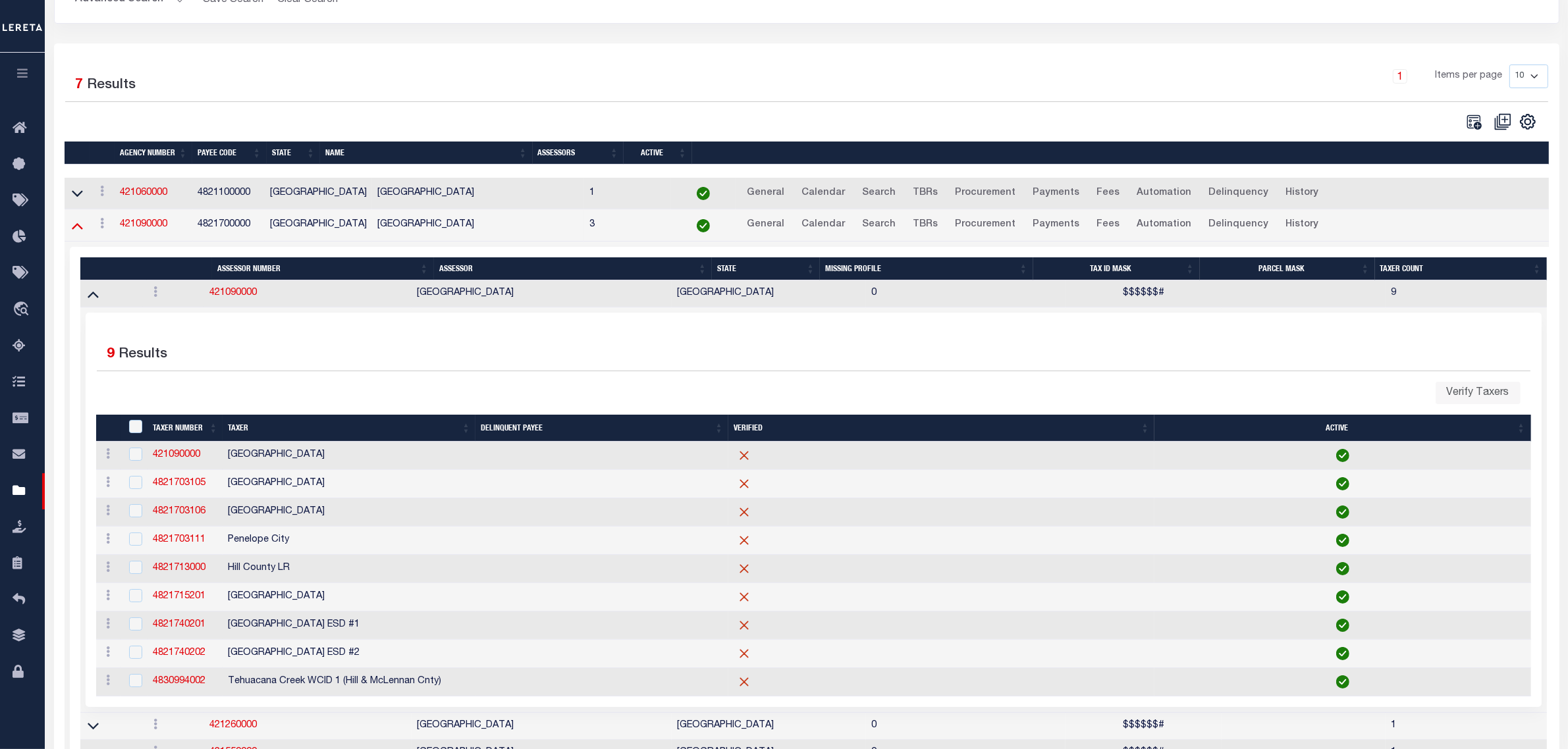
click at [77, 229] on icon at bounding box center [77, 226] width 11 height 7
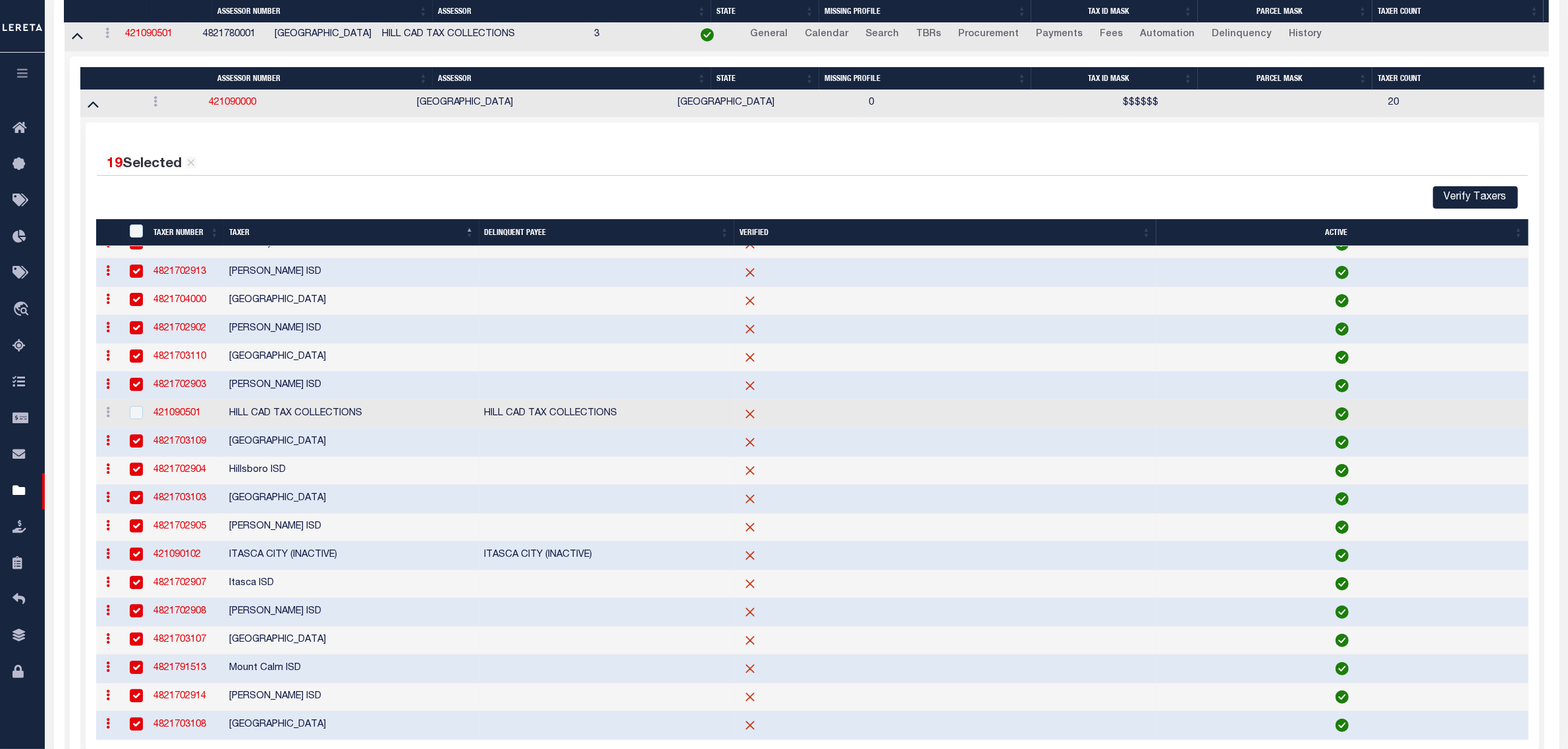
scroll to position [0, 0]
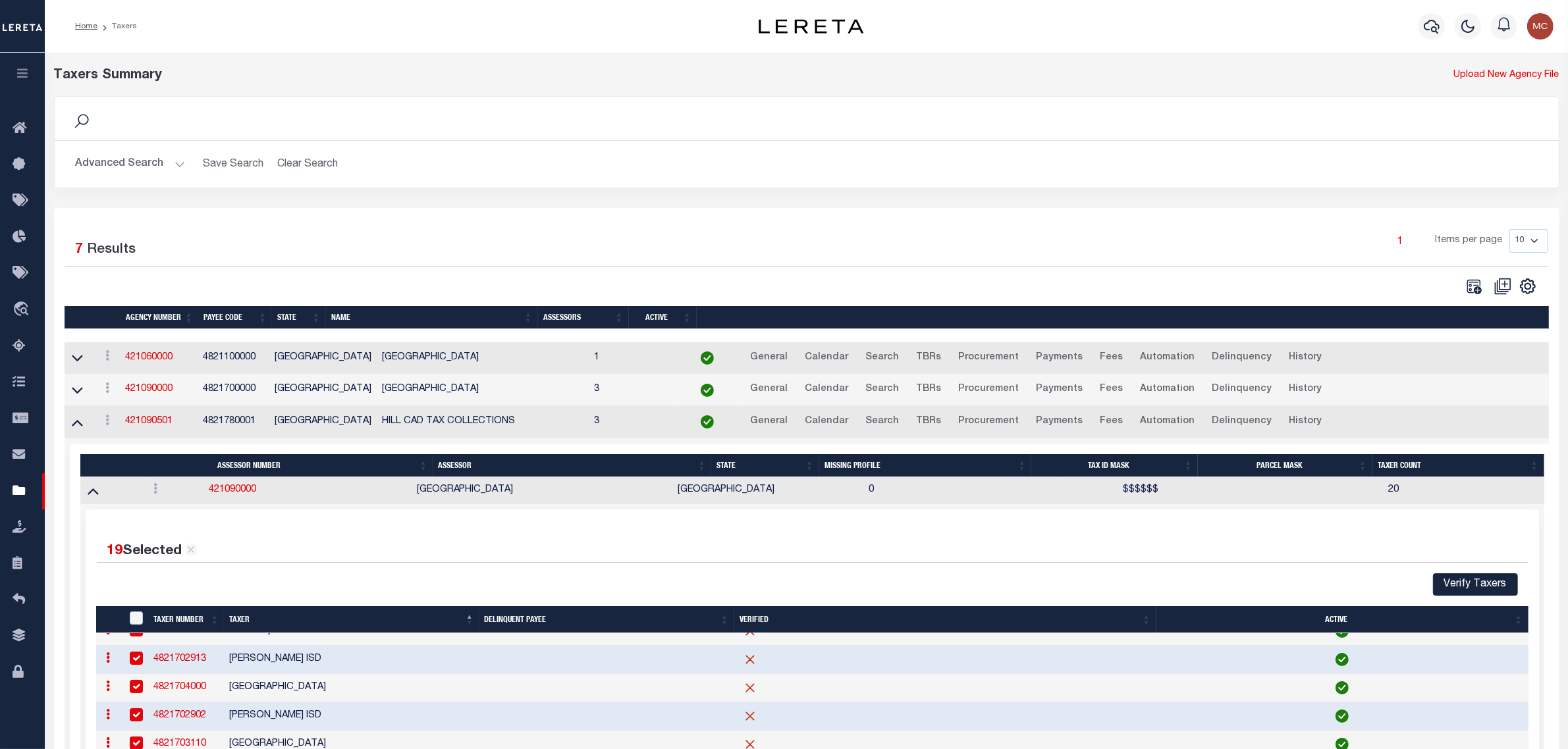
click at [98, 172] on button "Advanced Search" at bounding box center [130, 164] width 109 height 25
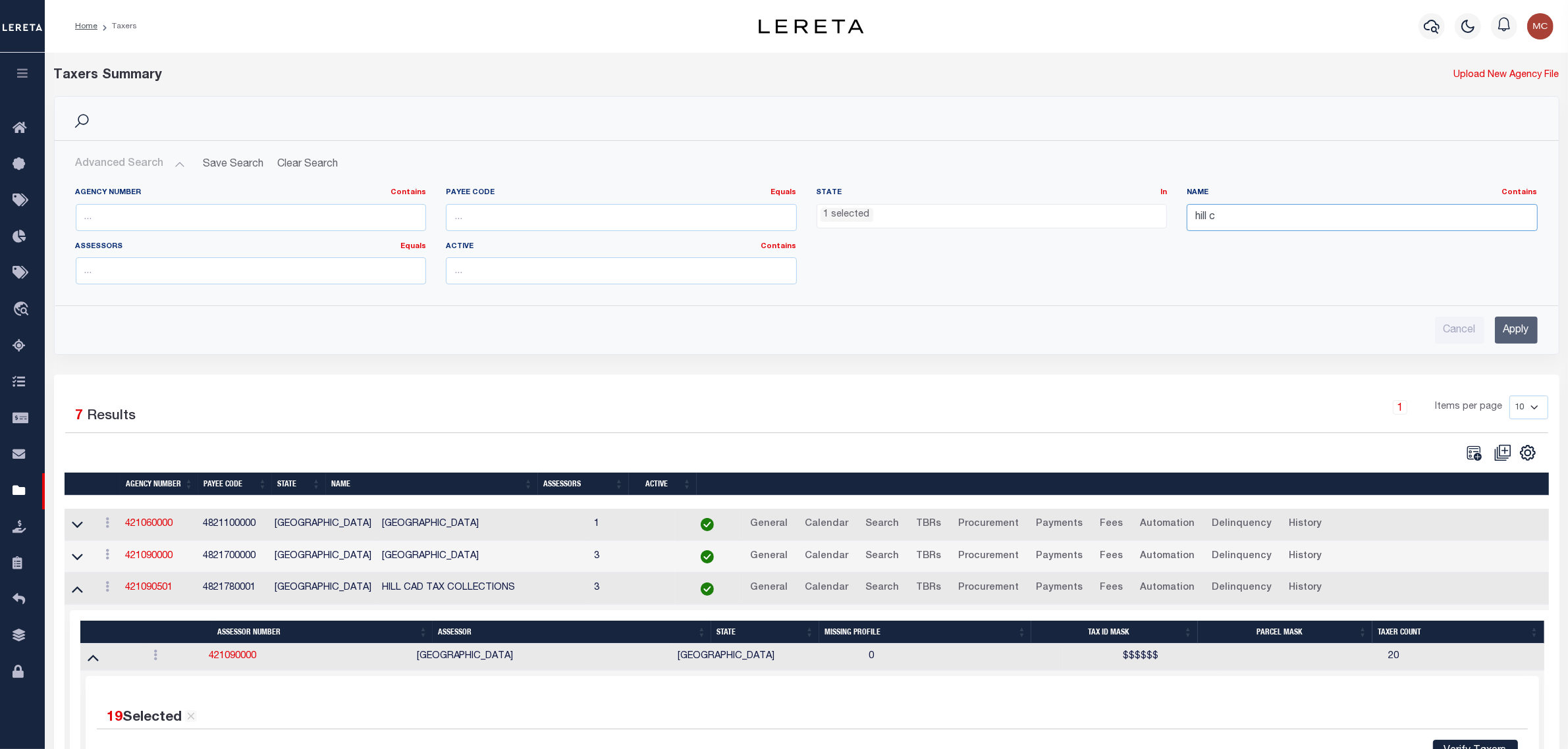
drag, startPoint x: 1235, startPoint y: 224, endPoint x: 1152, endPoint y: 231, distance: 83.3
click at [1152, 231] on div "Agency Number Contains Contains Is Payee Code Equals Equals Is Not Equal To Is …" at bounding box center [807, 240] width 1482 height 107
type input "[PERSON_NAME]"
click at [1508, 334] on input "Apply" at bounding box center [1516, 330] width 43 height 27
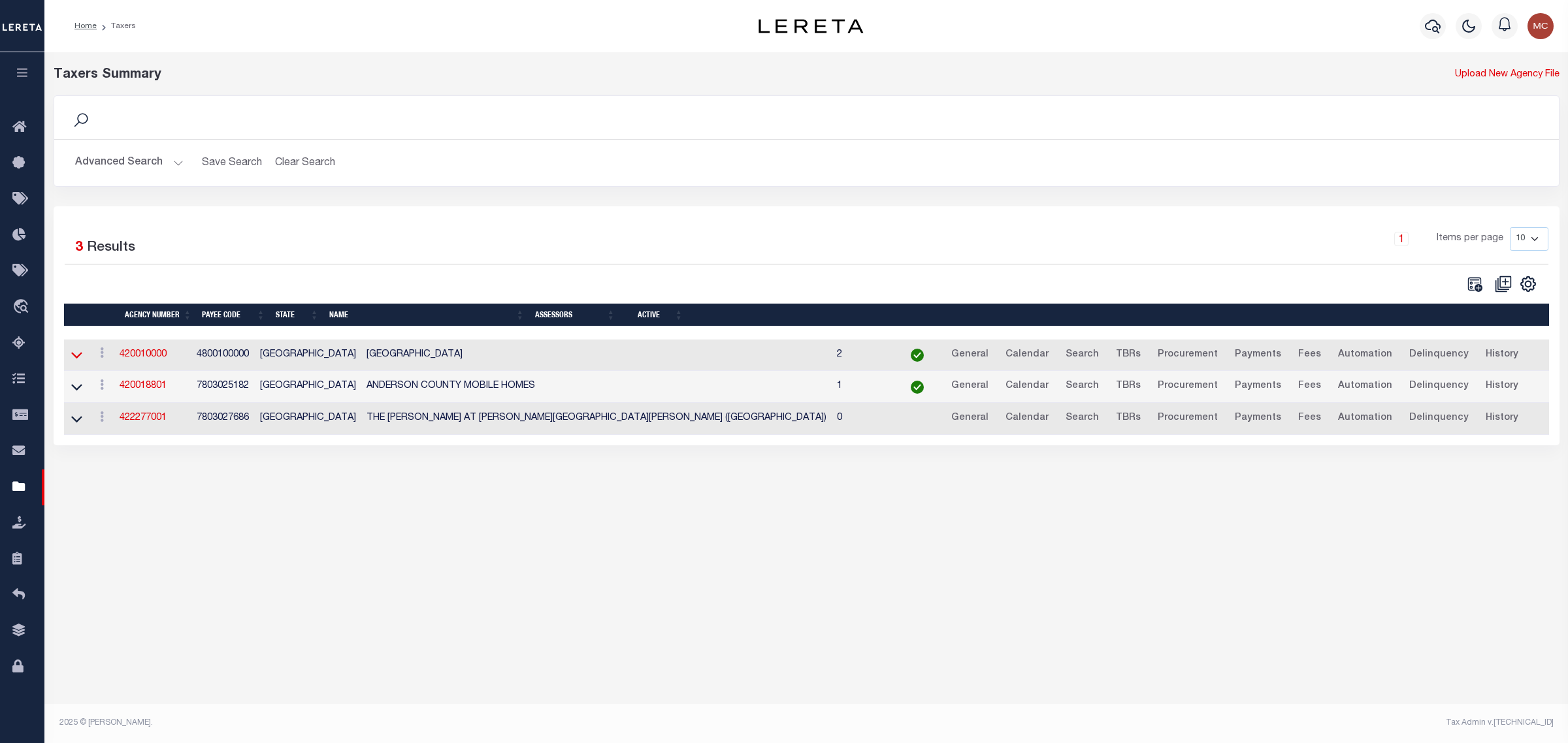
click at [80, 354] on icon at bounding box center [76, 355] width 11 height 14
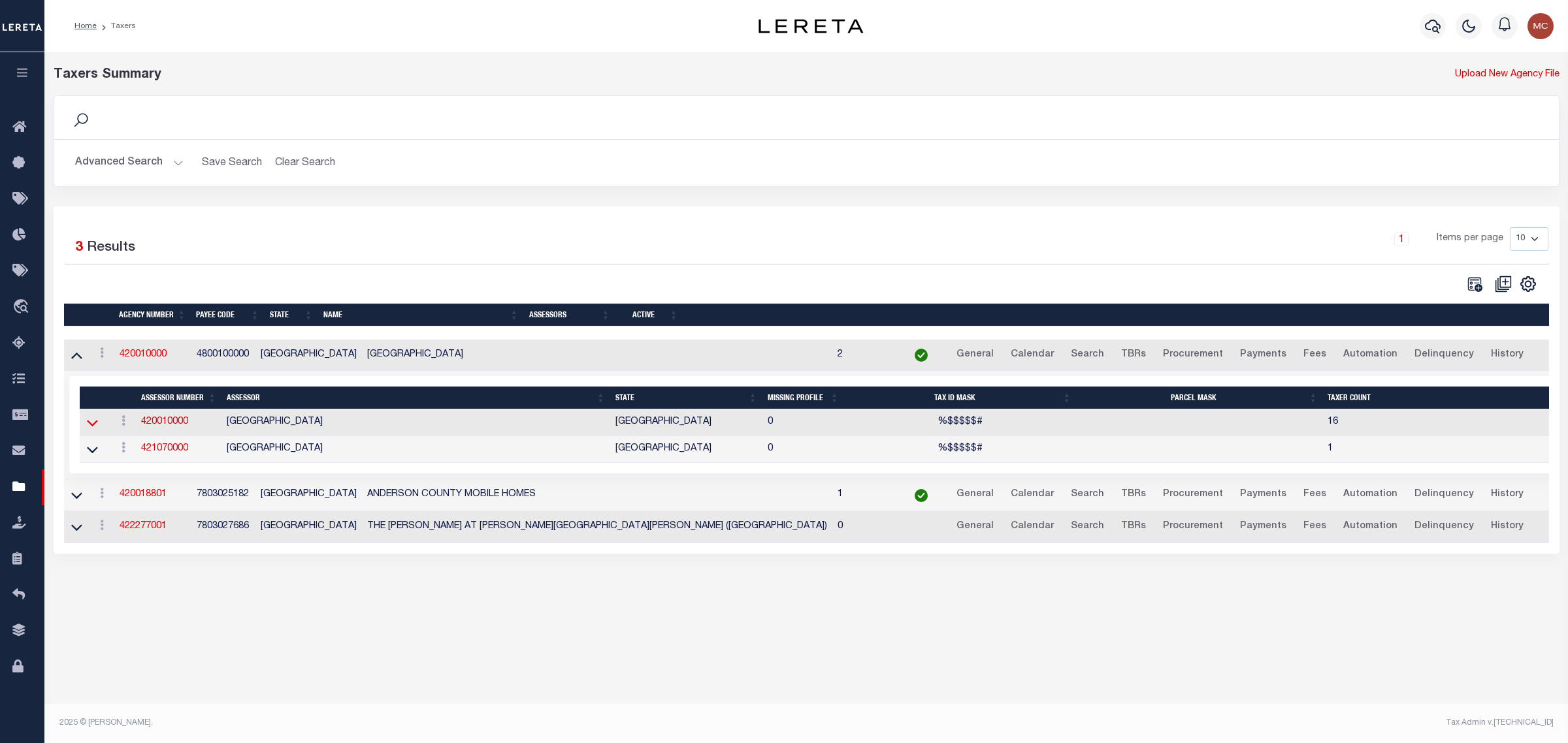
click at [95, 422] on icon at bounding box center [92, 422] width 11 height 14
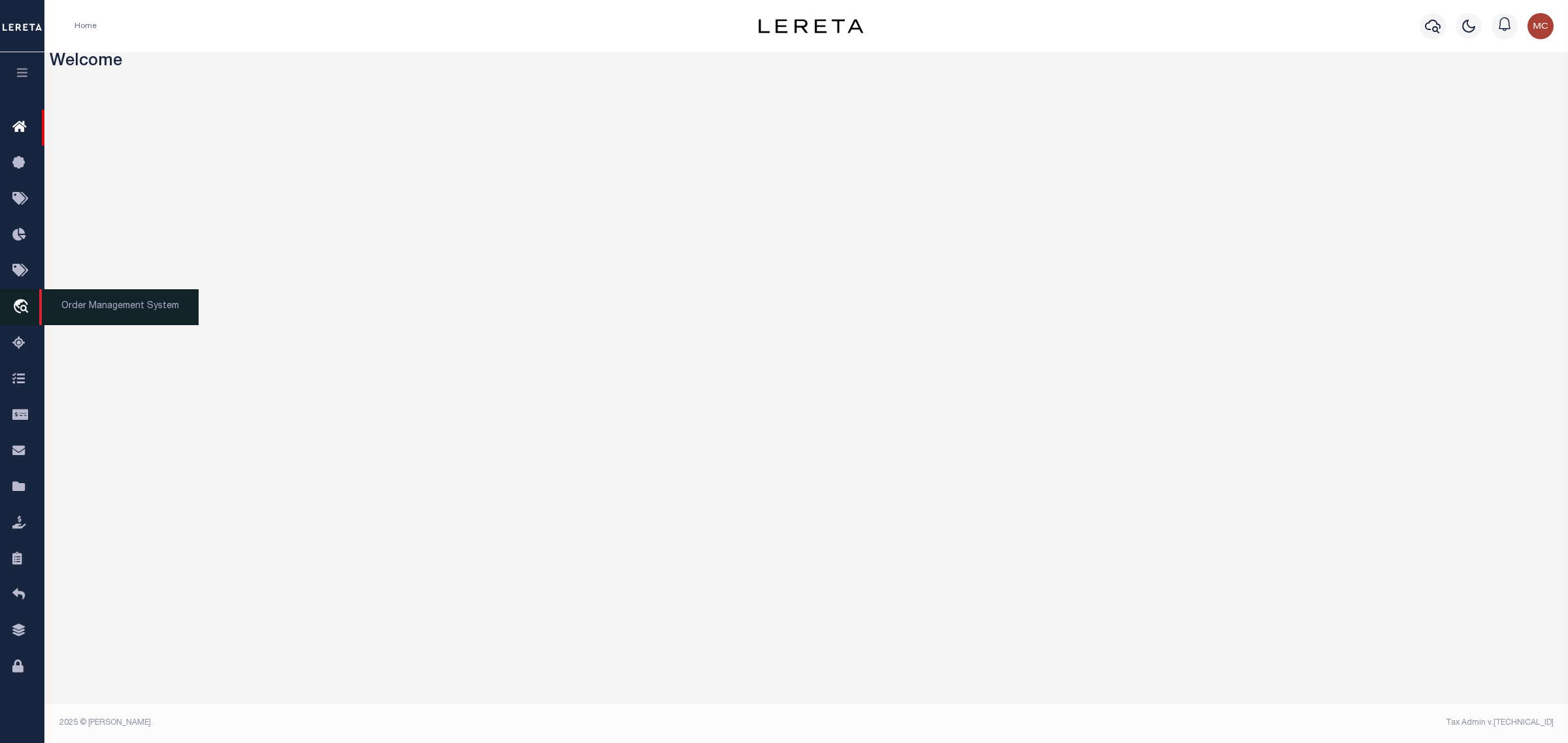
click at [20, 306] on icon "travel_explore" at bounding box center [22, 308] width 21 height 17
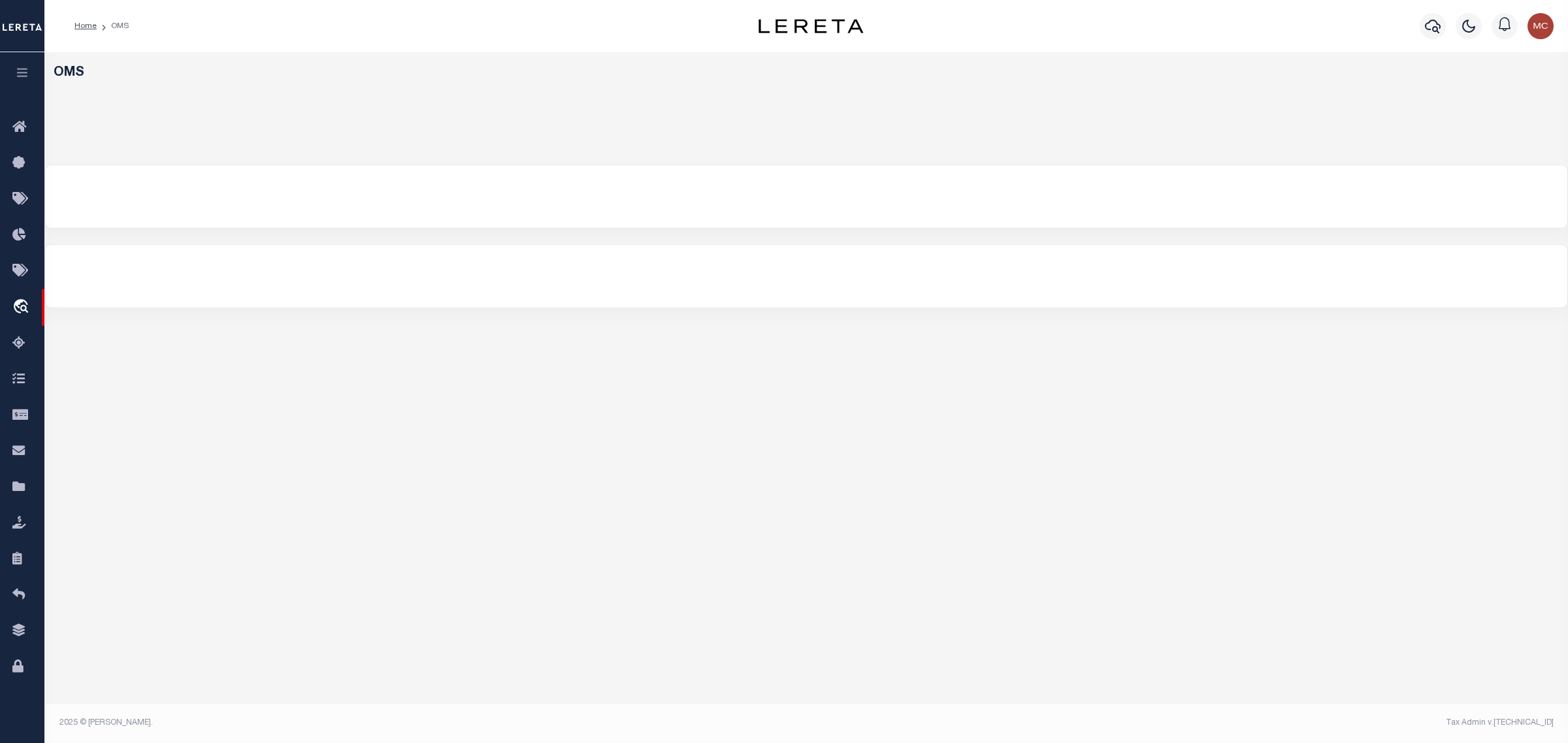
select select "200"
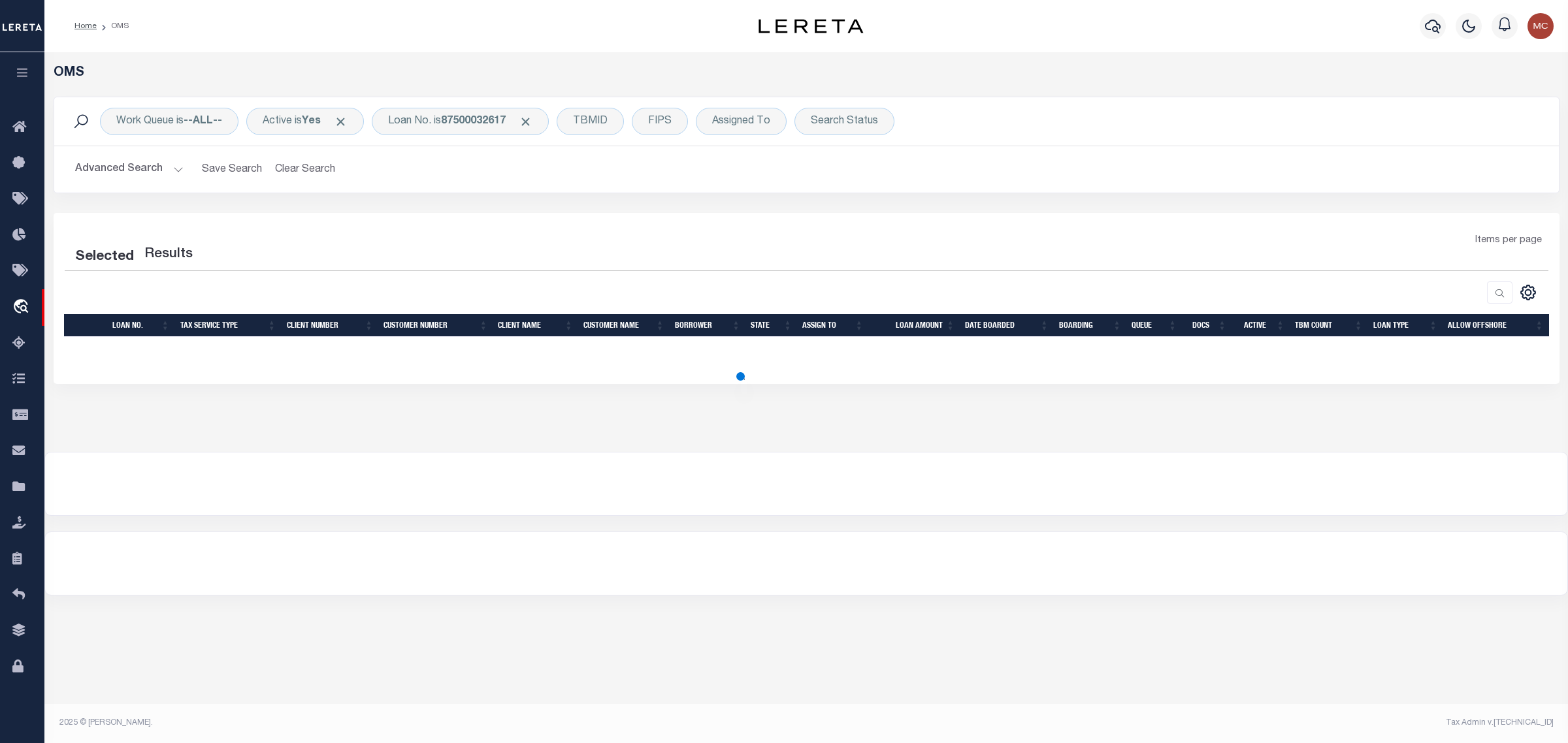
select select "200"
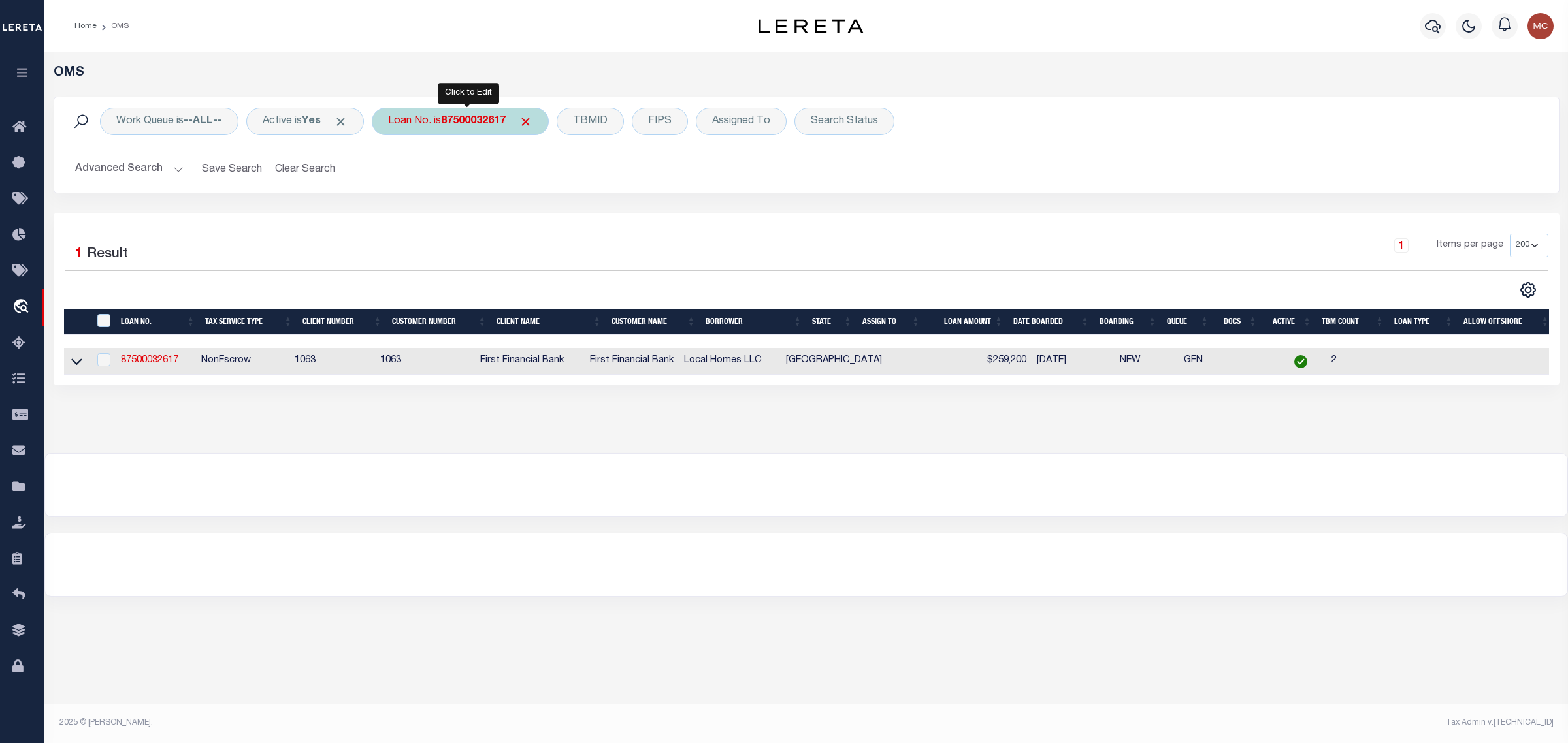
click at [506, 118] on b "87500032617" at bounding box center [473, 122] width 65 height 10
type input "126464040"
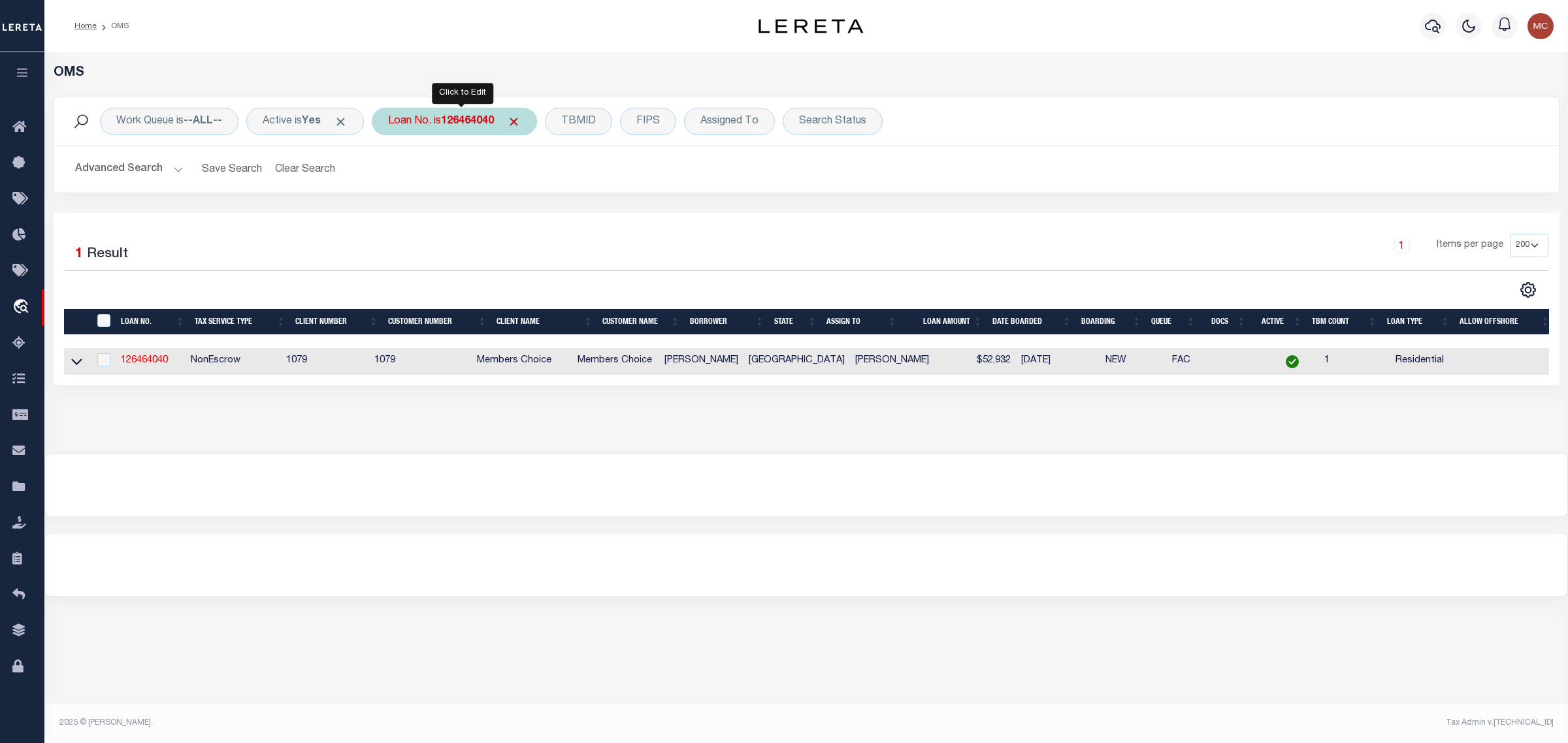
click at [484, 129] on div "Loan No. is 126464040" at bounding box center [454, 122] width 165 height 28
type input "6171871"
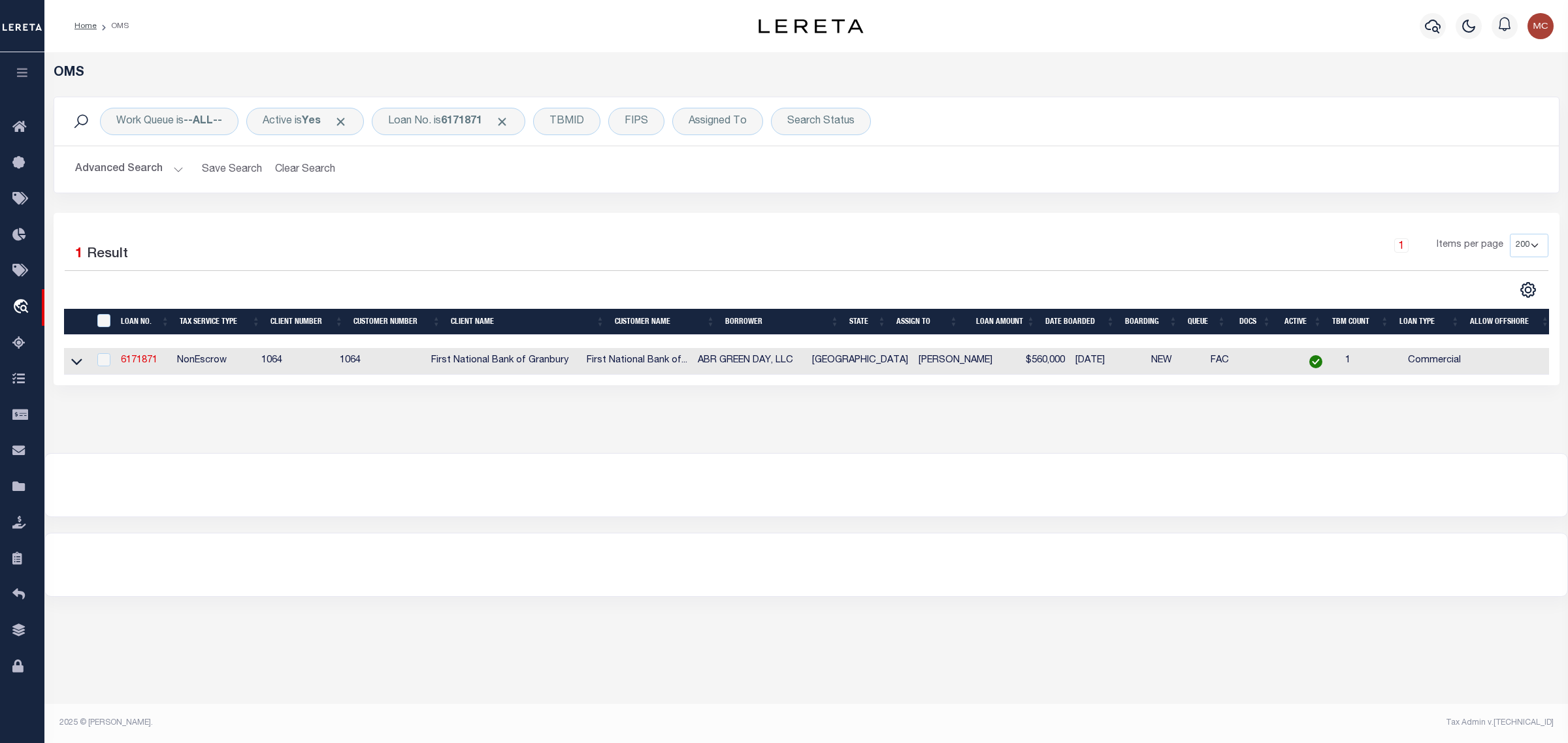
click at [264, 437] on div "OMS Work Queue is --ALL-- Active is Yes Loan No. is 6171871 TBMID FIPS Assigned…" at bounding box center [806, 252] width 1524 height 401
click at [425, 119] on div "Loan No. is 6171871" at bounding box center [449, 122] width 154 height 28
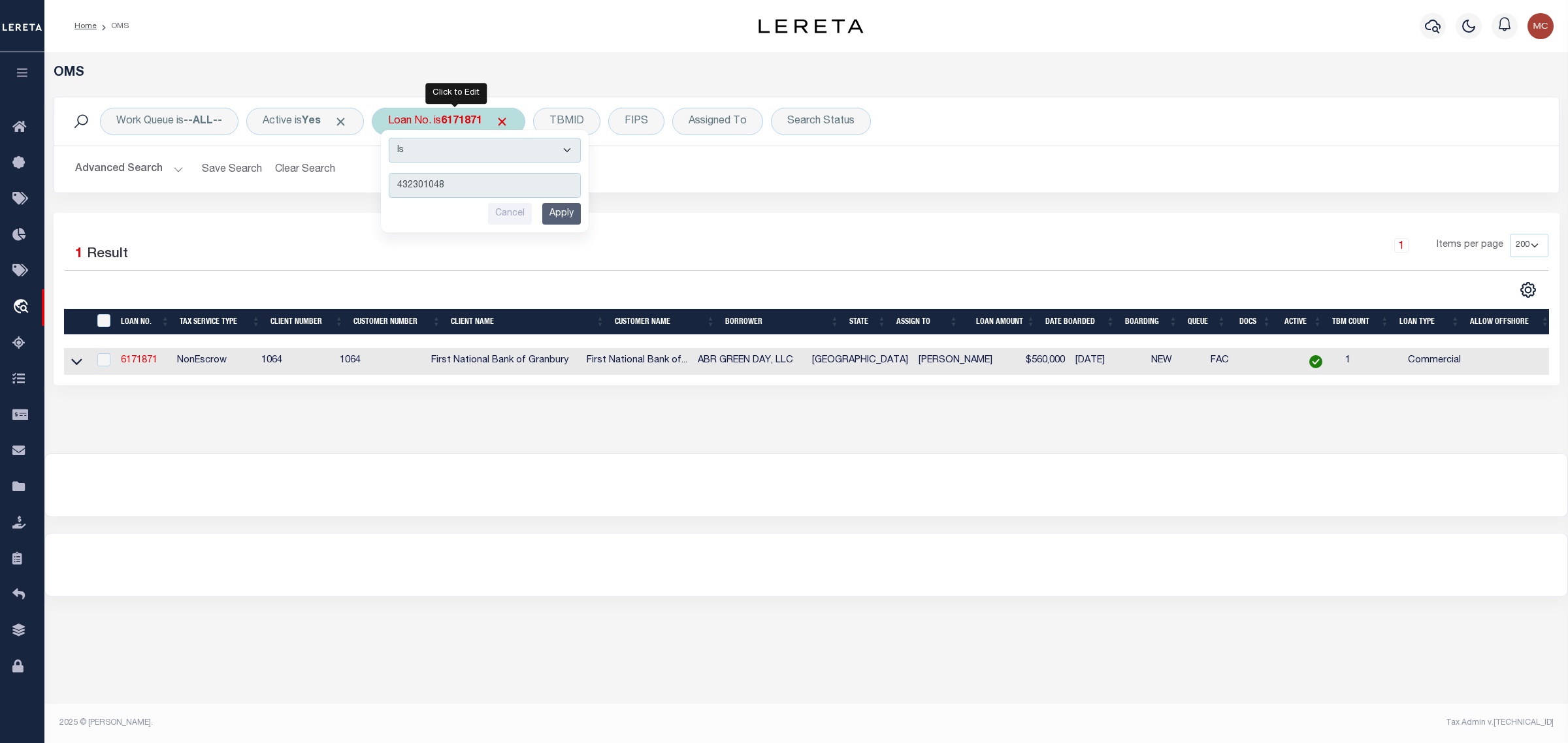
type input "4323010489"
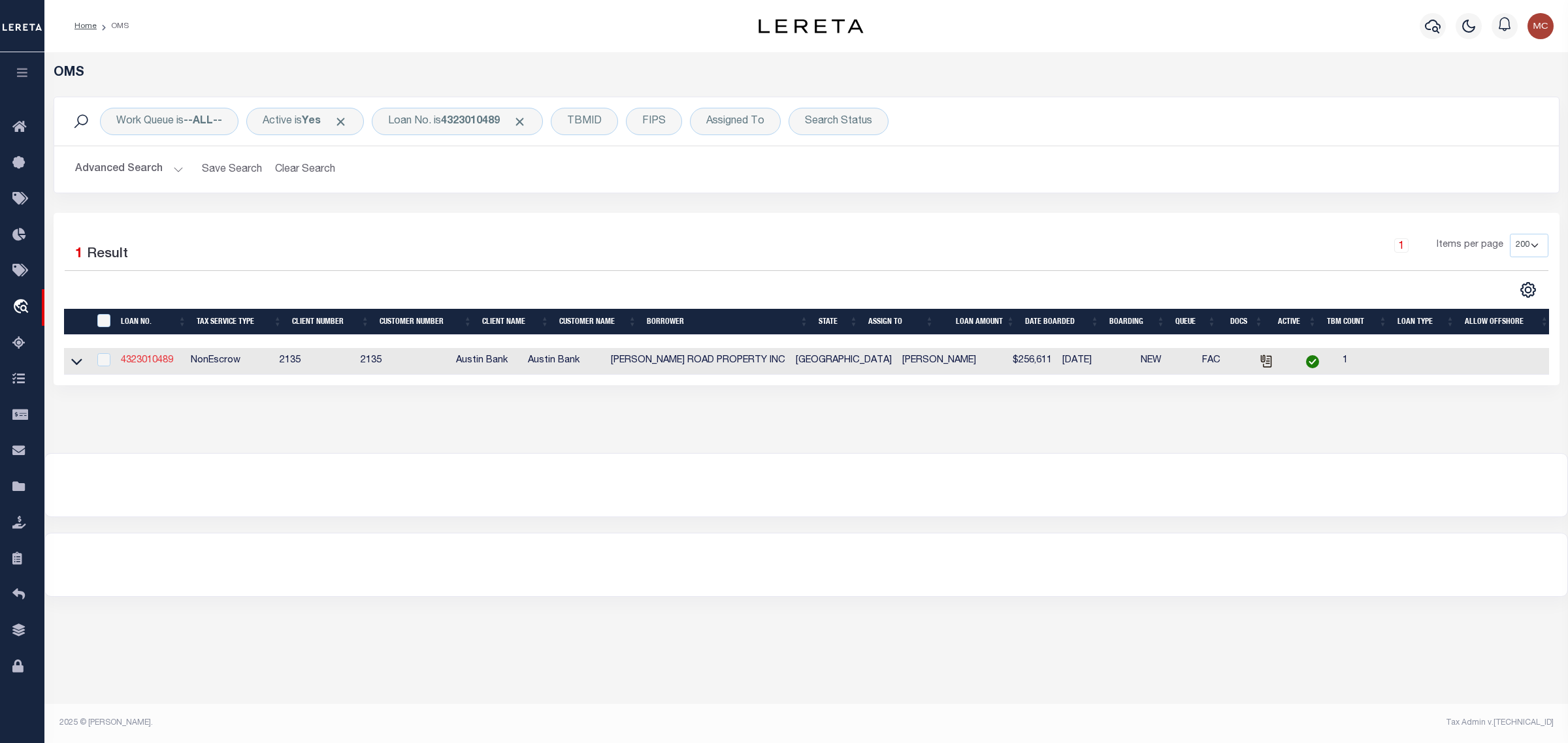
click at [154, 364] on link "4323010489" at bounding box center [147, 360] width 52 height 10
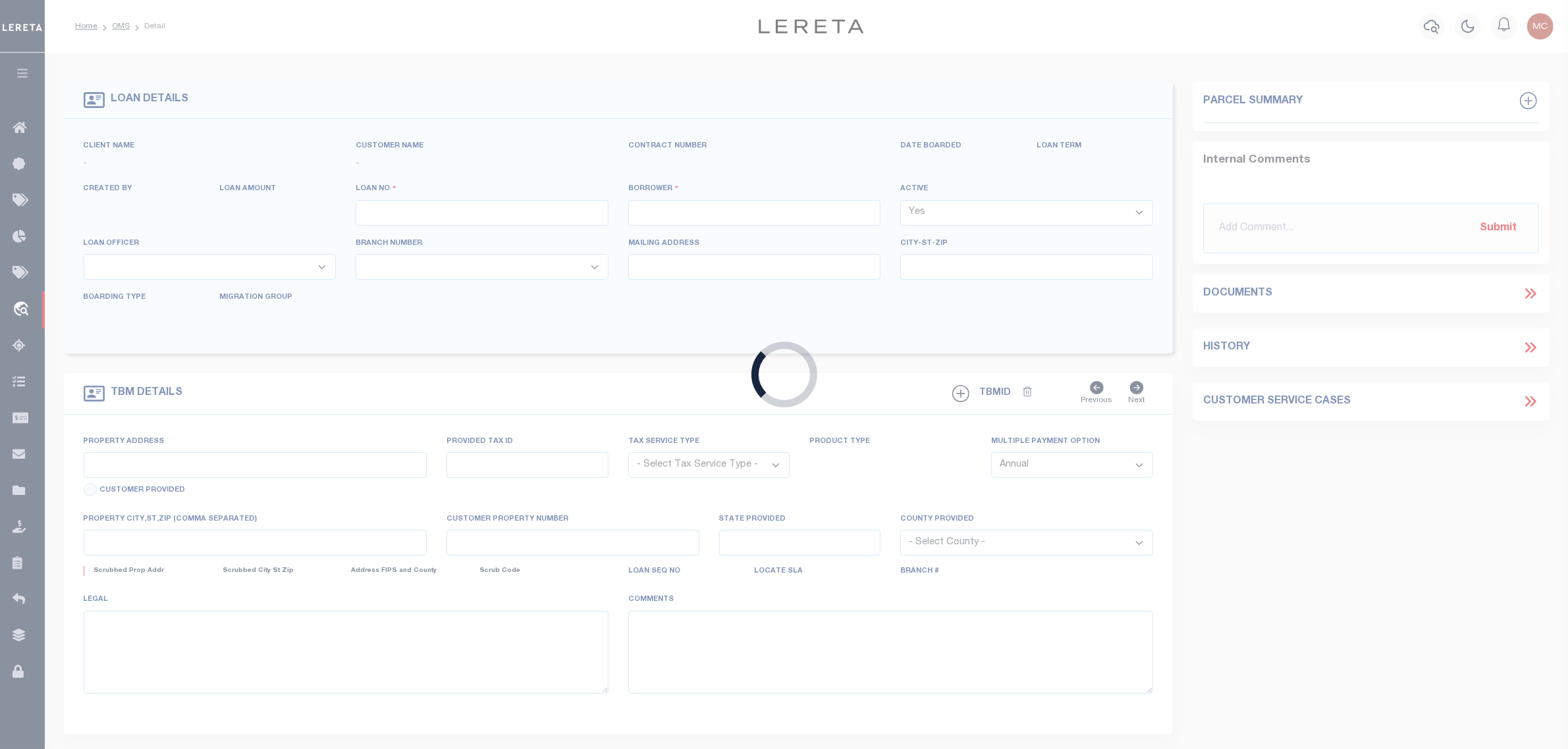
type input "4323010489"
type input "GARTH ROAD PROPERTY INC"
select select
type input "26830 KUYKENDAHL RD STE 300"
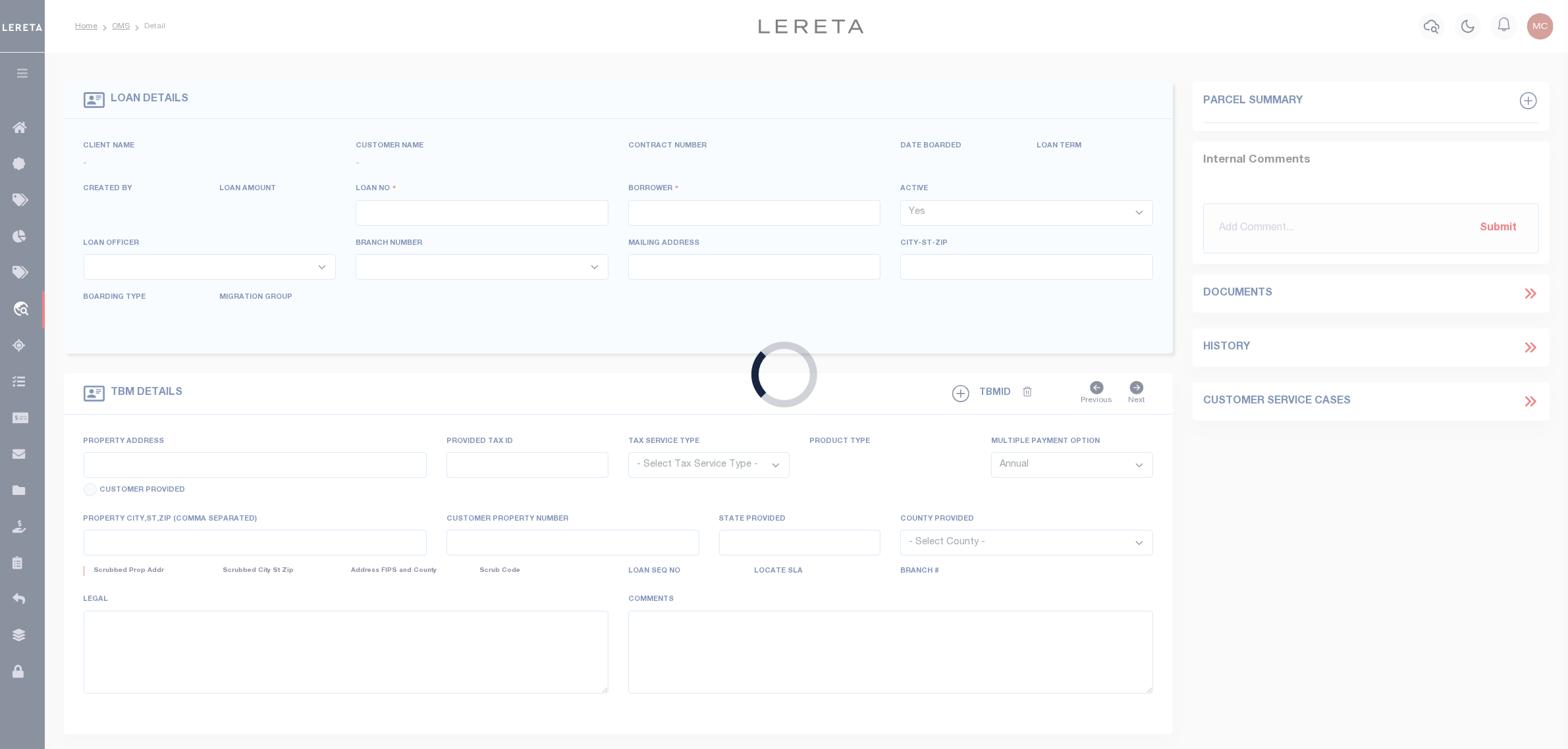
type input "TOMBALL, TX 77375-2464"
select select "NonEscrow"
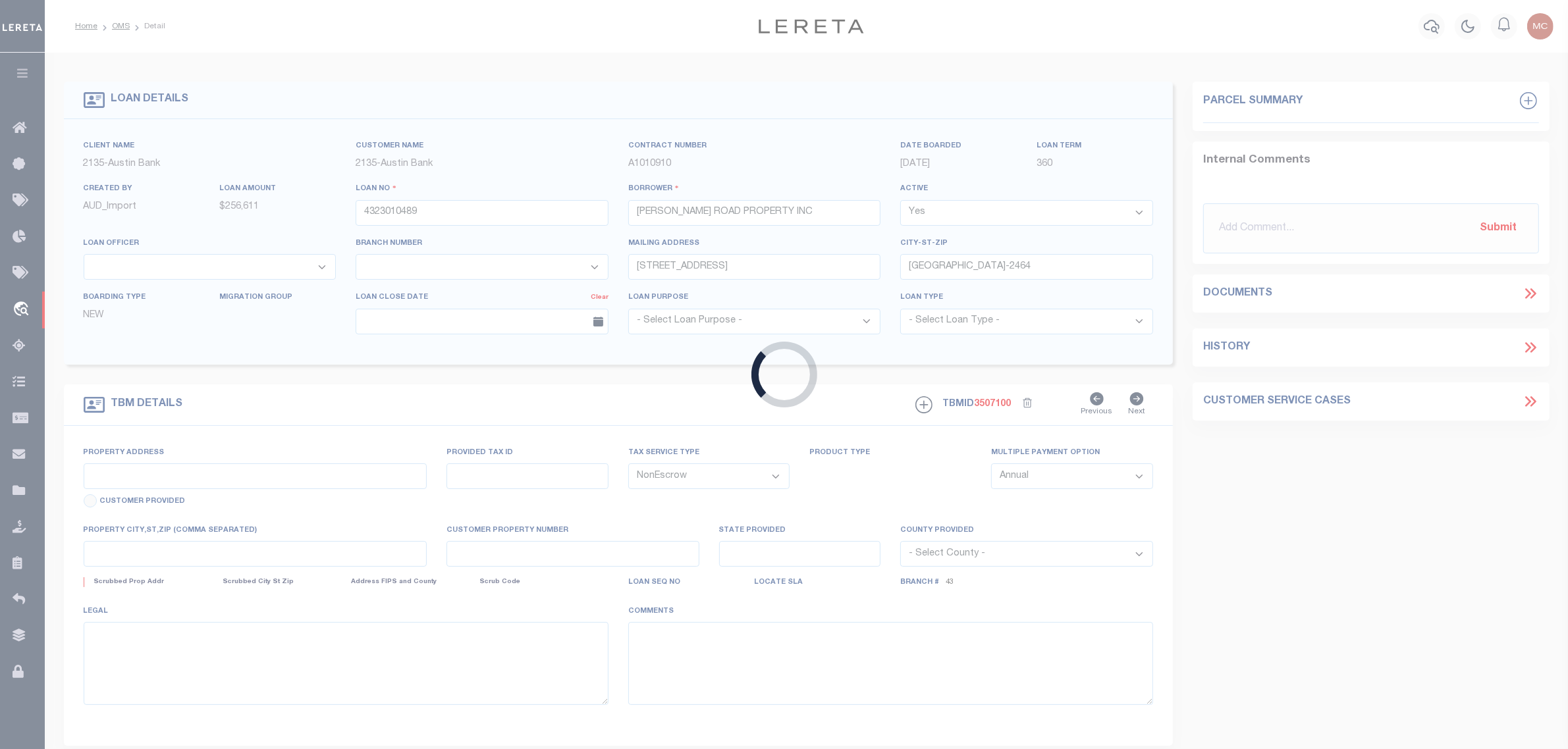
select select "43994"
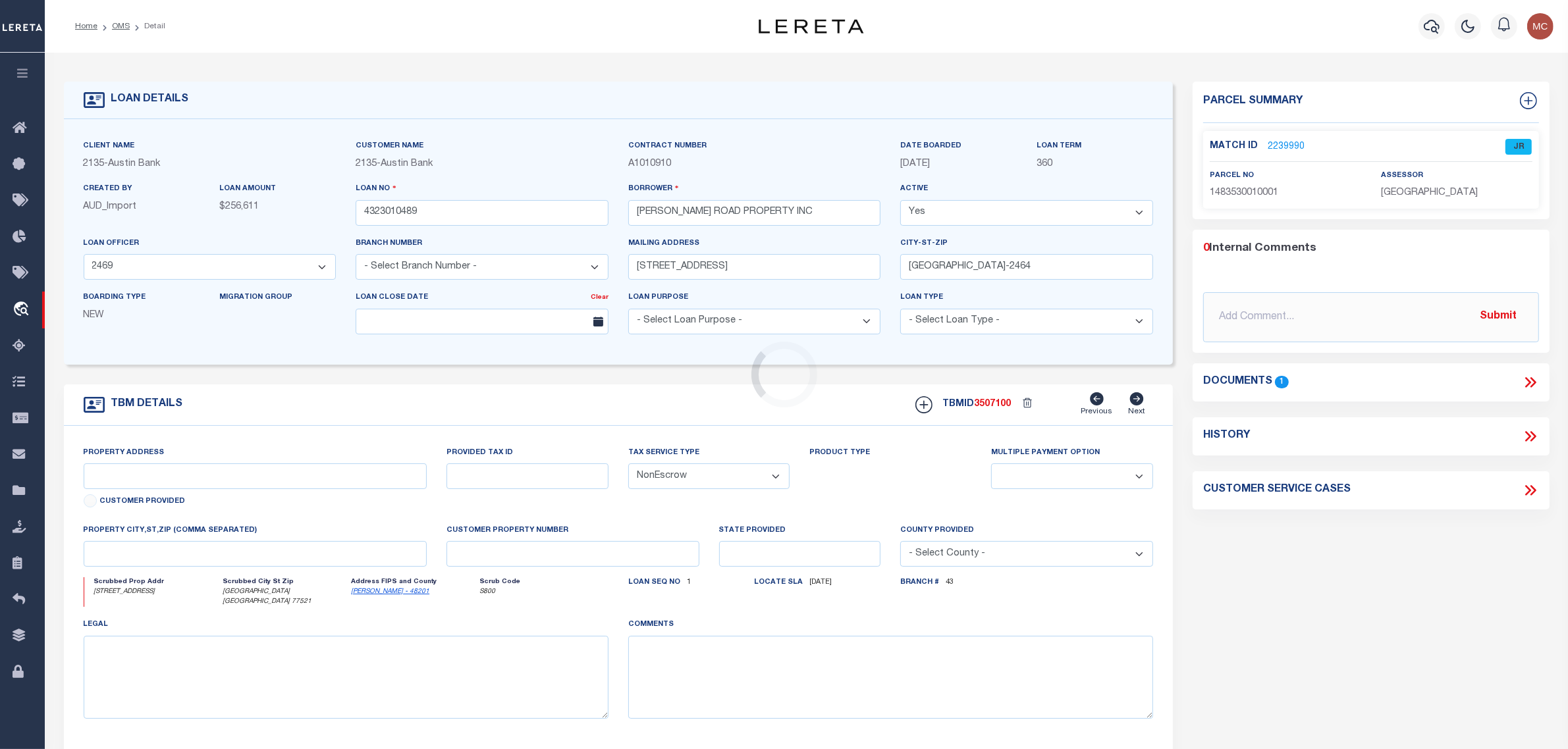
select select "4848"
type input "5103 E WALLISVILLE RD"
select select
type input "BAYTOWN TX 77521"
type input "[GEOGRAPHIC_DATA]"
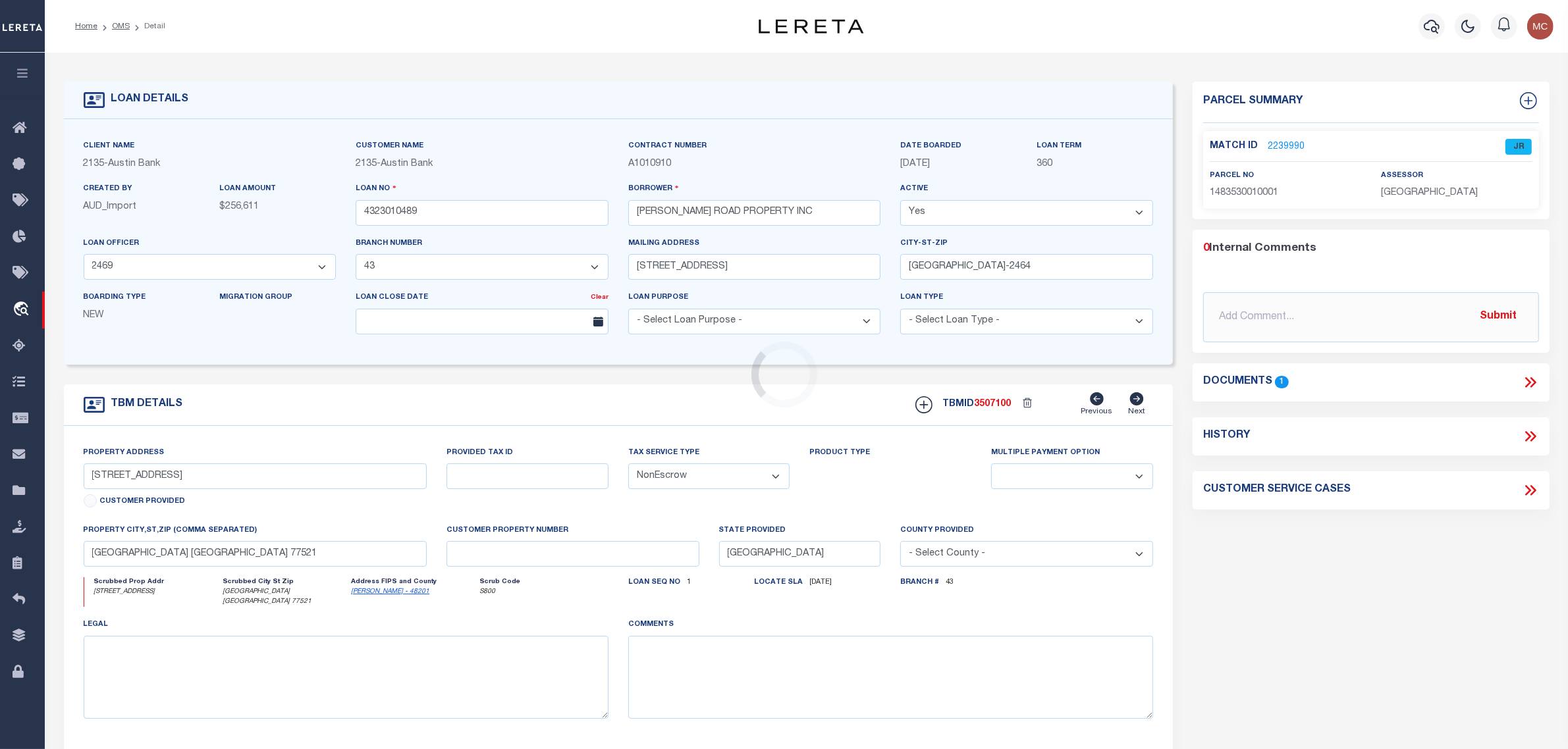
select select
type textarea "(CP) DT 2.1131 AC GEORGE ELLIS LEAGUE A-21"
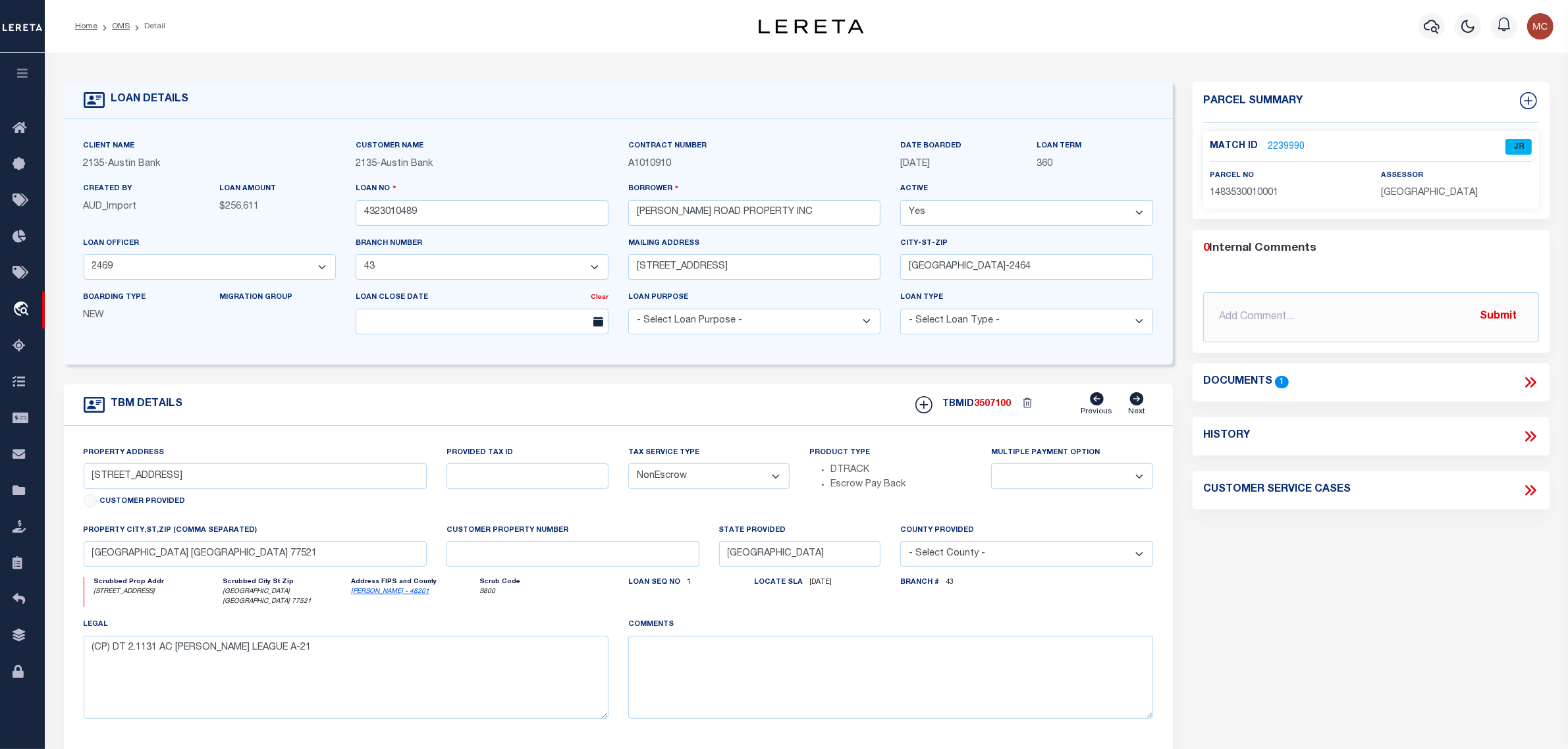
click at [1277, 150] on link "2239990" at bounding box center [1286, 147] width 37 height 14
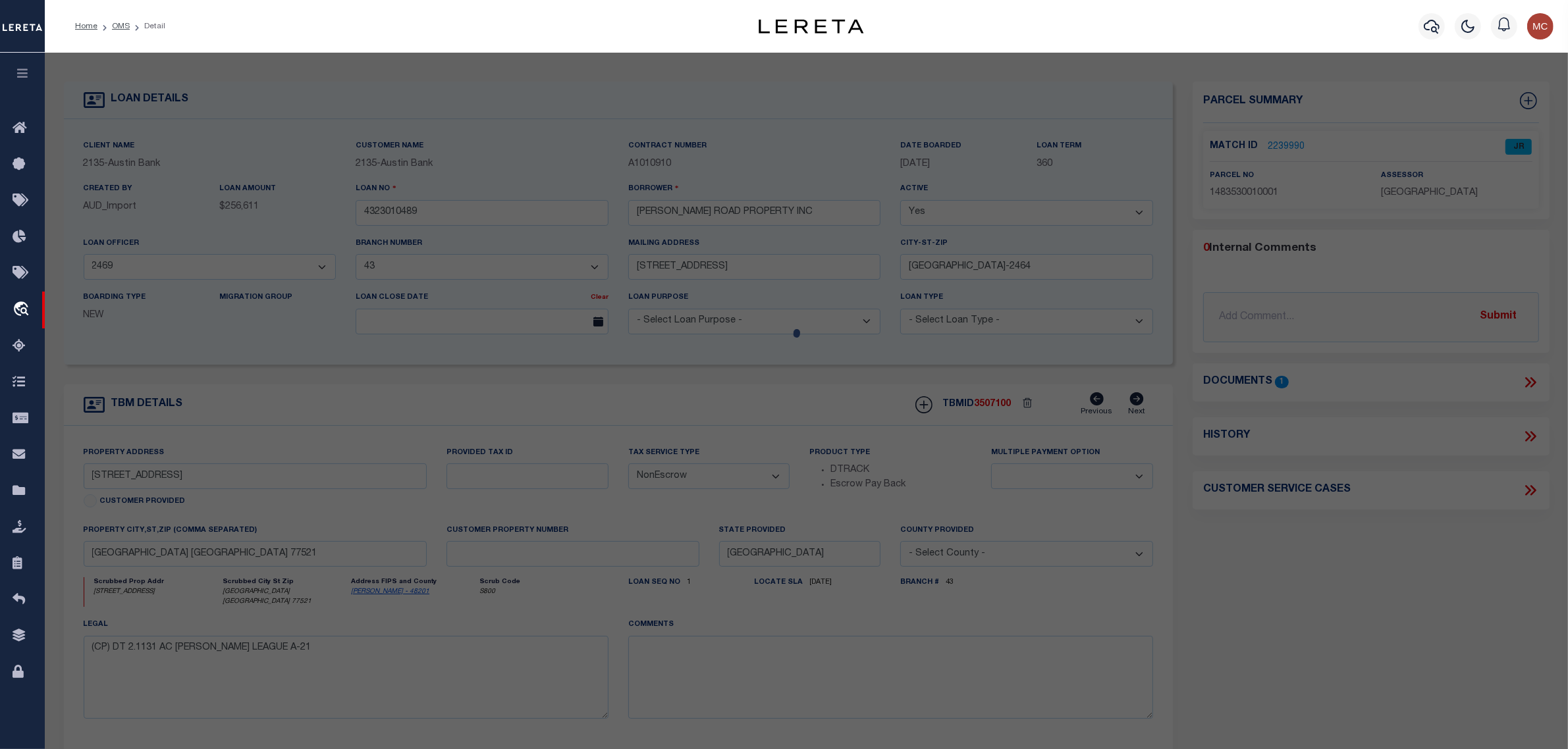
checkbox input "false"
select select "JR"
type input "GARTH ROAD PROPERTY INC"
select select "AGW"
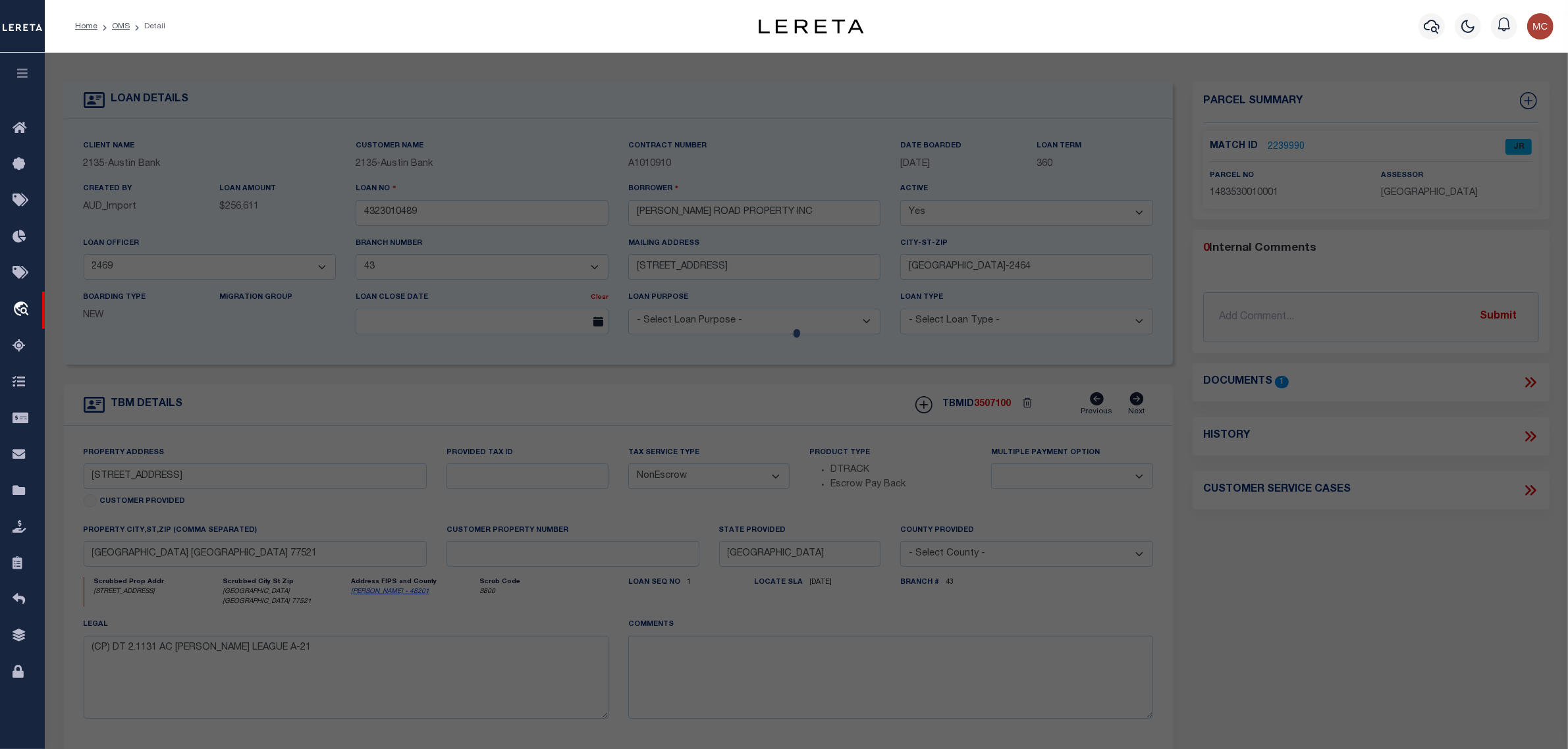
select select "LEG"
type input "8500 GARTH RD"
type input "BAYTOWN, TX 77521"
type textarea "LT 1 BLK 1 WALLISVILLE CENTER"
type textarea "Jurisdiction missing - GOOSE CREEK CISD"
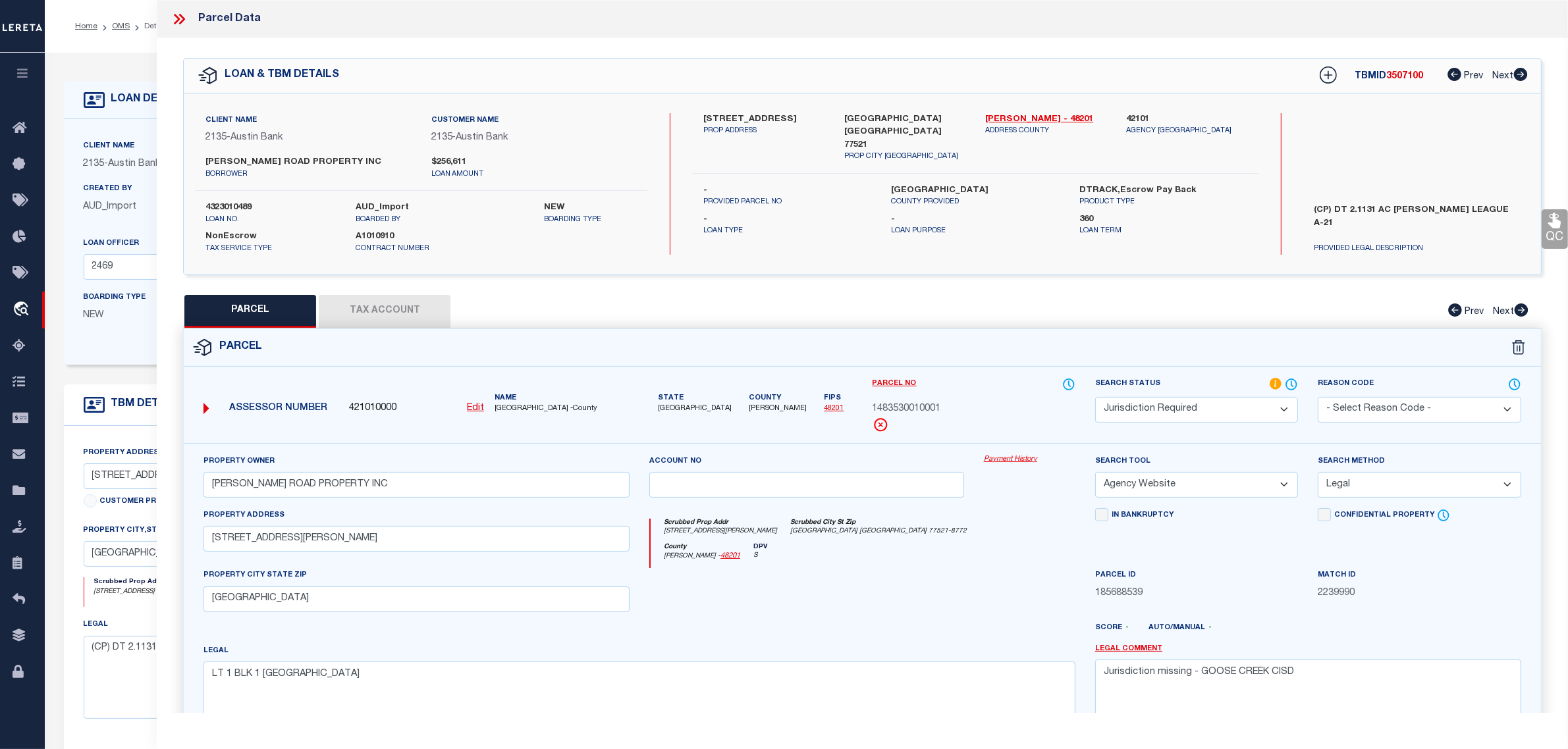
click at [368, 306] on button "Tax Account" at bounding box center [384, 312] width 132 height 33
select select "100"
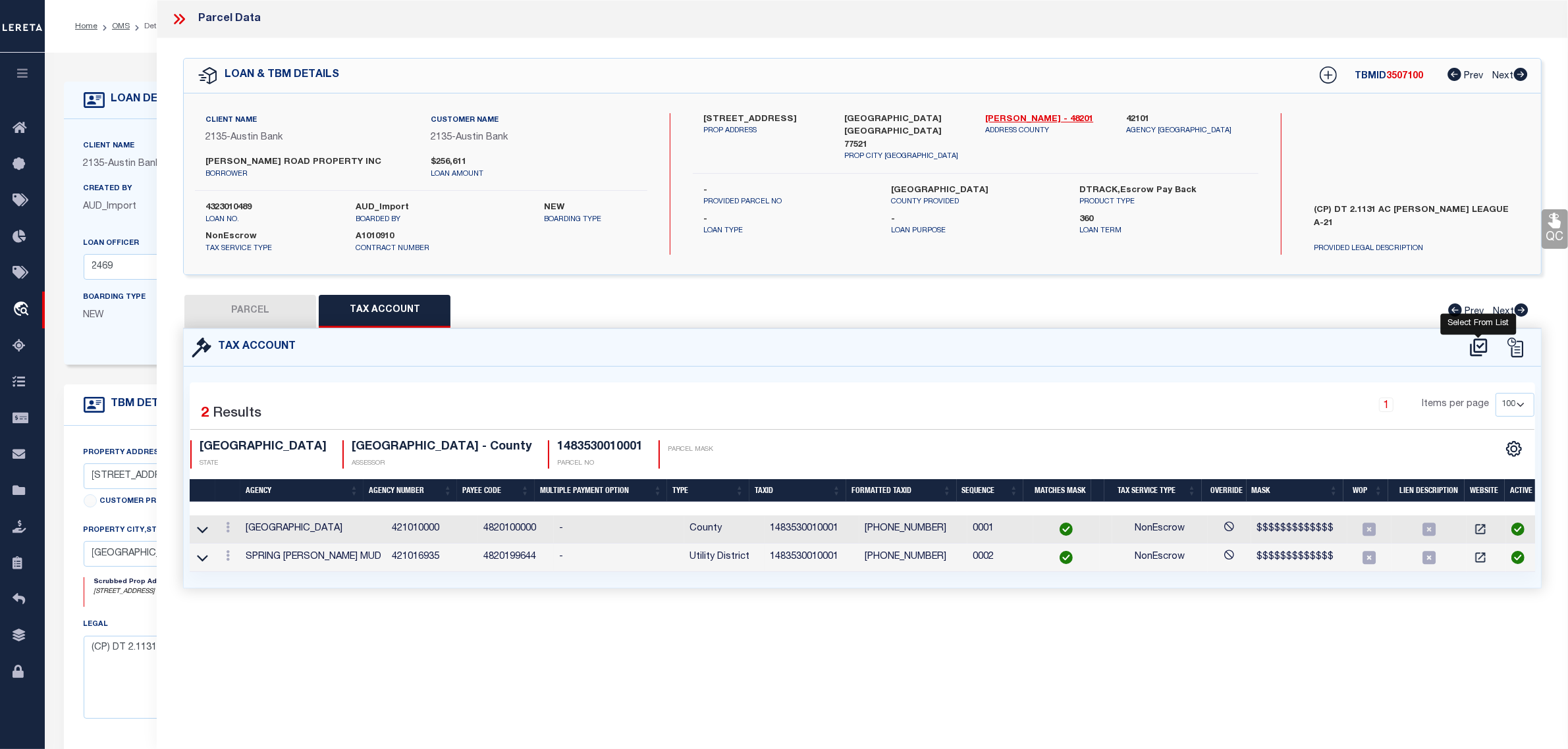
click at [1479, 346] on icon at bounding box center [1478, 347] width 17 height 17
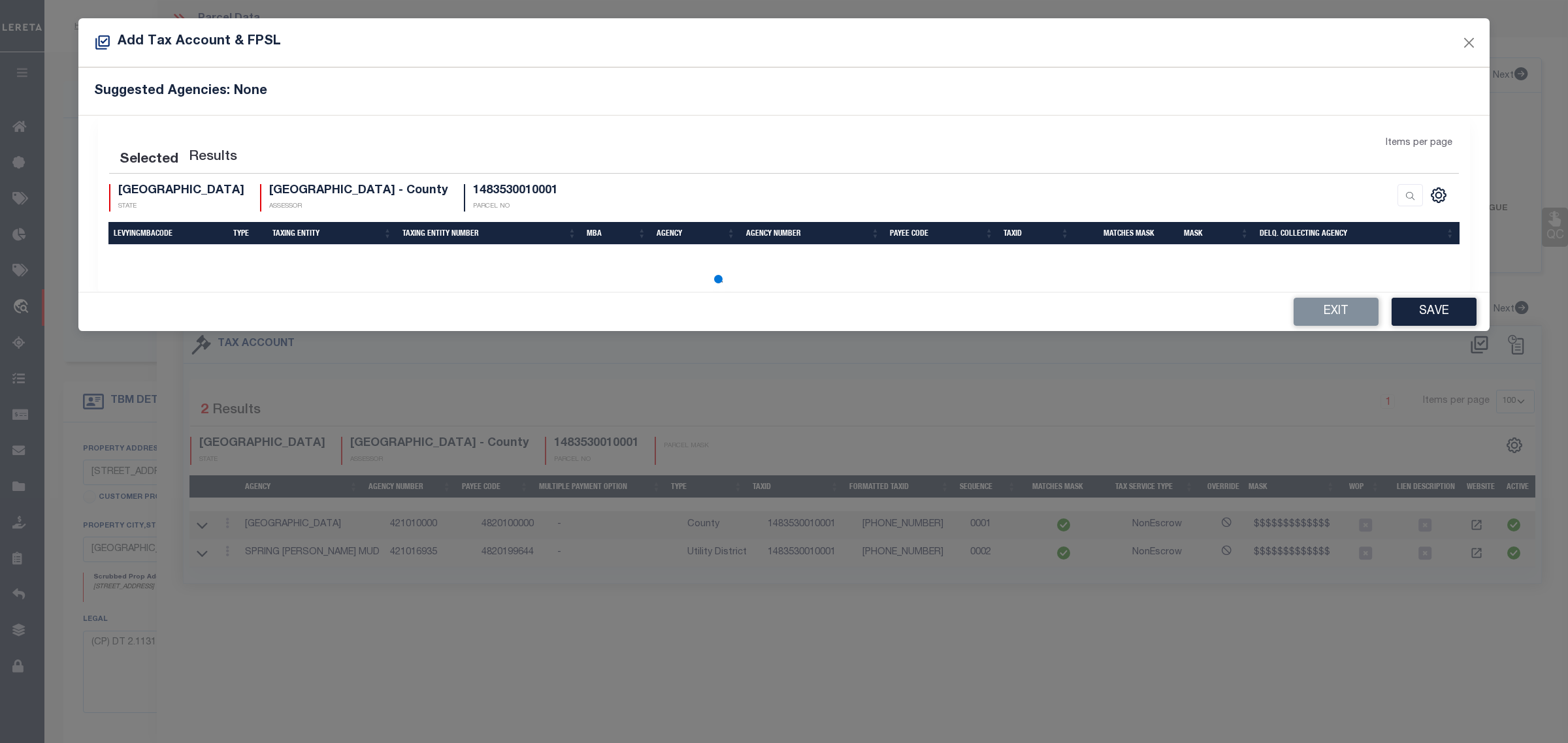
select select "100"
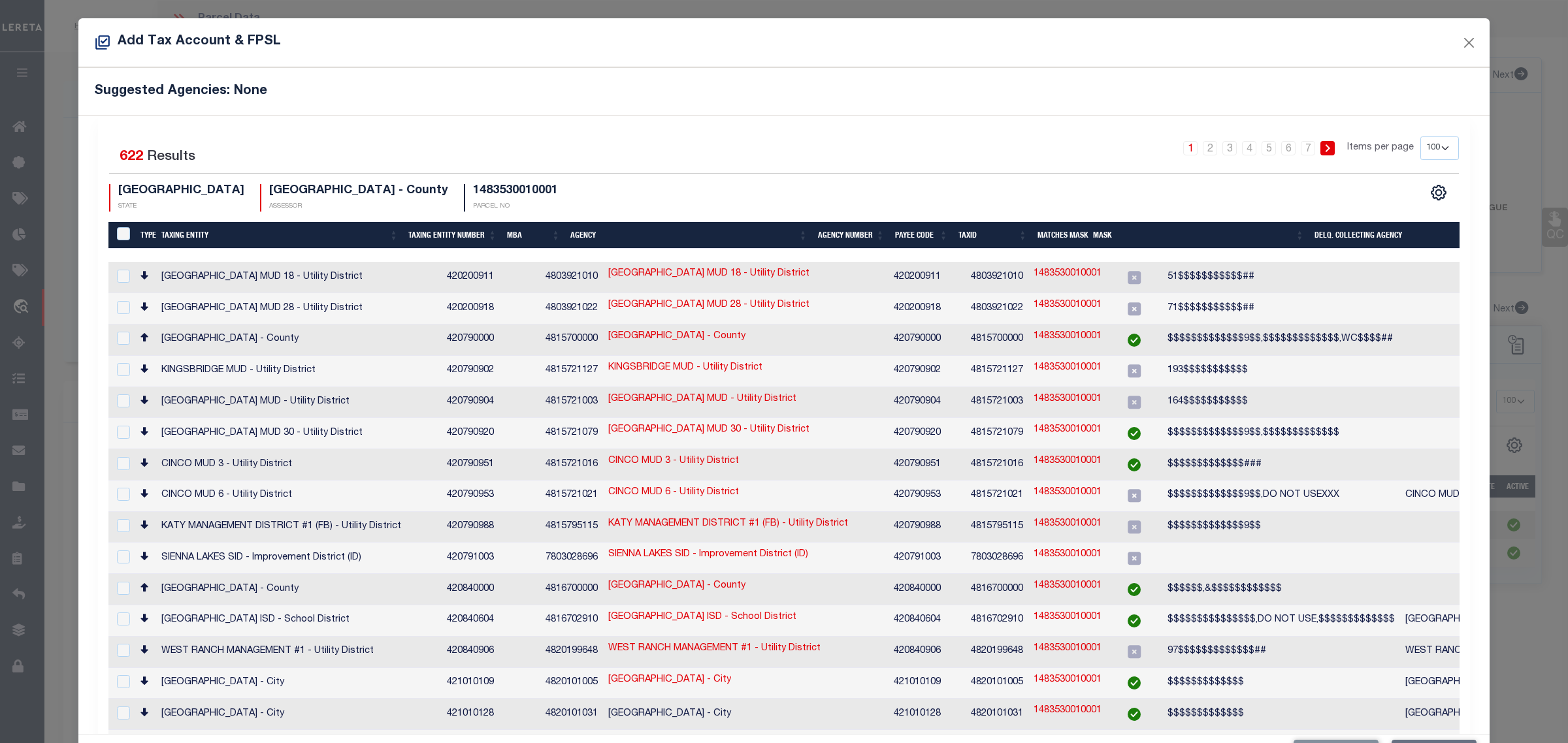
click at [305, 230] on th "Taxing Entity" at bounding box center [280, 235] width 247 height 27
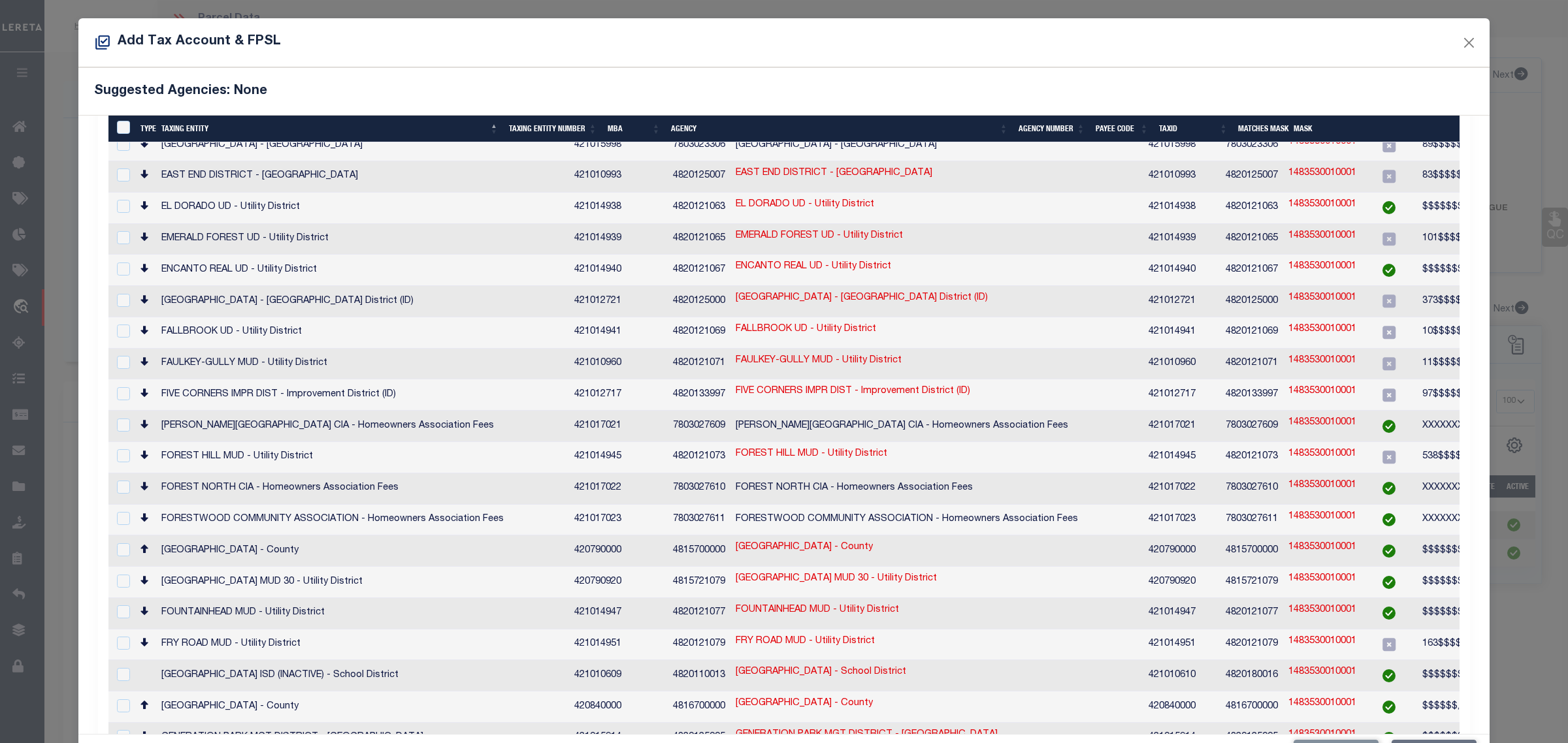
scroll to position [2367, 0]
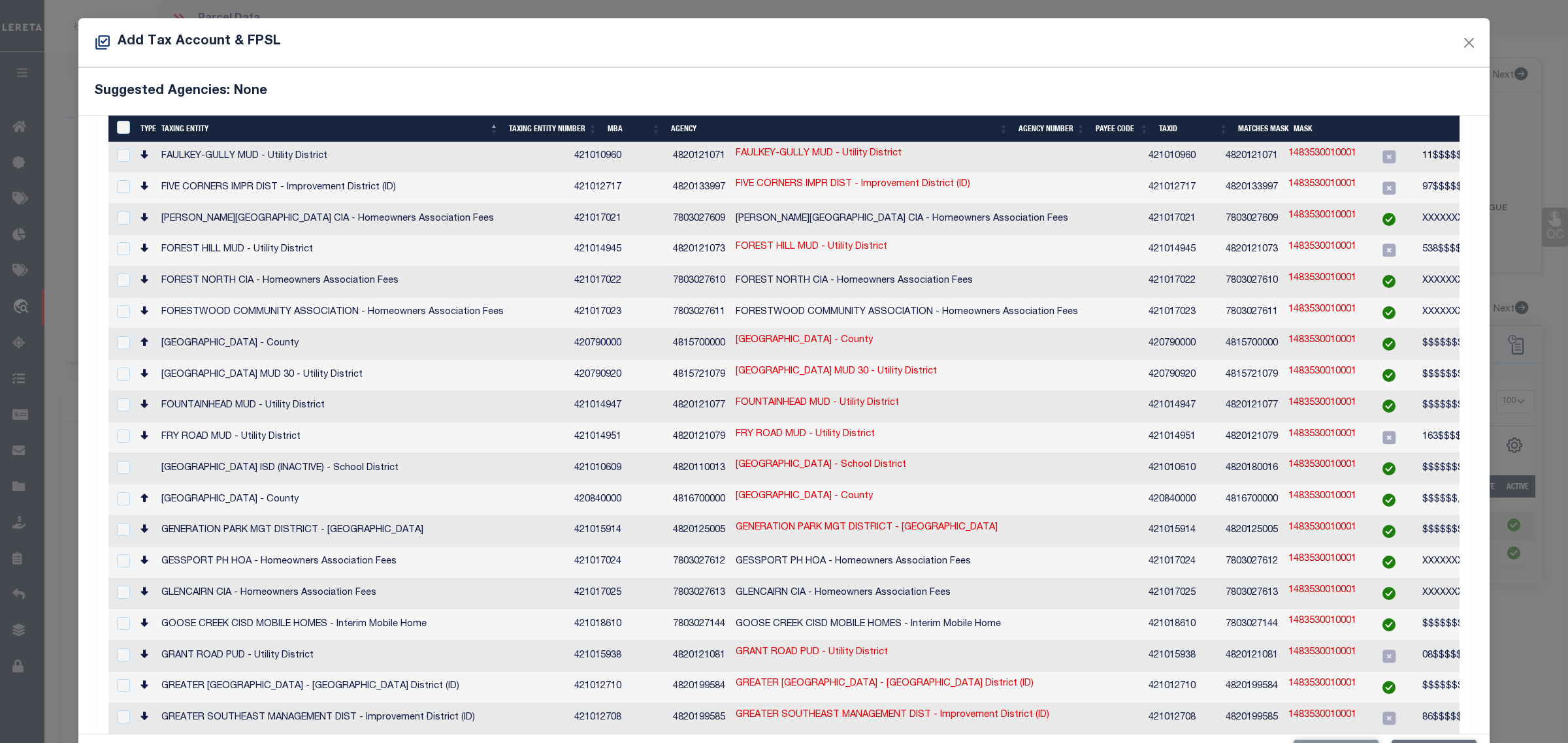
click at [444, 609] on td "GOOSE CREEK CISD MOBILE HOMES - Interim Mobile Home" at bounding box center [363, 625] width 413 height 31
checkbox input "true"
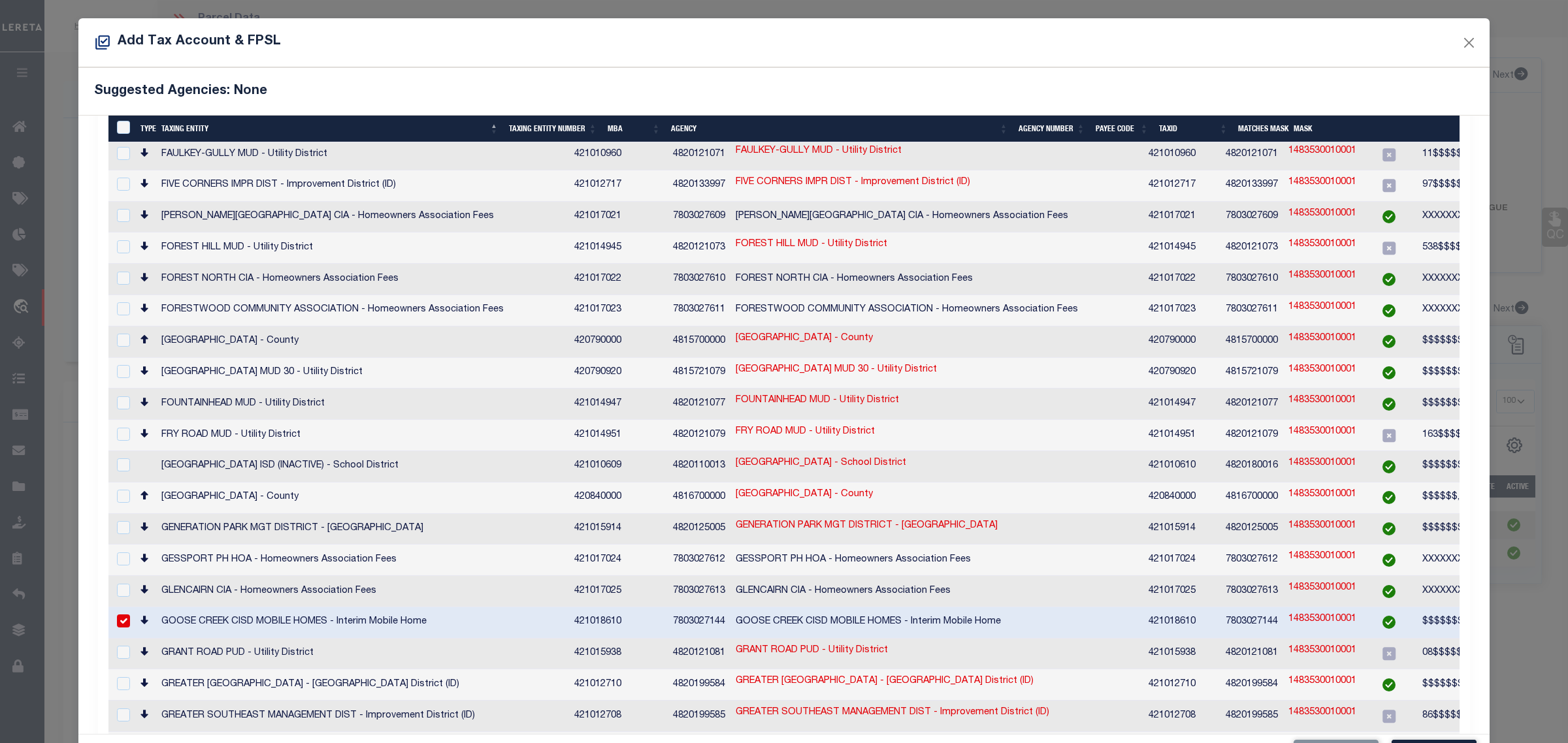
scroll to position [2365, 0]
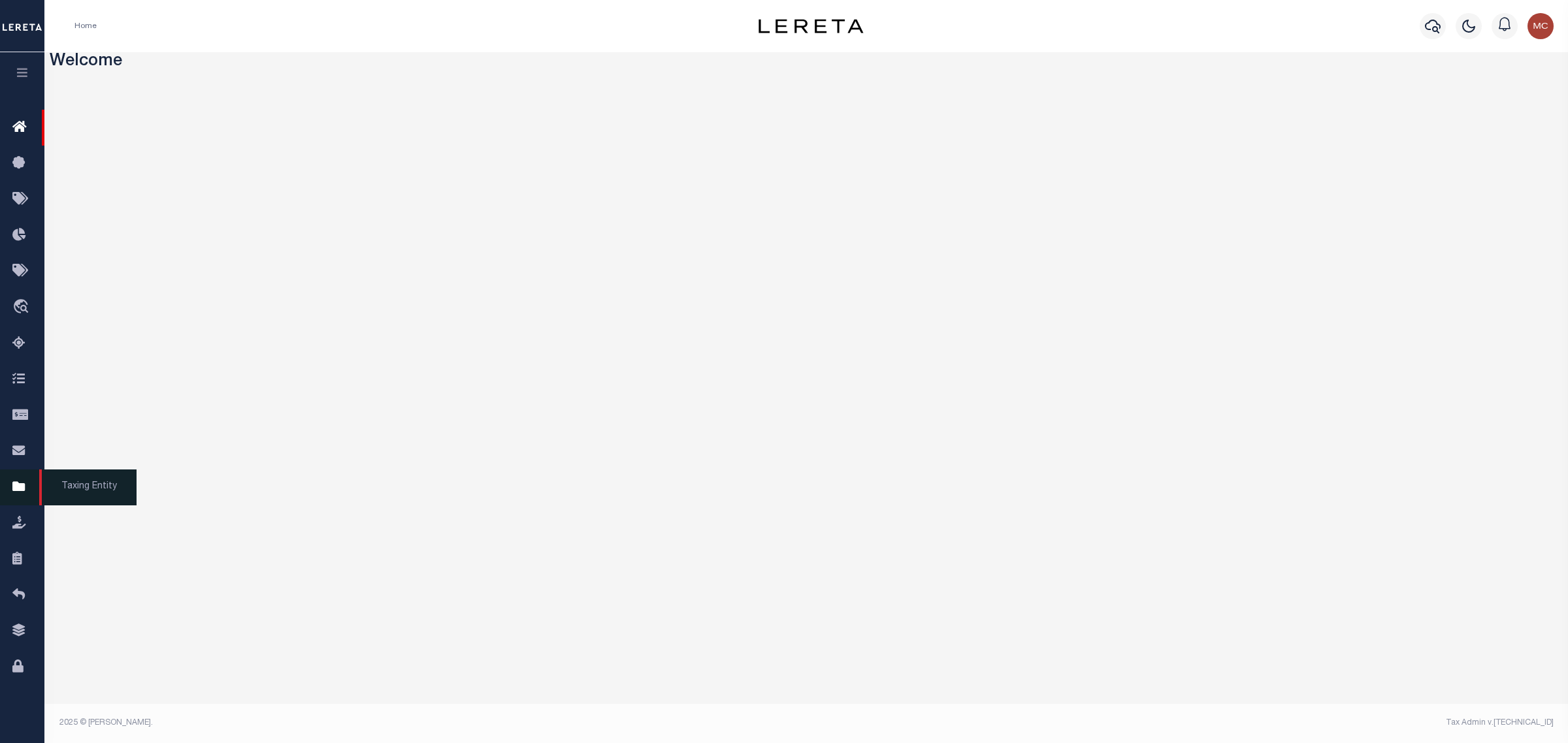
click at [31, 480] on link "Taxing Entity" at bounding box center [22, 487] width 44 height 36
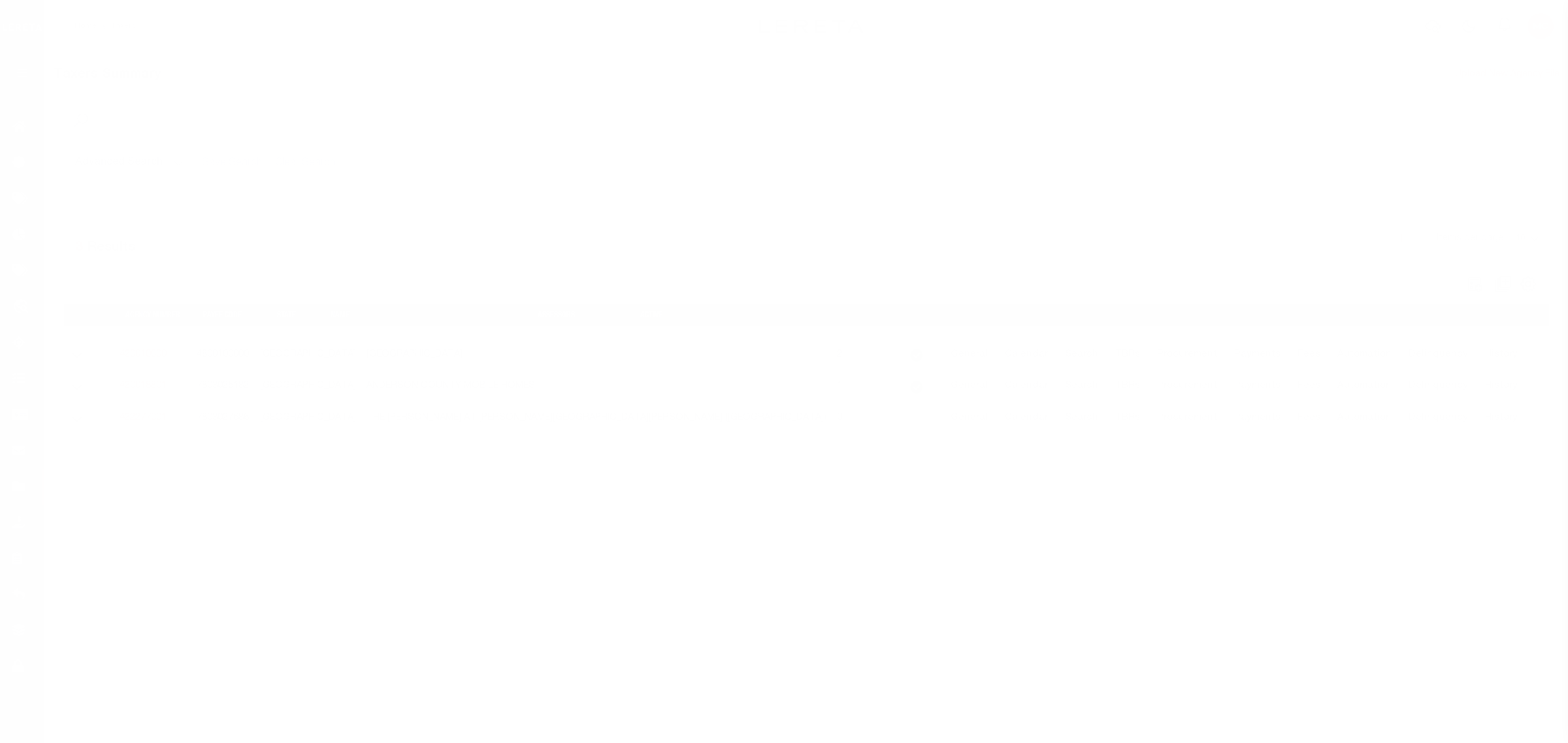
select select "[GEOGRAPHIC_DATA]"
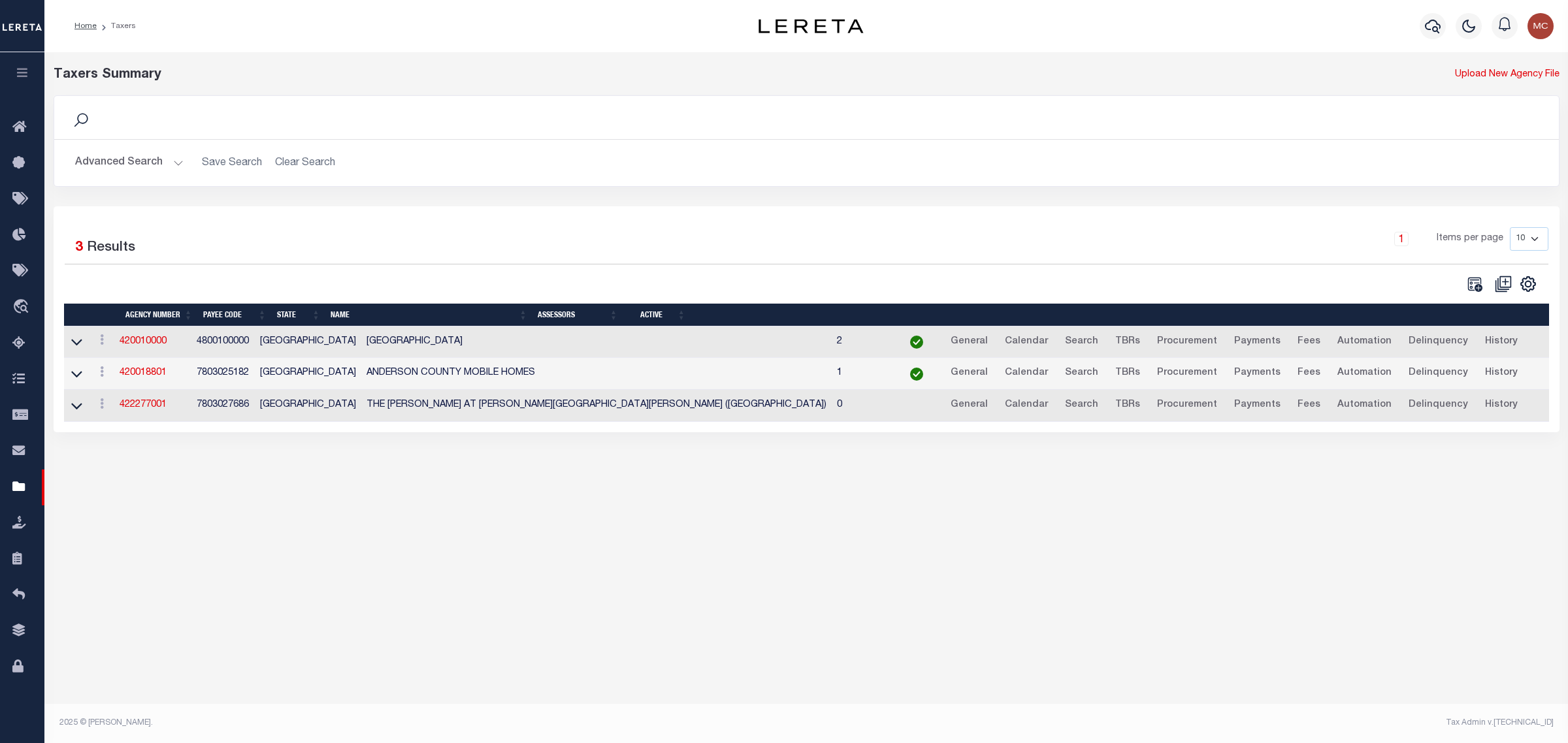
click at [157, 167] on button "Advanced Search" at bounding box center [129, 162] width 108 height 25
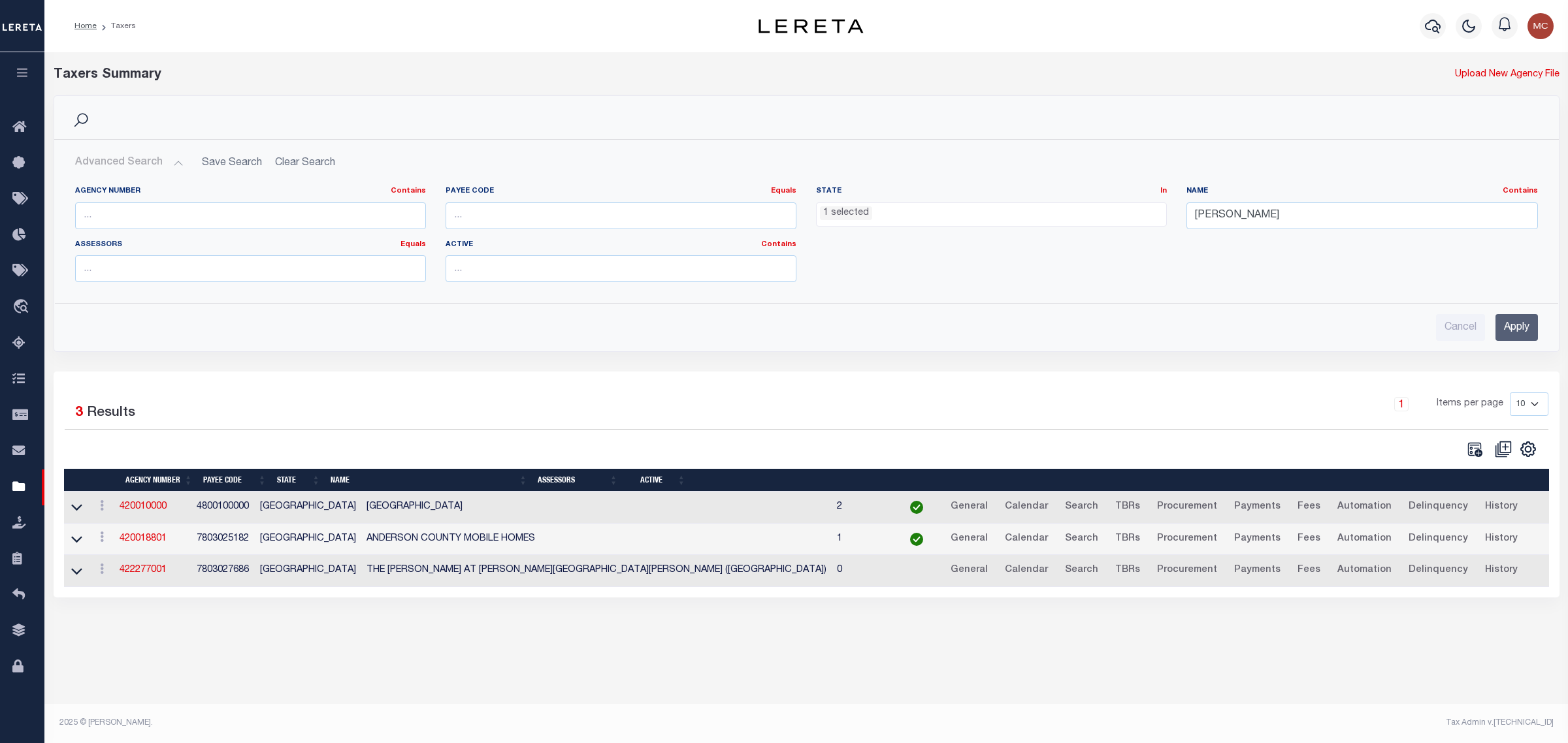
click at [542, 339] on div "Cancel Apply" at bounding box center [806, 327] width 1463 height 27
click at [76, 507] on icon at bounding box center [76, 507] width 11 height 14
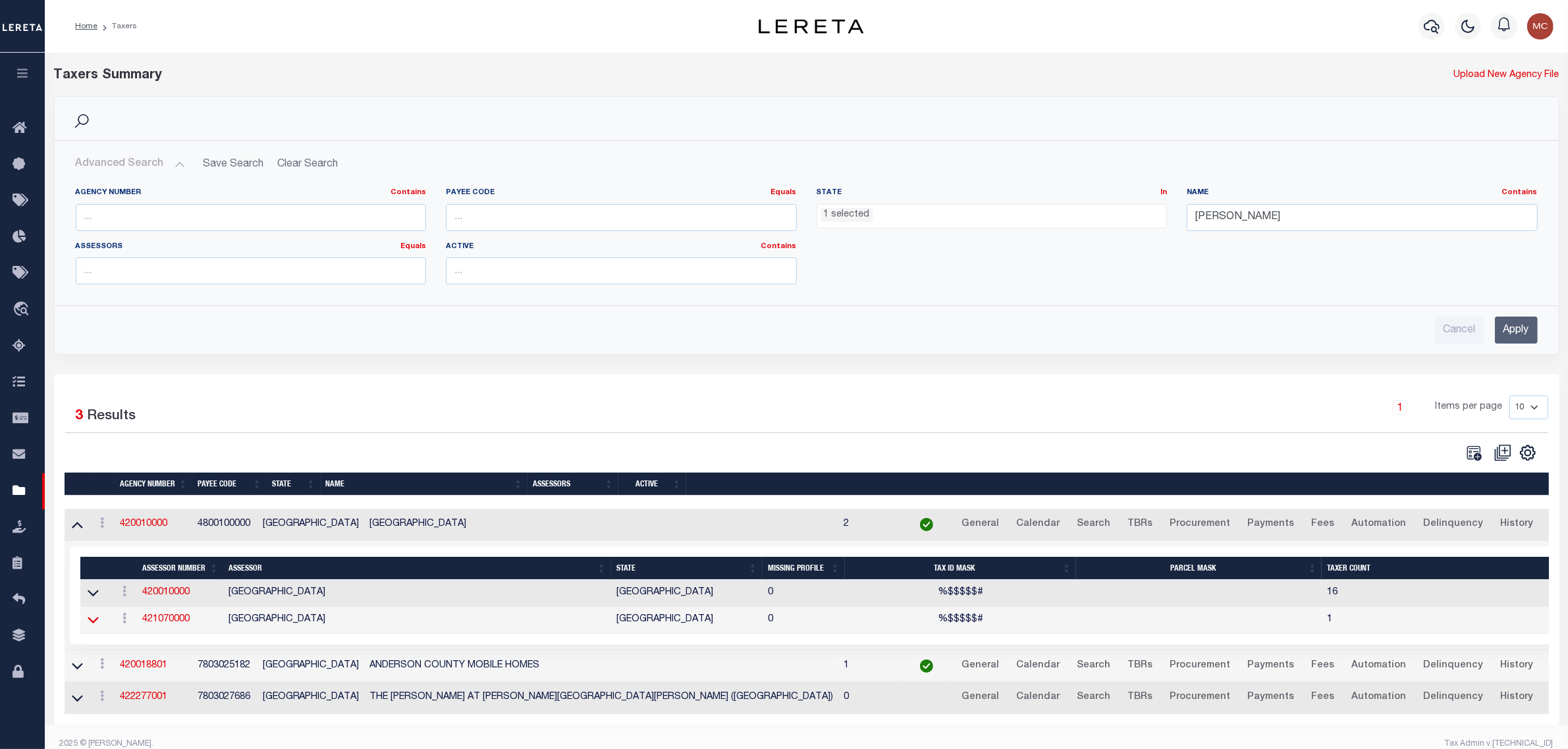
click at [93, 624] on icon at bounding box center [93, 620] width 11 height 14
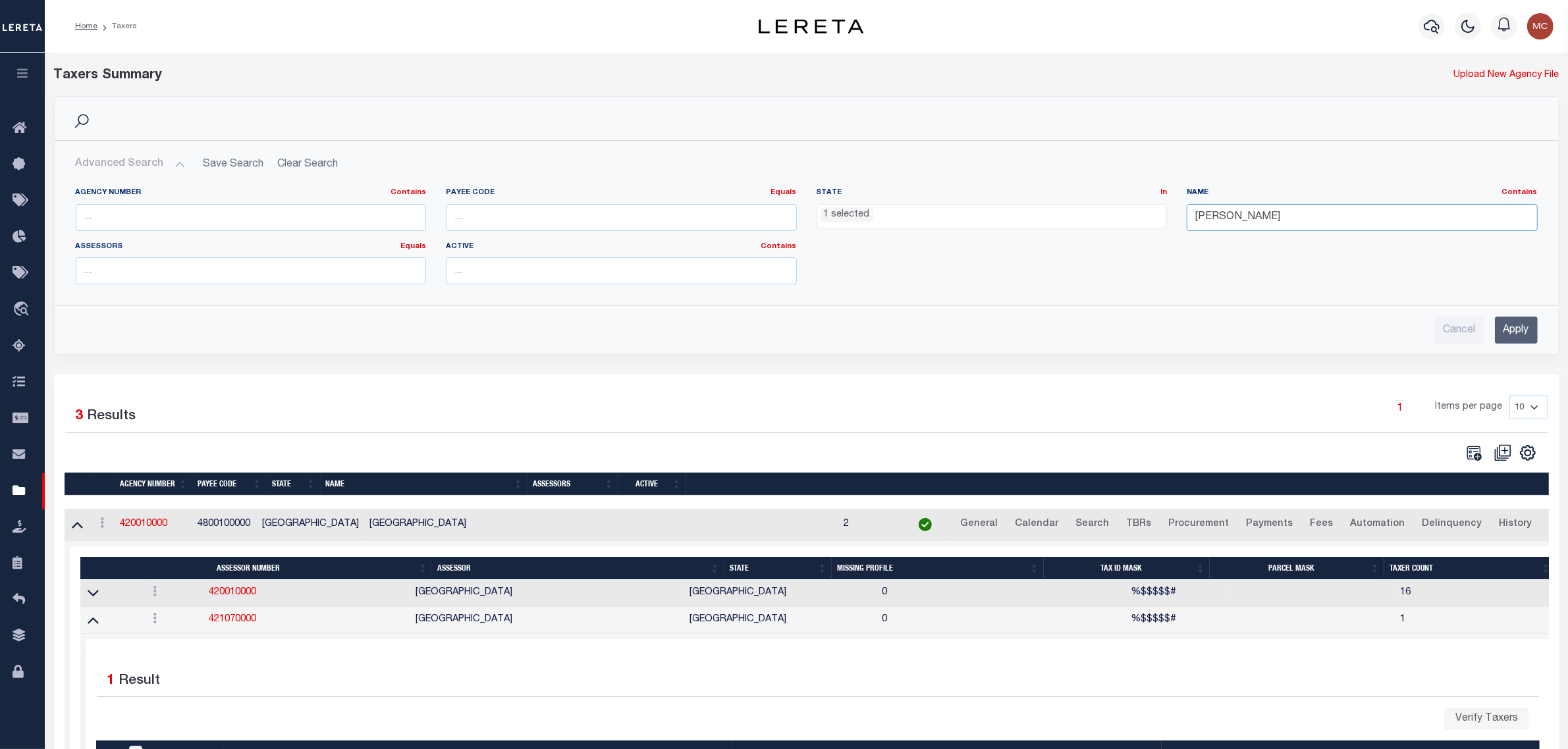
click at [1318, 214] on input "[PERSON_NAME]" at bounding box center [1362, 217] width 351 height 27
click at [1524, 327] on input "Apply" at bounding box center [1516, 330] width 43 height 27
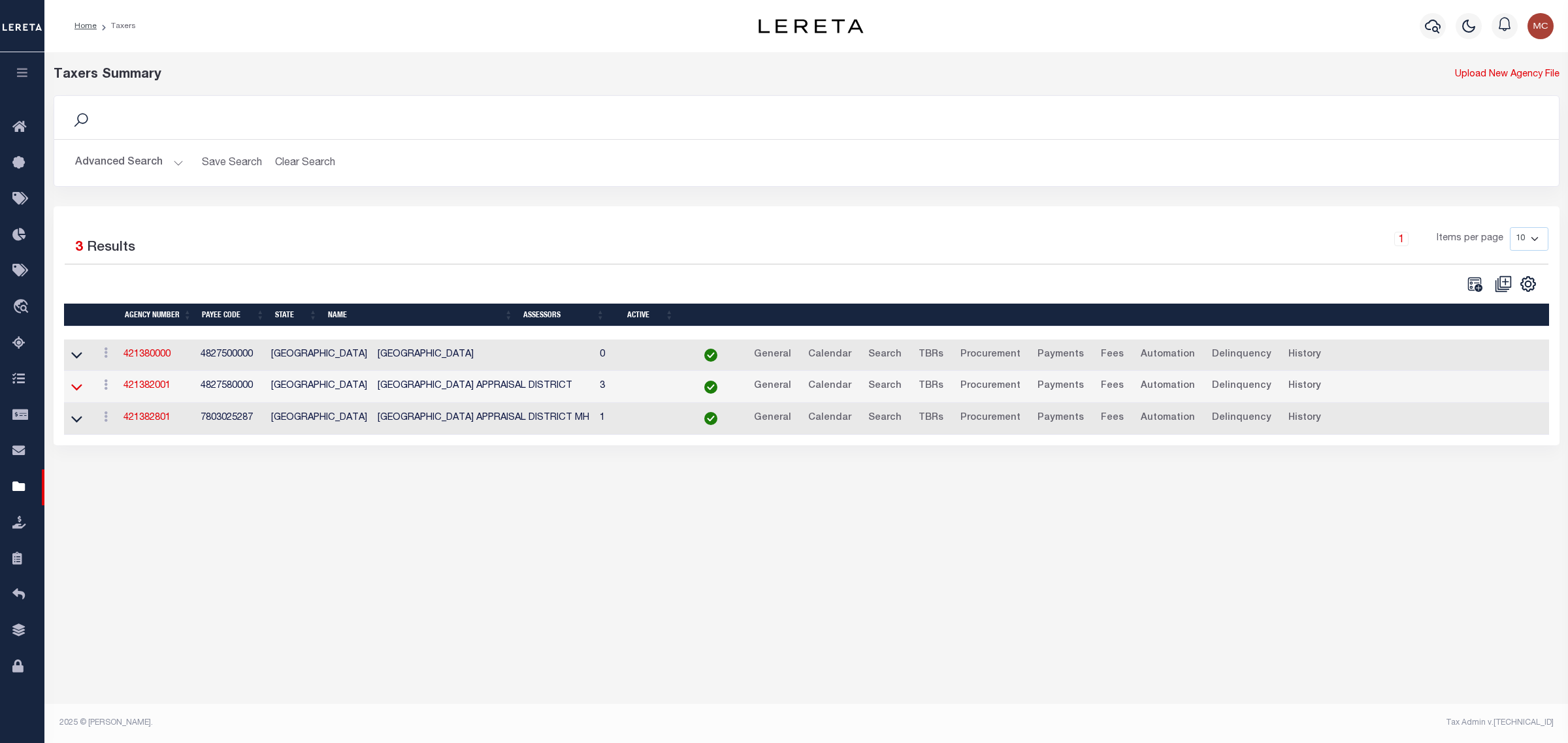
click at [79, 389] on icon at bounding box center [76, 387] width 11 height 14
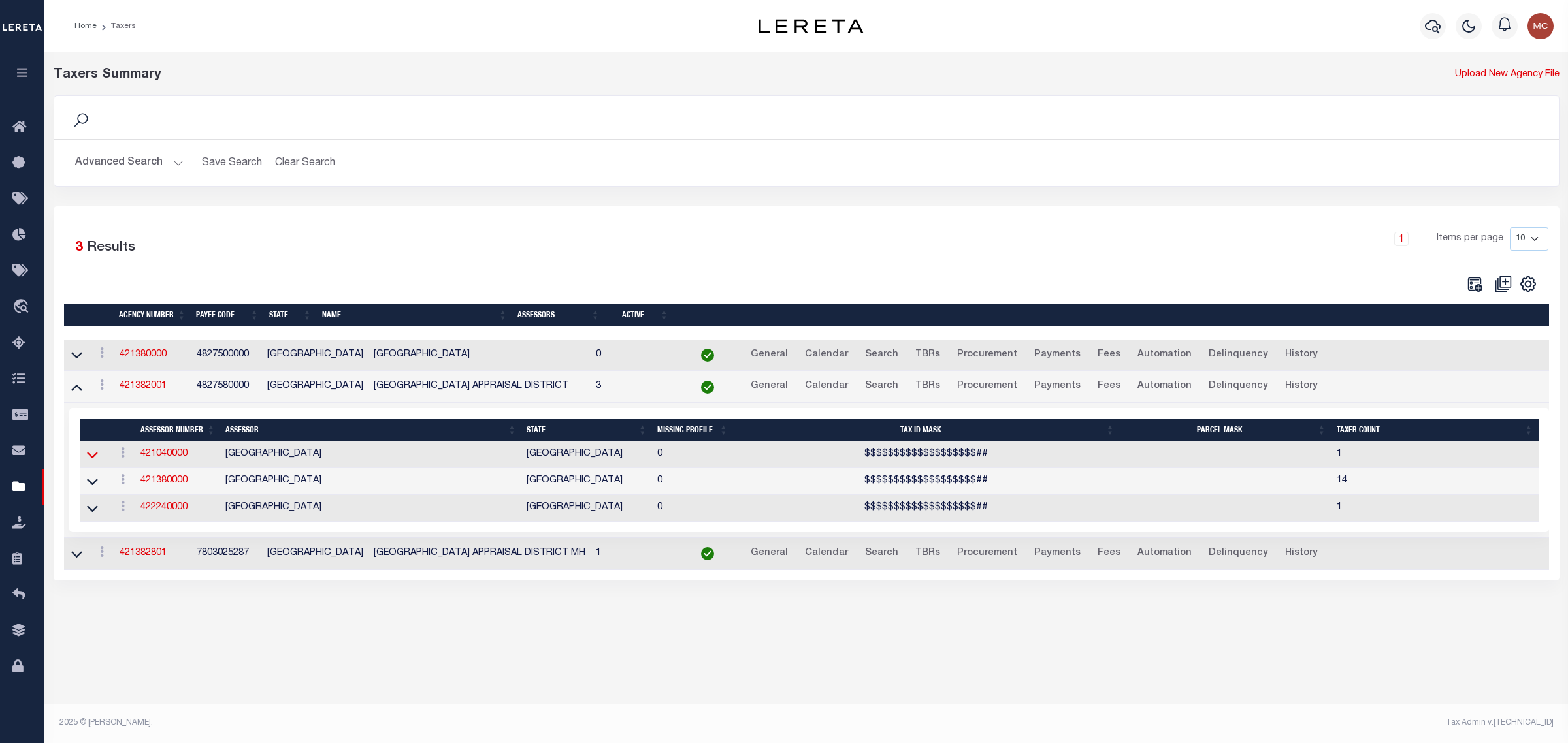
click at [92, 460] on icon at bounding box center [92, 455] width 11 height 14
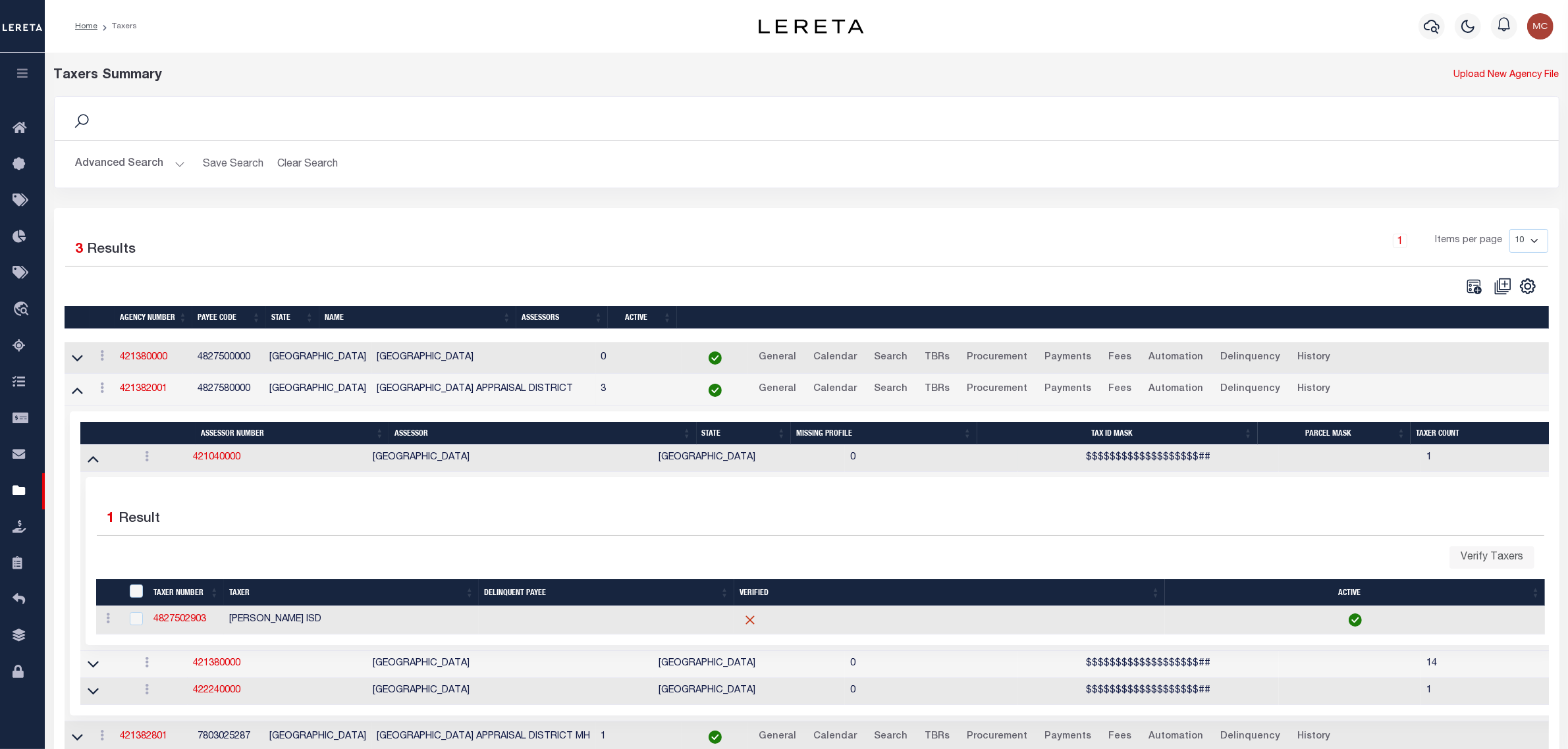
click at [123, 168] on button "Advanced Search" at bounding box center [130, 164] width 109 height 25
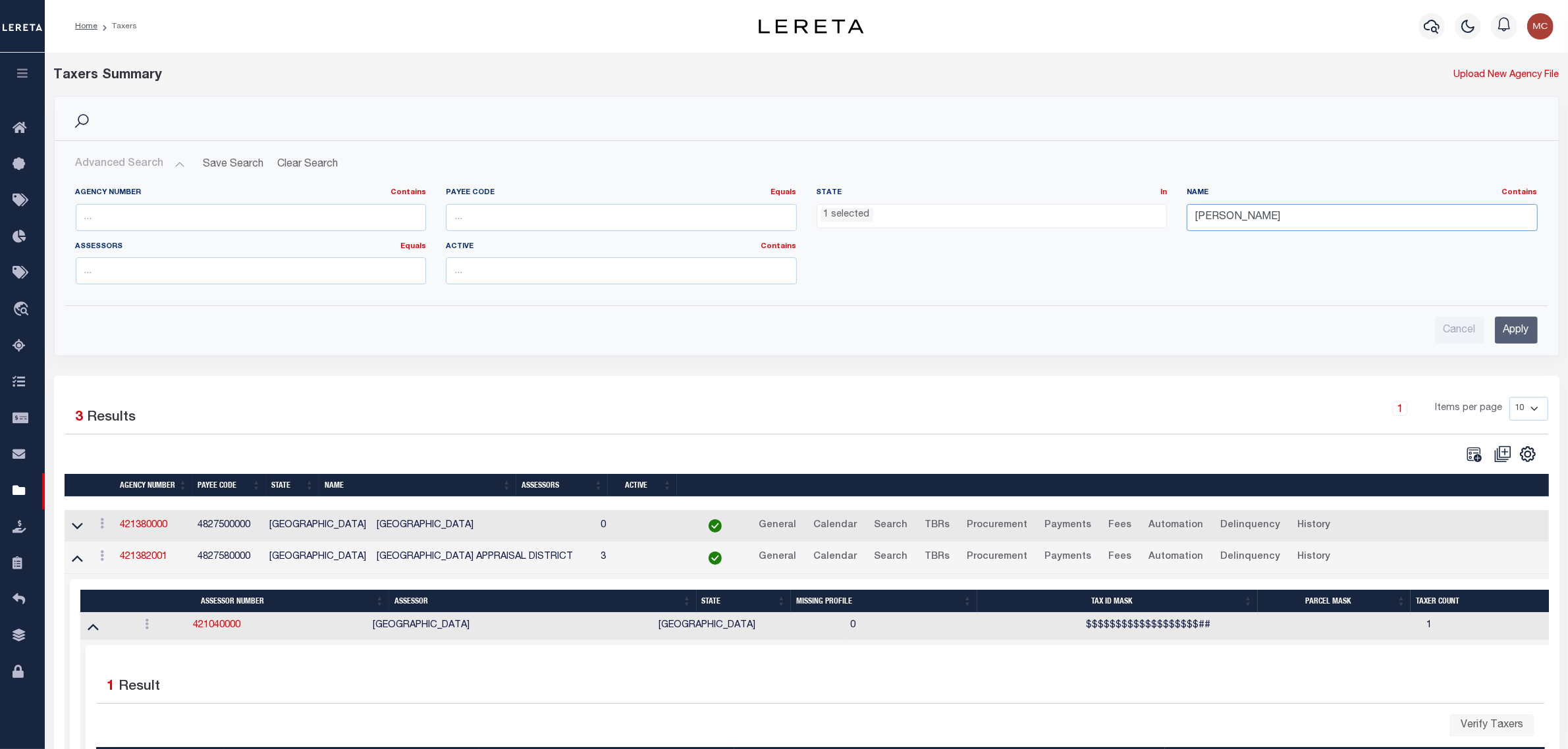
click at [1229, 207] on input "[PERSON_NAME]" at bounding box center [1362, 217] width 351 height 27
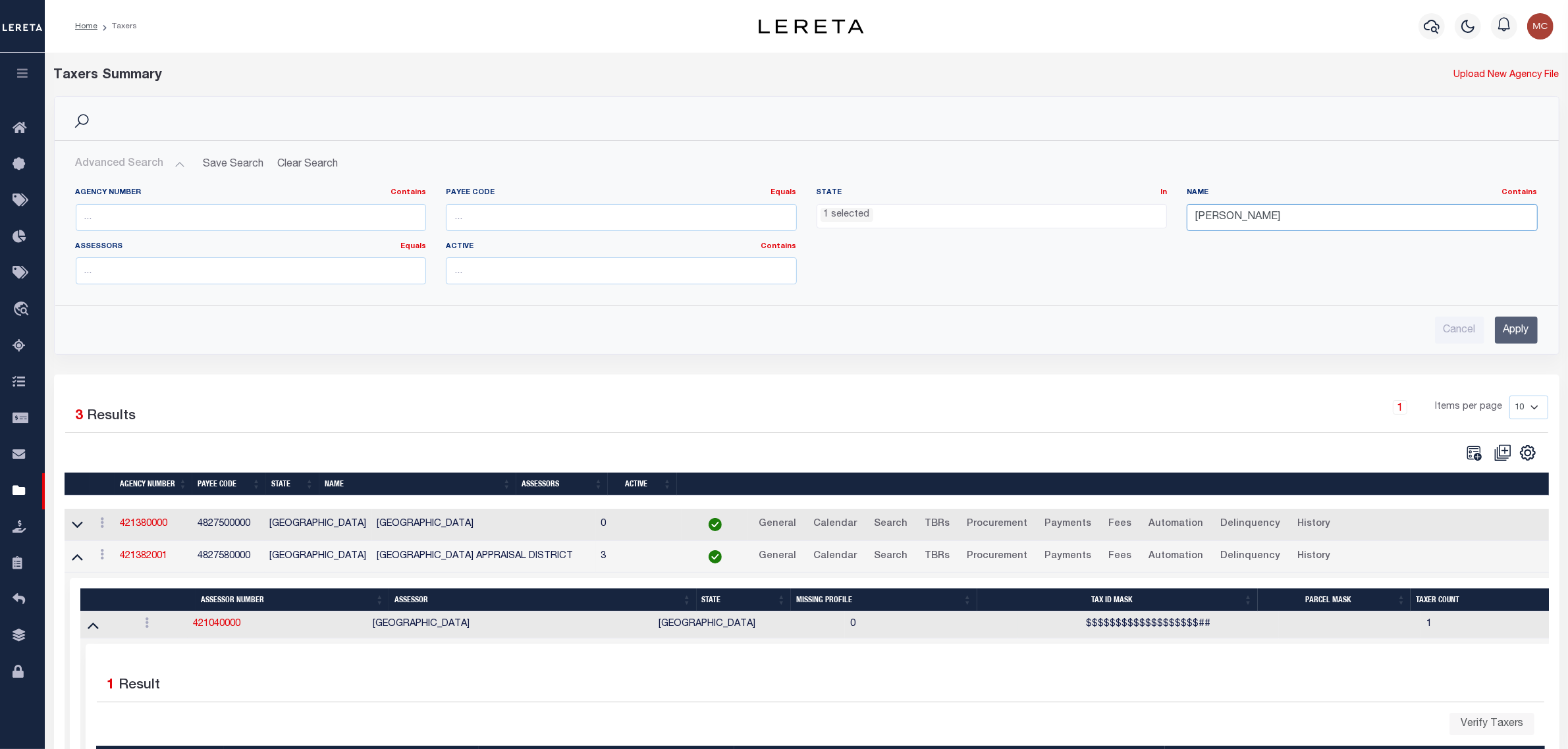
click at [1229, 207] on input "[PERSON_NAME]" at bounding box center [1362, 217] width 351 height 27
type input "lavaca"
click at [1505, 331] on input "Apply" at bounding box center [1516, 330] width 43 height 27
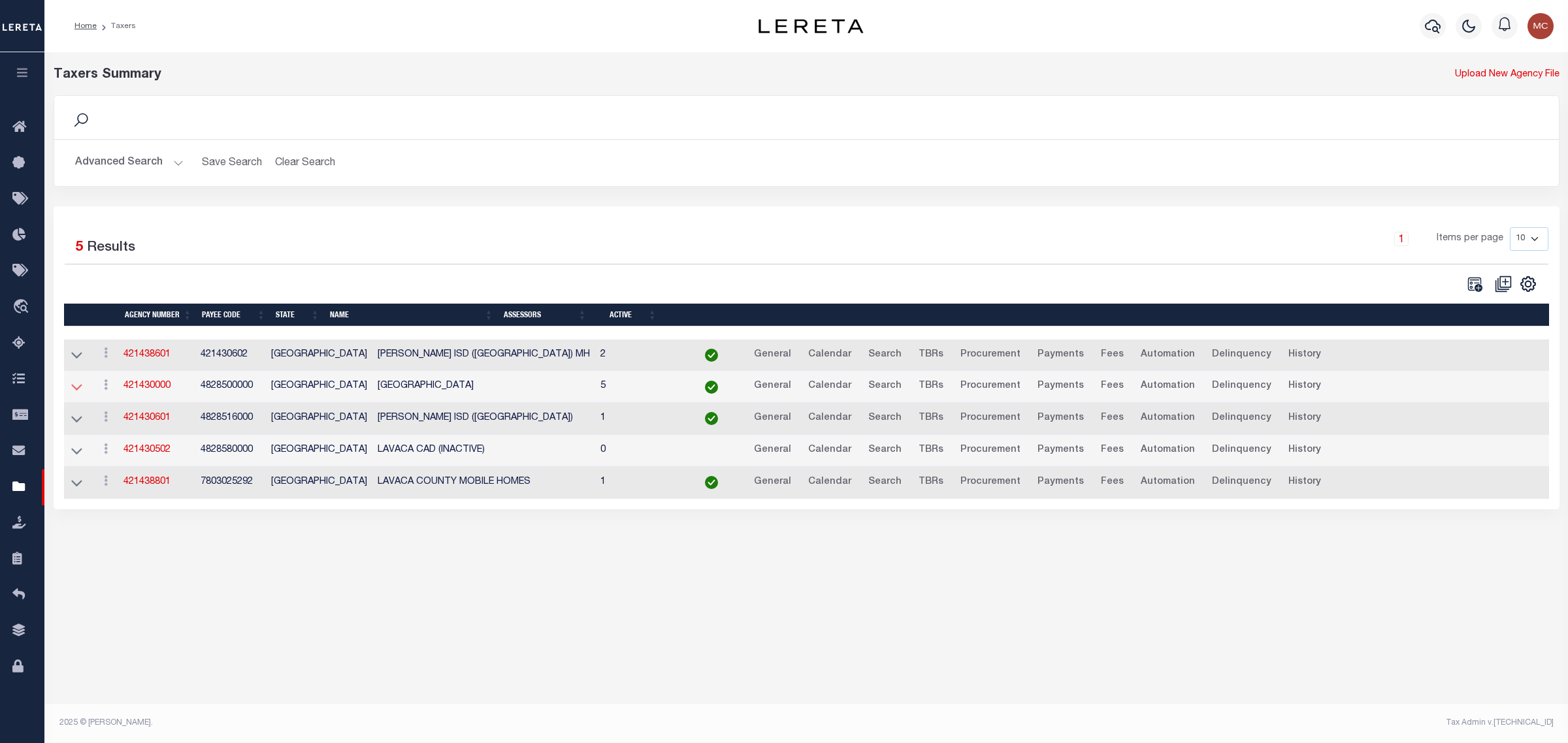
click at [76, 386] on icon at bounding box center [76, 387] width 11 height 14
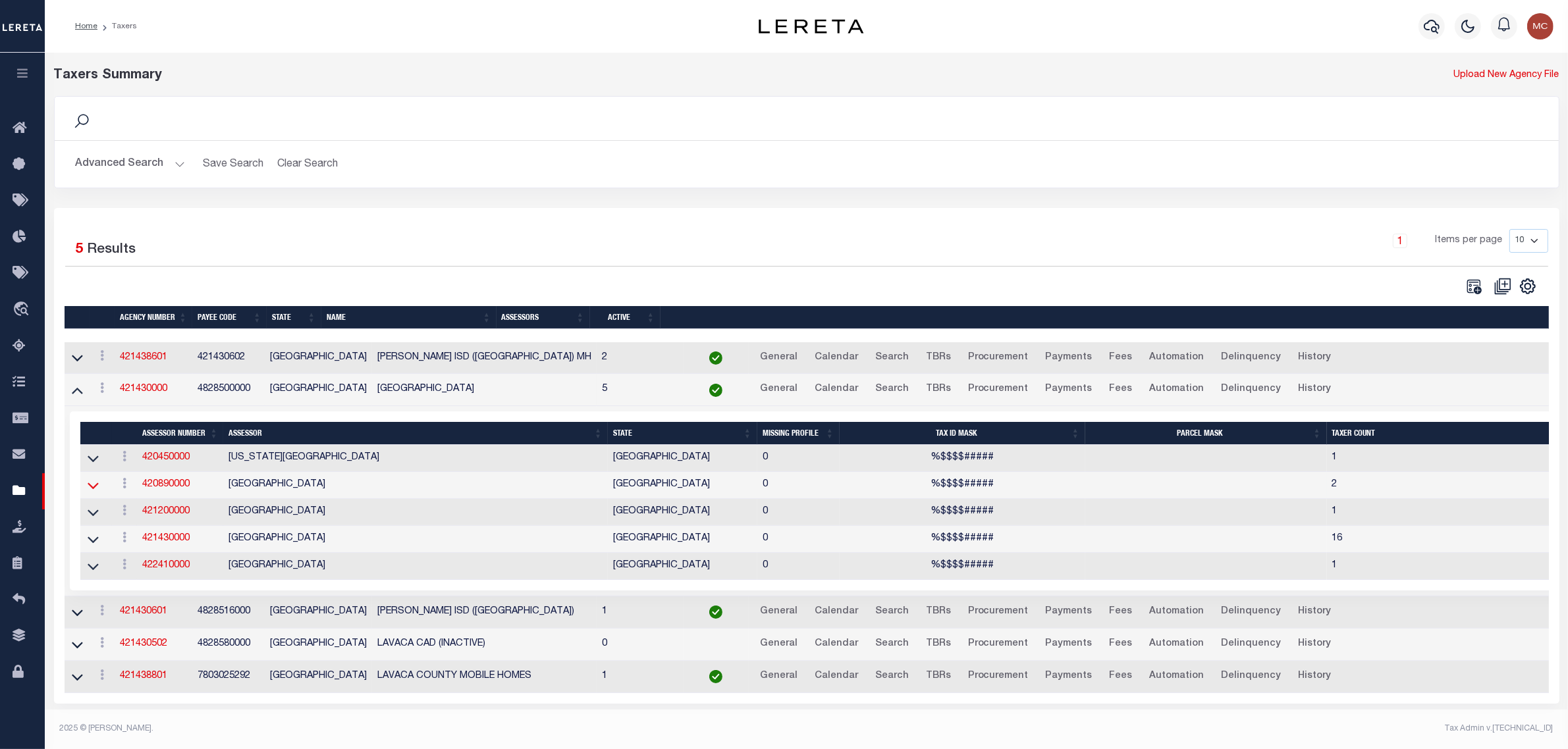
click at [93, 488] on icon at bounding box center [93, 485] width 11 height 14
